Goal: Information Seeking & Learning: Learn about a topic

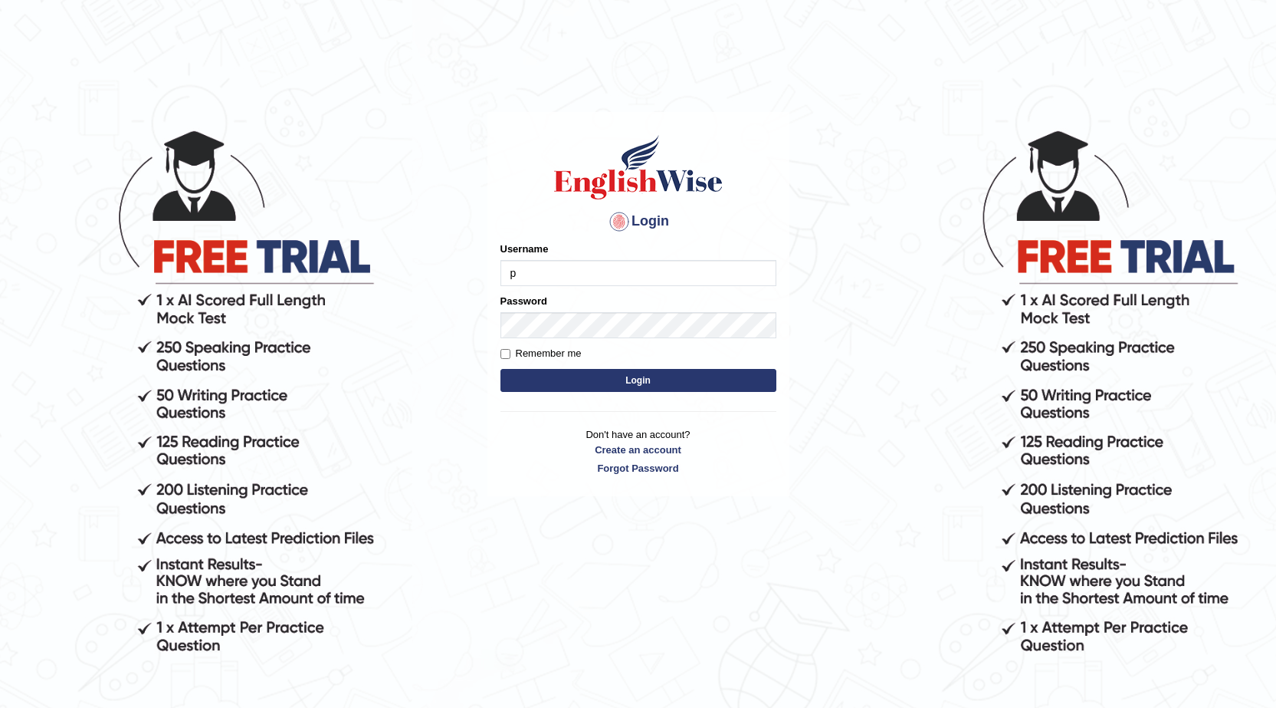
type input "pawandeep_64"
click at [636, 382] on button "Login" at bounding box center [639, 380] width 276 height 23
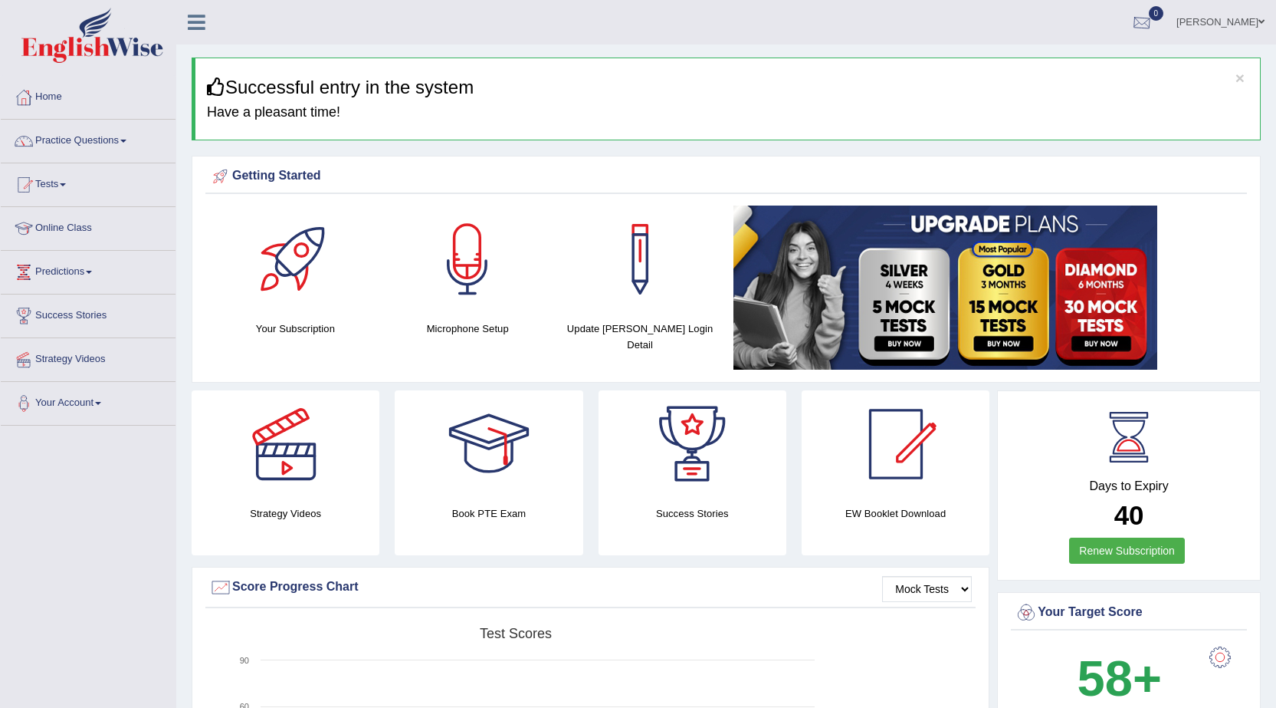
click at [1139, 21] on div at bounding box center [1142, 22] width 23 height 23
click at [103, 142] on link "Practice Questions" at bounding box center [88, 139] width 175 height 38
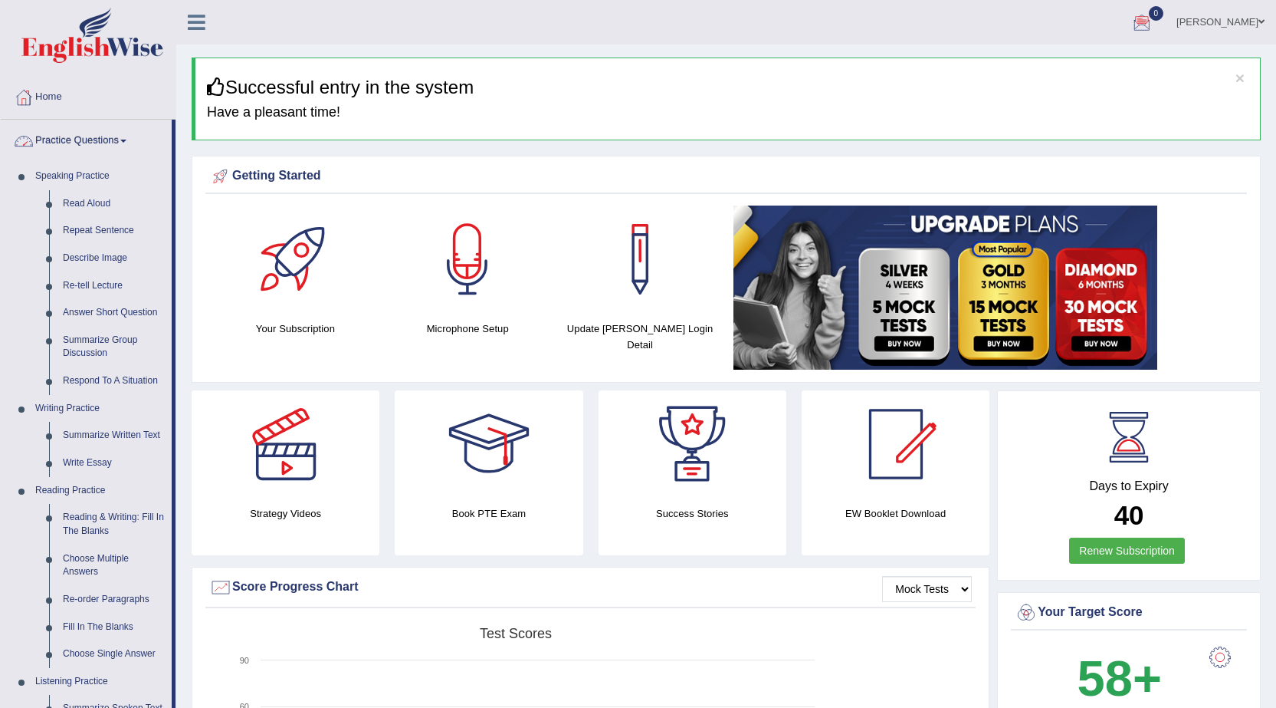
click at [110, 137] on link "Practice Questions" at bounding box center [86, 139] width 171 height 38
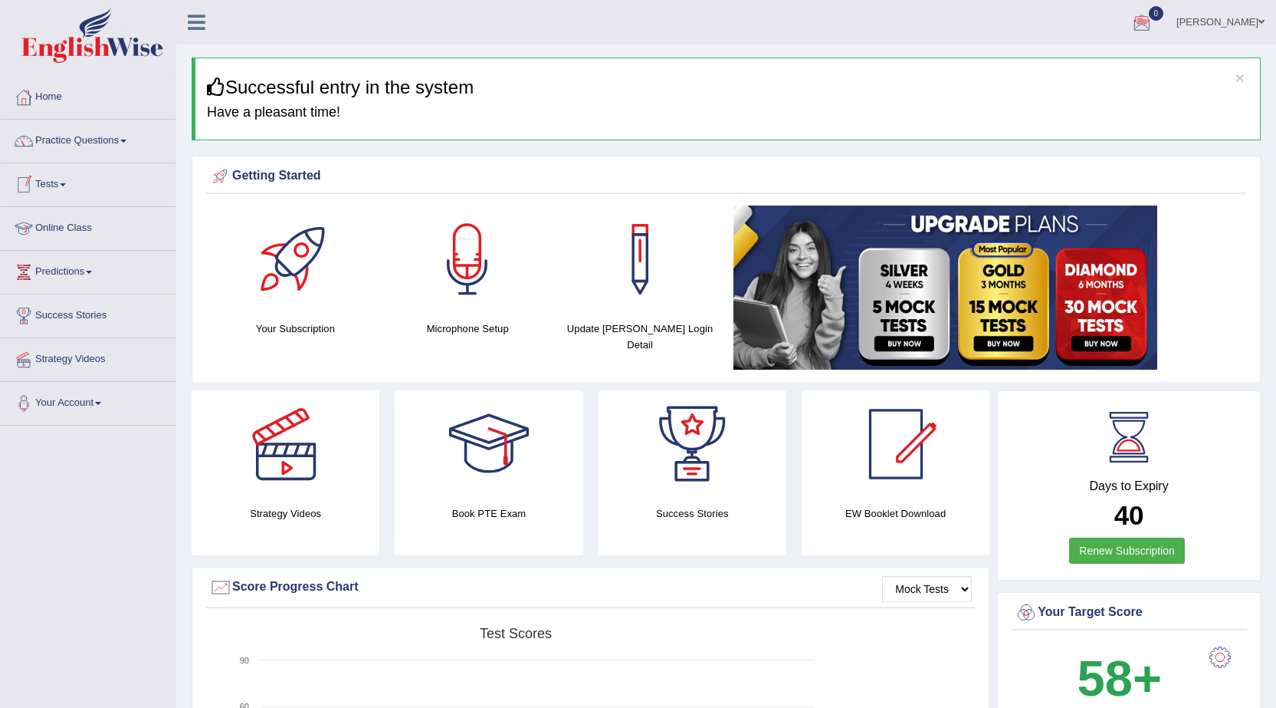
click at [66, 185] on span at bounding box center [63, 184] width 6 height 3
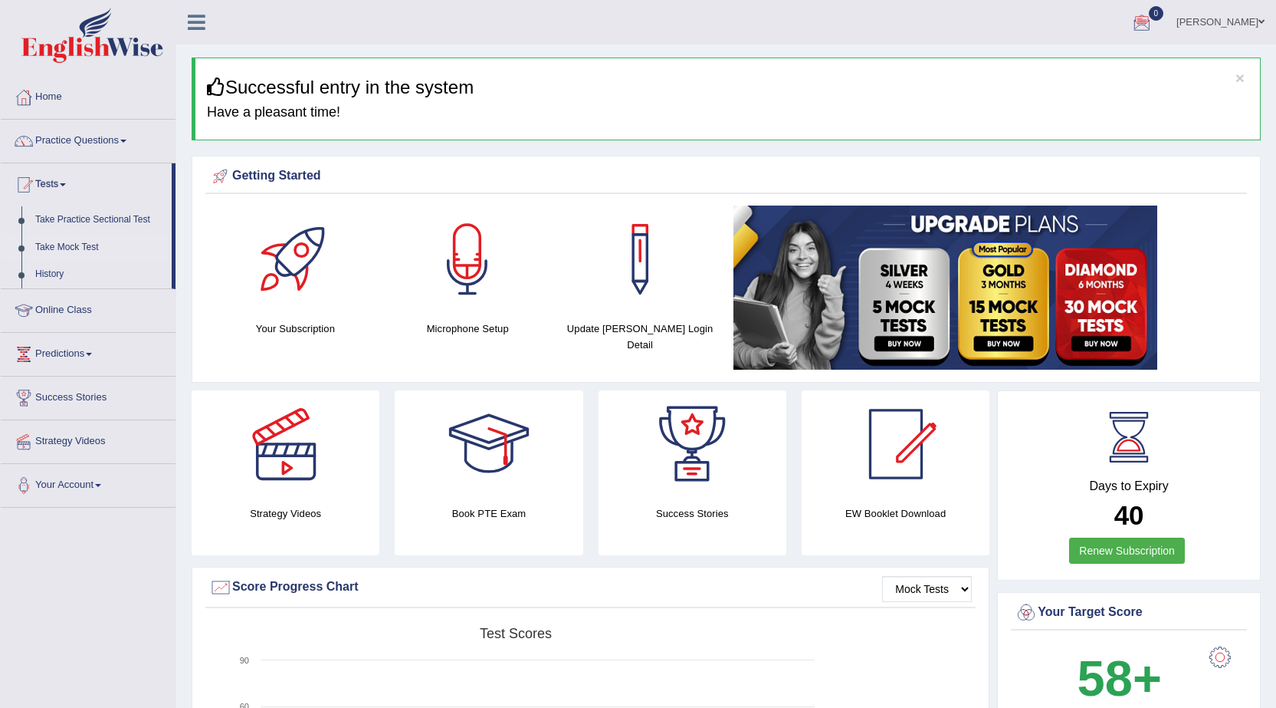
click at [70, 247] on link "Take Mock Test" at bounding box center [99, 248] width 143 height 28
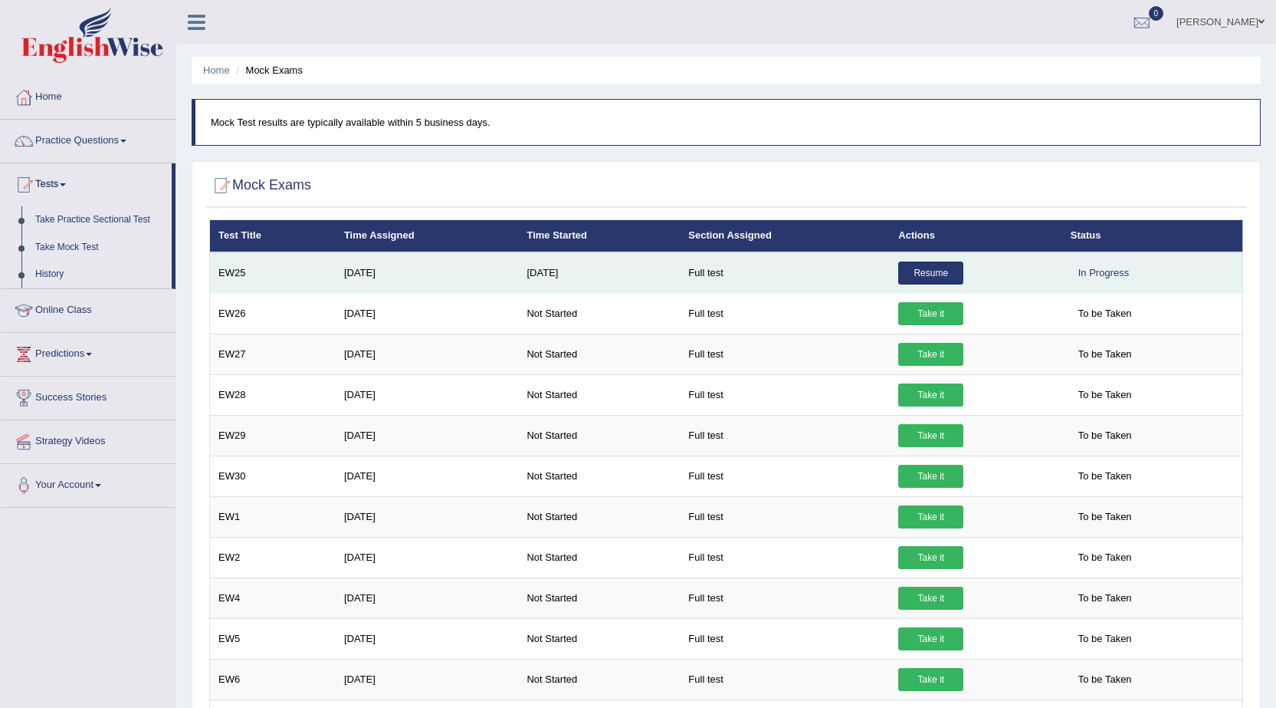
click at [899, 279] on link "Resume" at bounding box center [930, 272] width 65 height 23
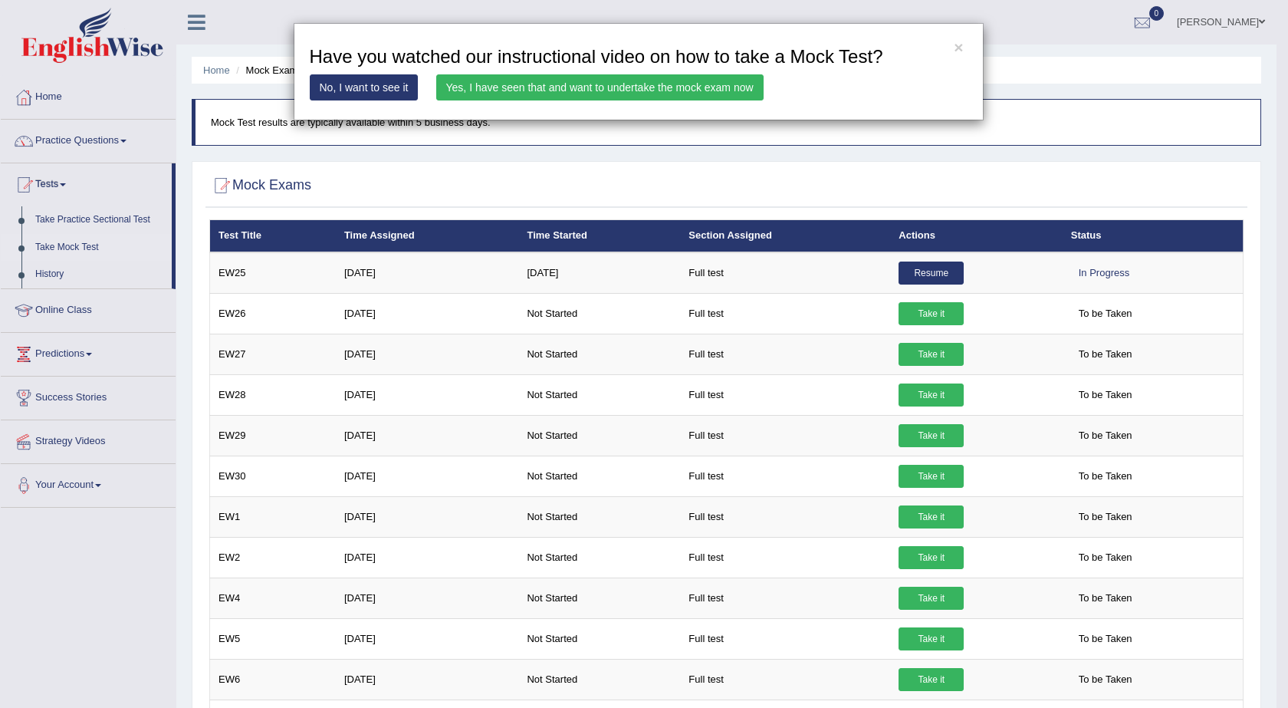
click at [502, 90] on link "Yes, I have seen that and want to undertake the mock exam now" at bounding box center [599, 87] width 327 height 26
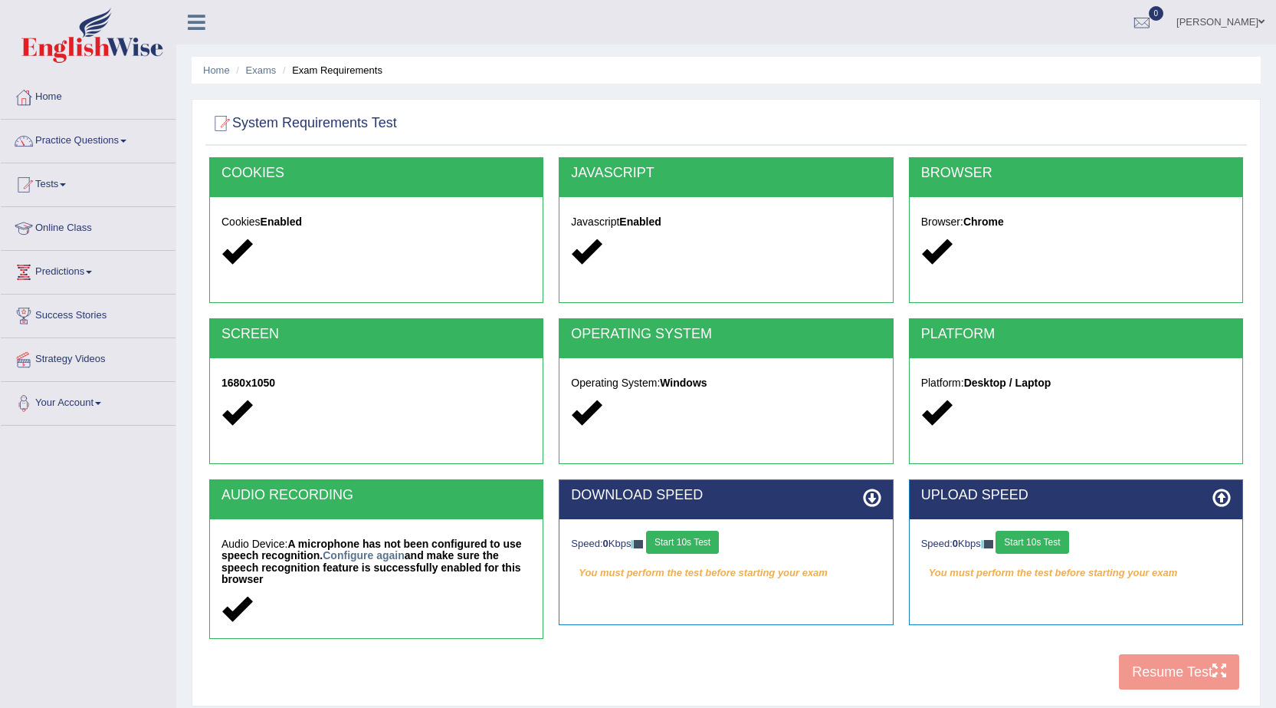
click at [708, 542] on button "Start 10s Test" at bounding box center [682, 541] width 73 height 23
click at [1026, 544] on div "Speed: 0 Kbps Start 10s Test" at bounding box center [1076, 543] width 310 height 27
click at [1025, 540] on button "Start 10s Test" at bounding box center [1032, 541] width 73 height 23
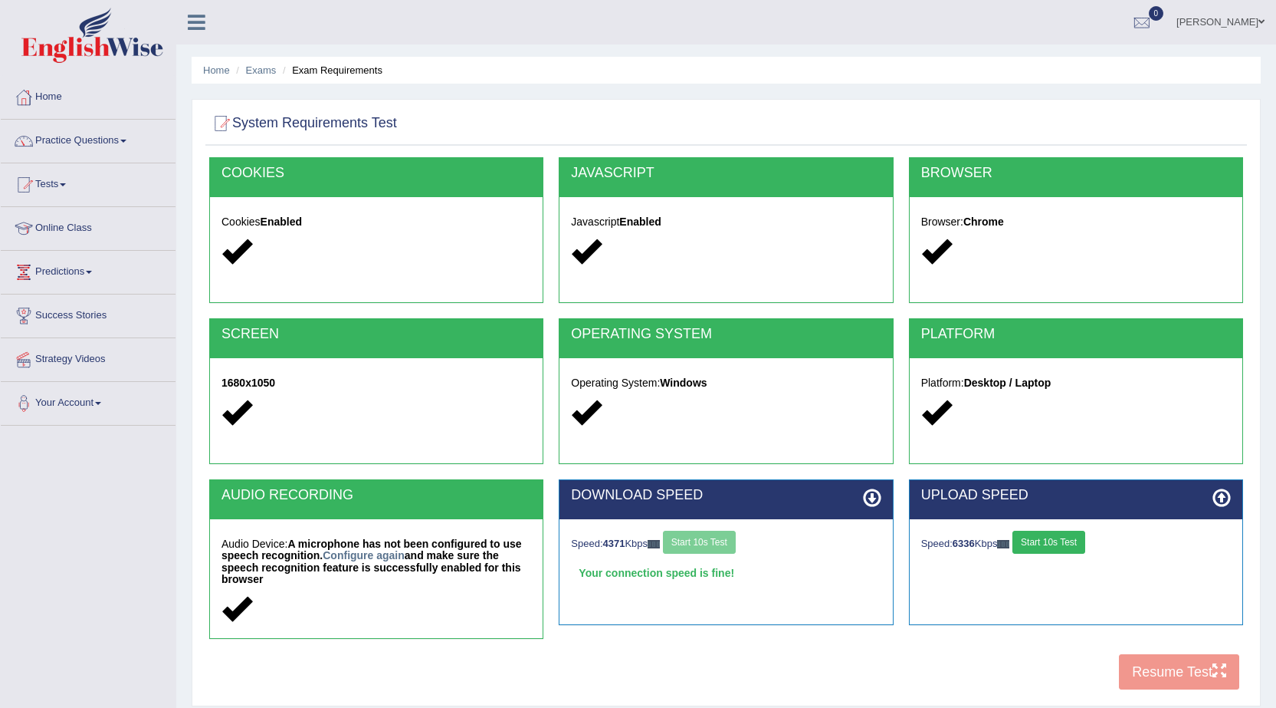
click at [1162, 665] on div "COOKIES Cookies Enabled JAVASCRIPT Javascript Enabled BROWSER Browser: Chrome S…" at bounding box center [726, 427] width 1042 height 540
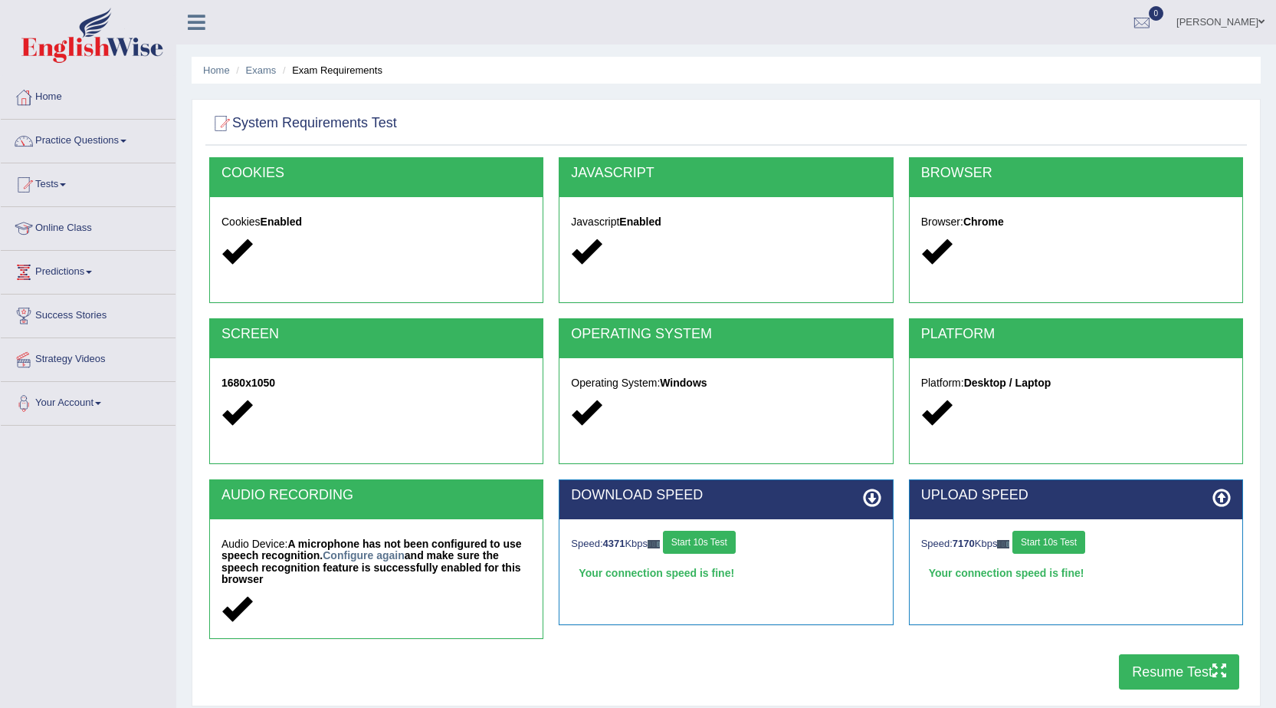
click at [1149, 671] on button "Resume Test" at bounding box center [1179, 671] width 120 height 35
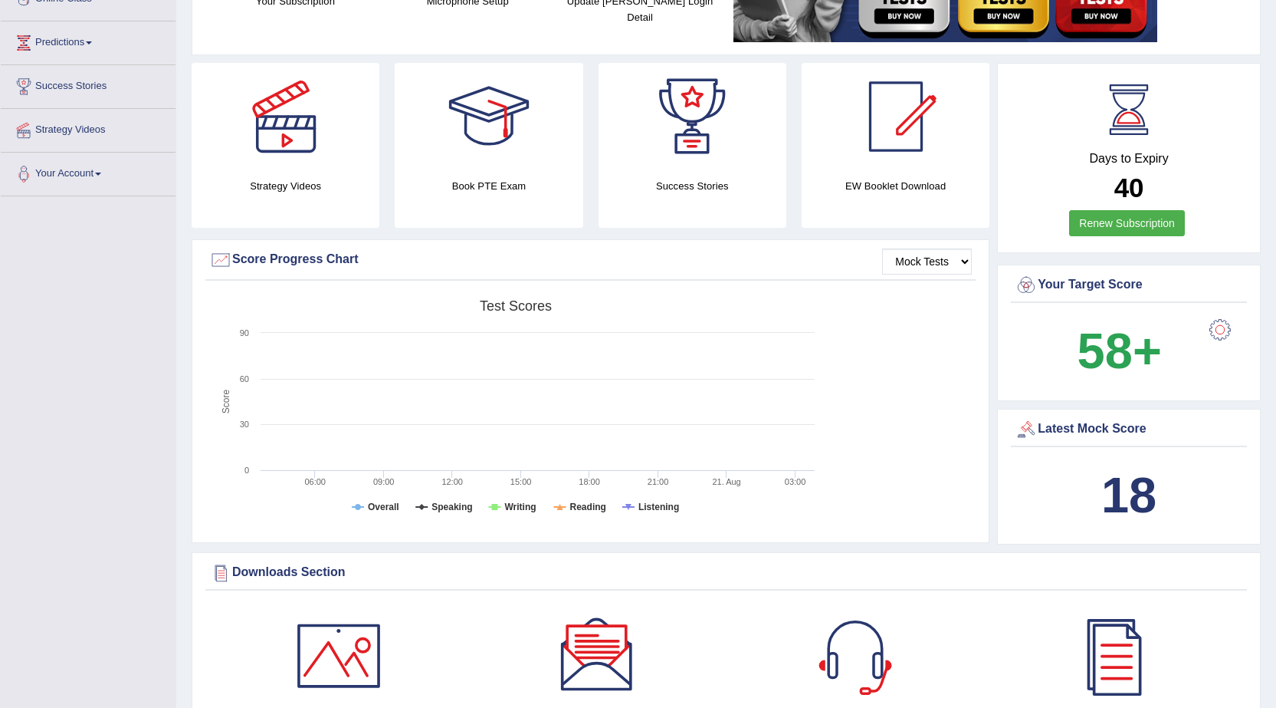
scroll to position [383, 0]
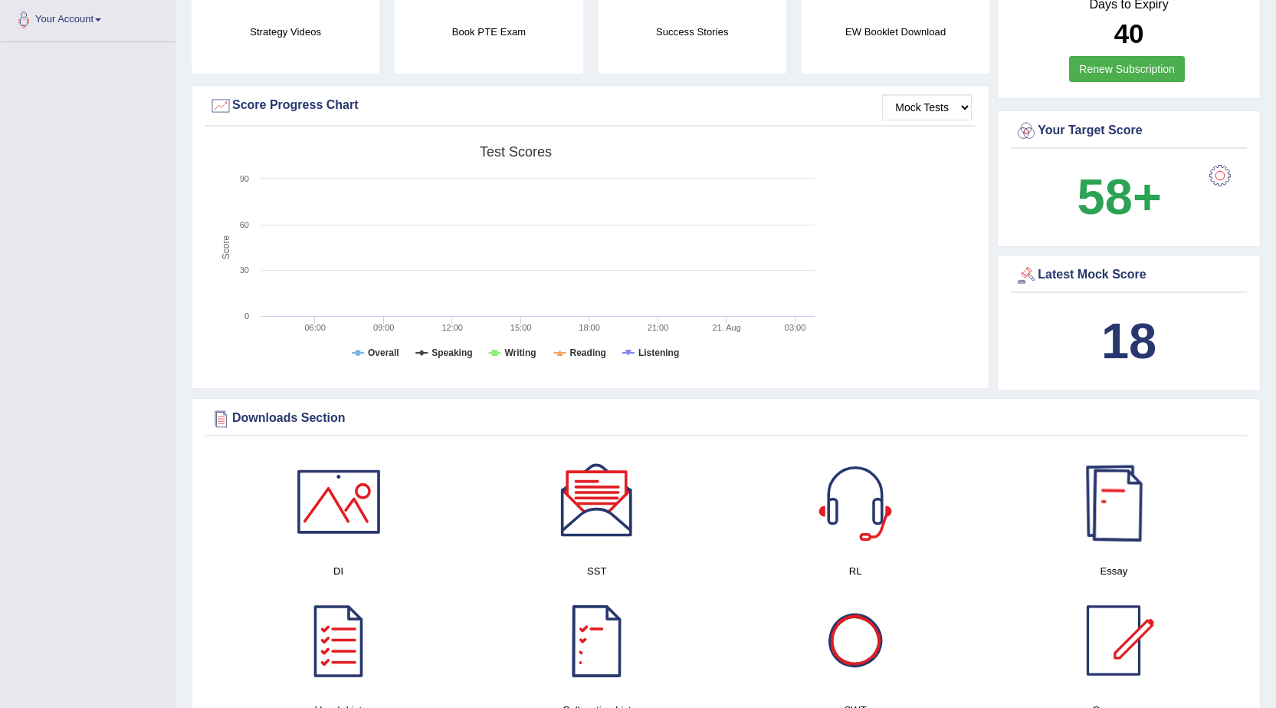
click at [1120, 533] on div at bounding box center [1113, 501] width 107 height 107
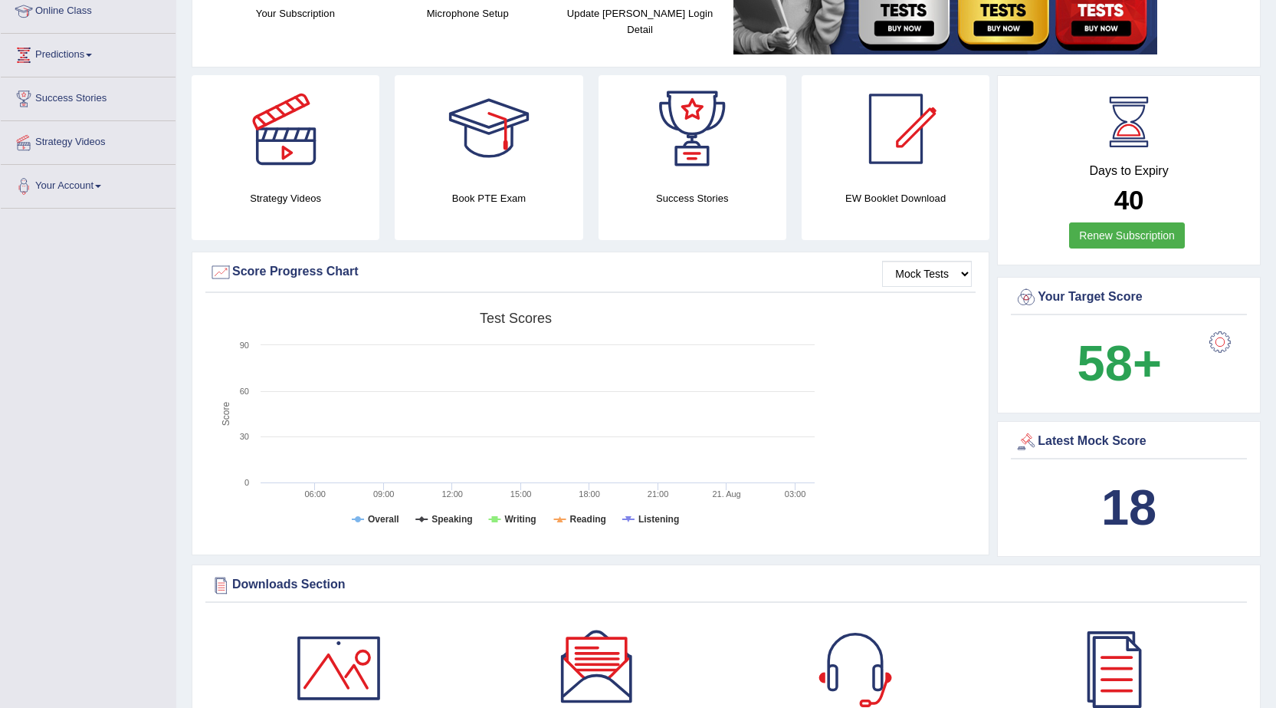
scroll to position [0, 0]
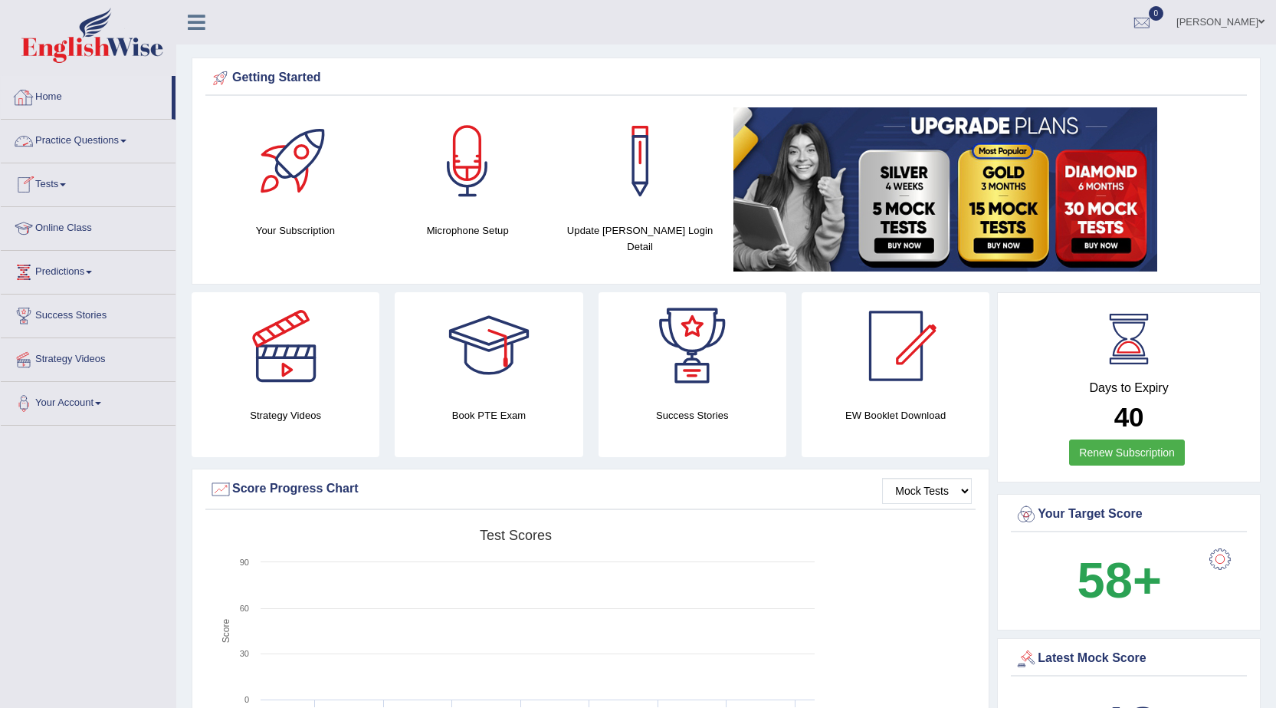
click at [80, 136] on link "Practice Questions" at bounding box center [88, 139] width 175 height 38
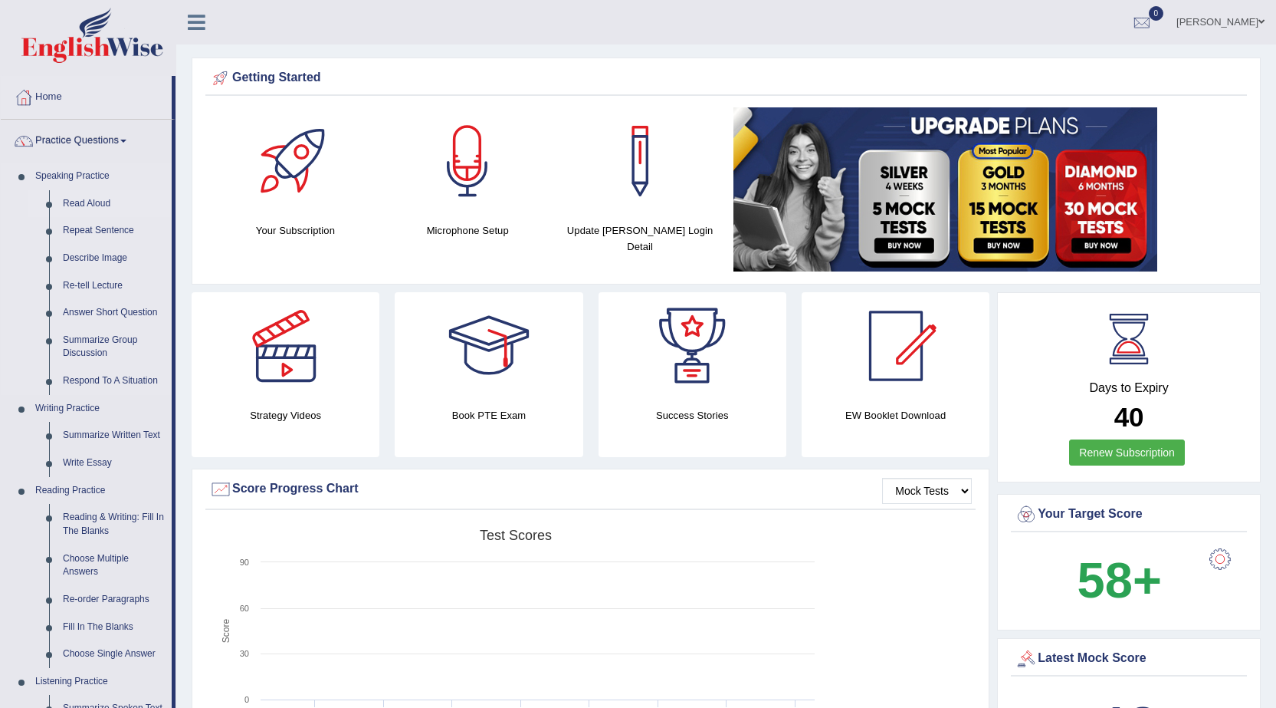
click at [104, 200] on link "Read Aloud" at bounding box center [114, 204] width 116 height 28
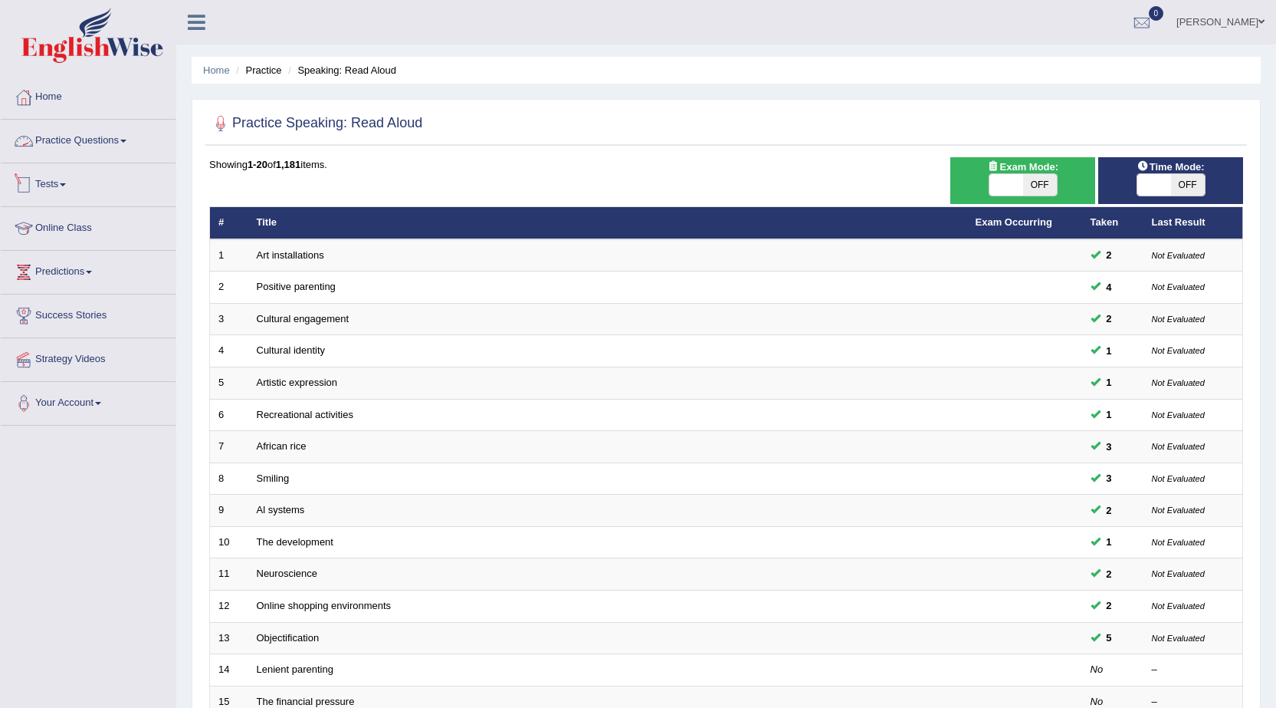
click at [49, 140] on link "Practice Questions" at bounding box center [88, 139] width 175 height 38
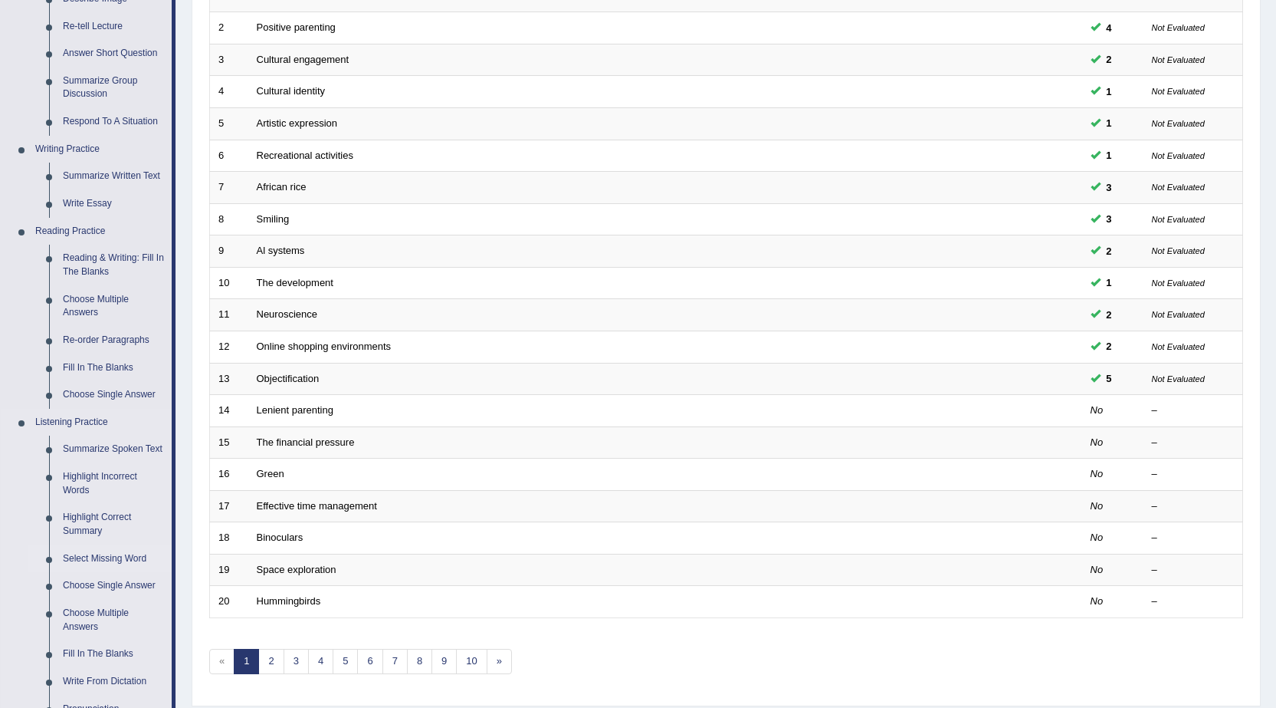
scroll to position [383, 0]
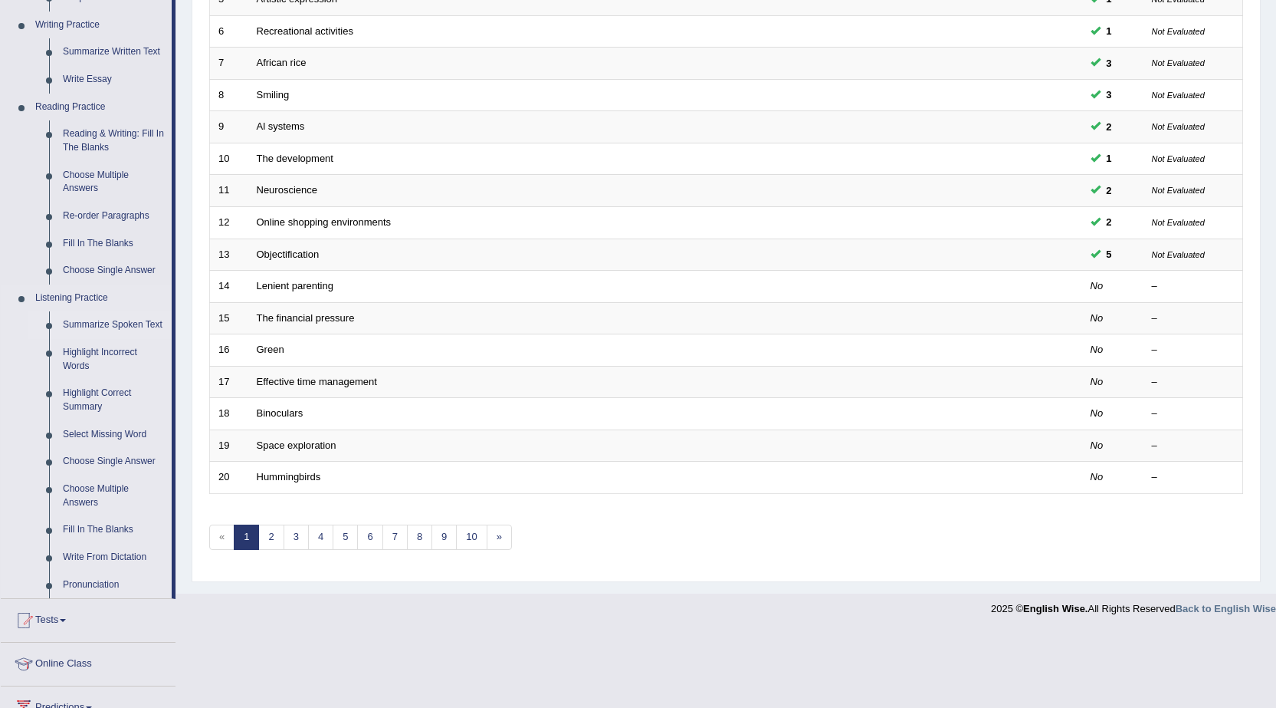
click at [86, 323] on link "Summarize Spoken Text" at bounding box center [114, 325] width 116 height 28
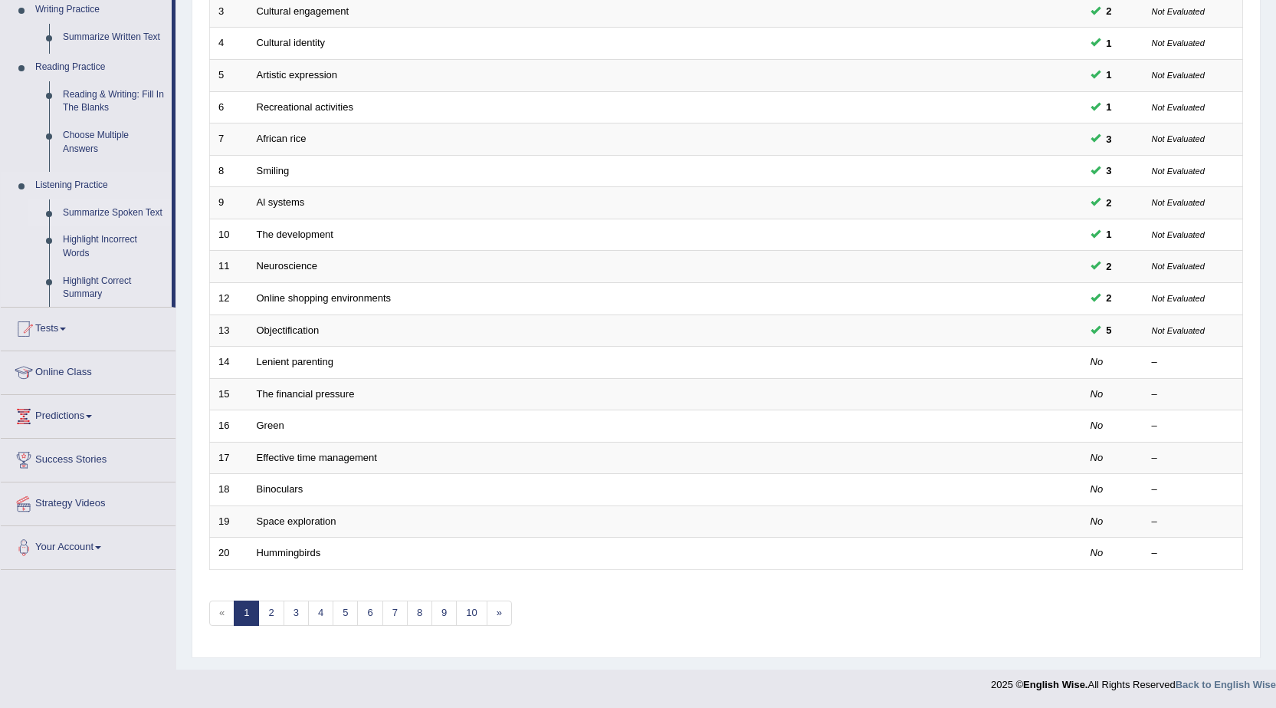
scroll to position [307, 0]
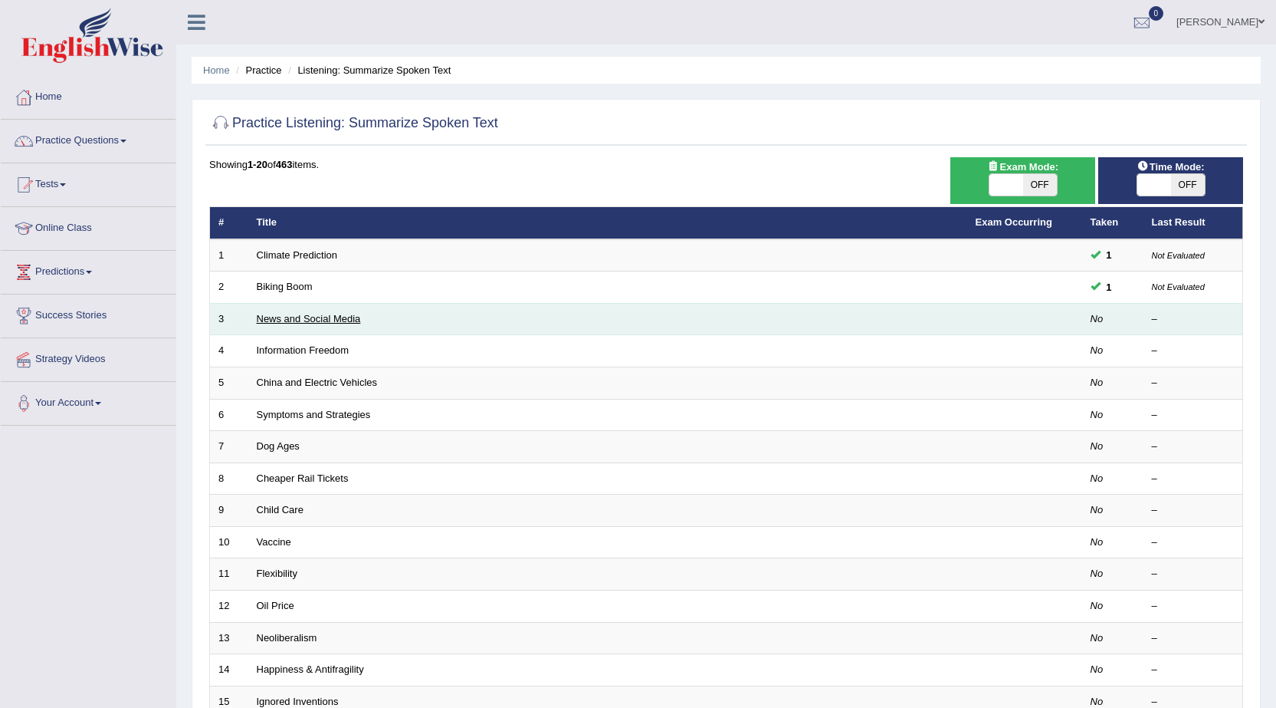
click at [291, 319] on link "News and Social Media" at bounding box center [309, 318] width 104 height 11
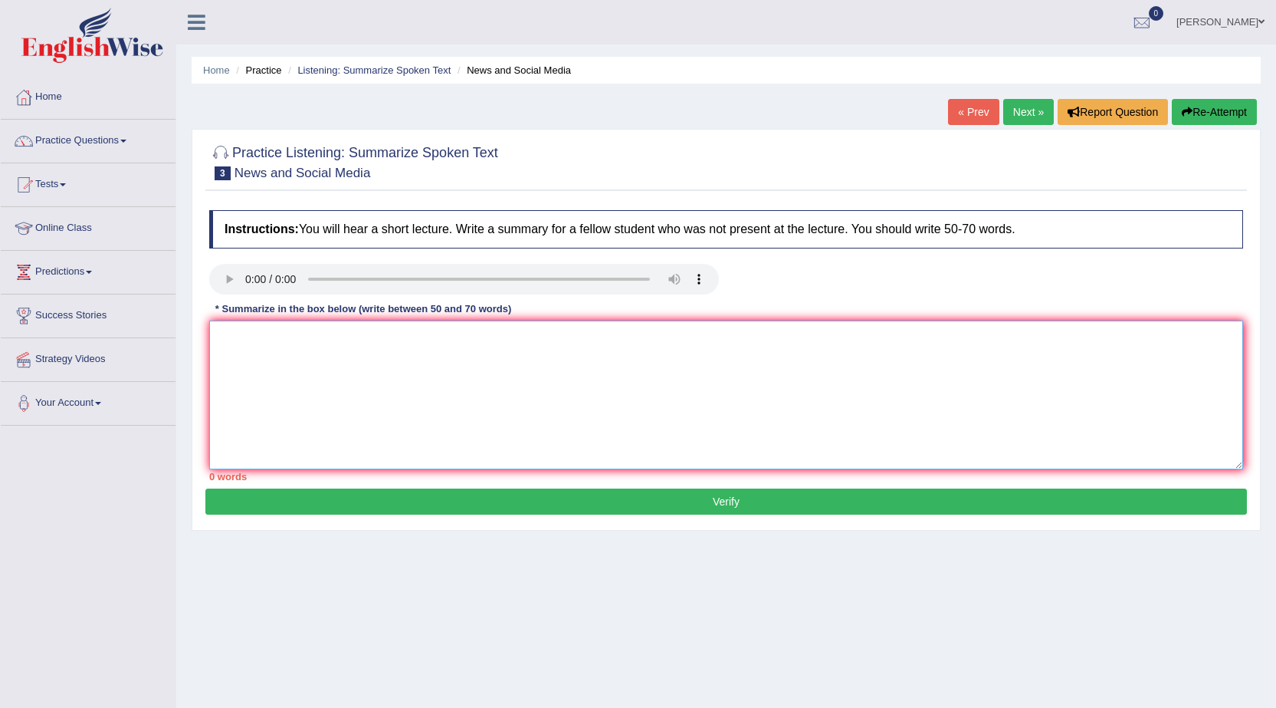
click at [232, 330] on textarea at bounding box center [726, 394] width 1034 height 149
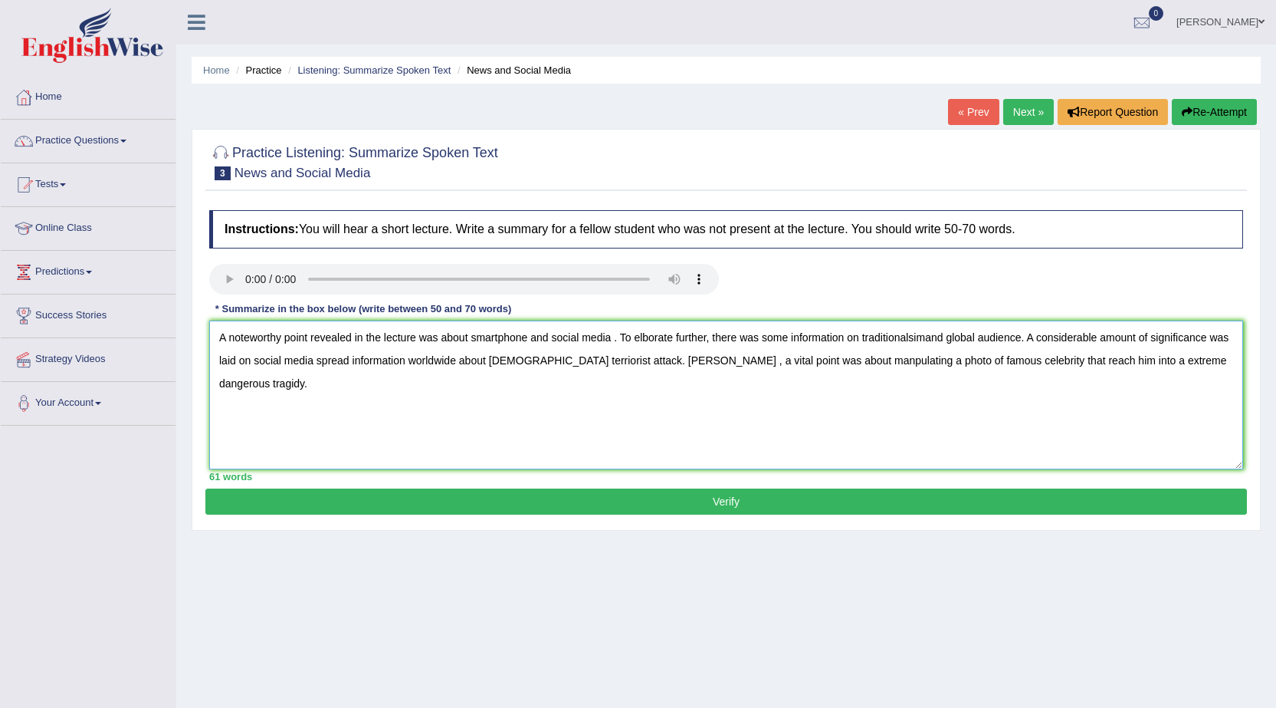
type textarea "A noteworthy point revealed in the lecture was about smartphone and social medi…"
drag, startPoint x: 854, startPoint y: 500, endPoint x: 845, endPoint y: 518, distance: 20.6
click at [848, 502] on button "Verify" at bounding box center [726, 501] width 1042 height 26
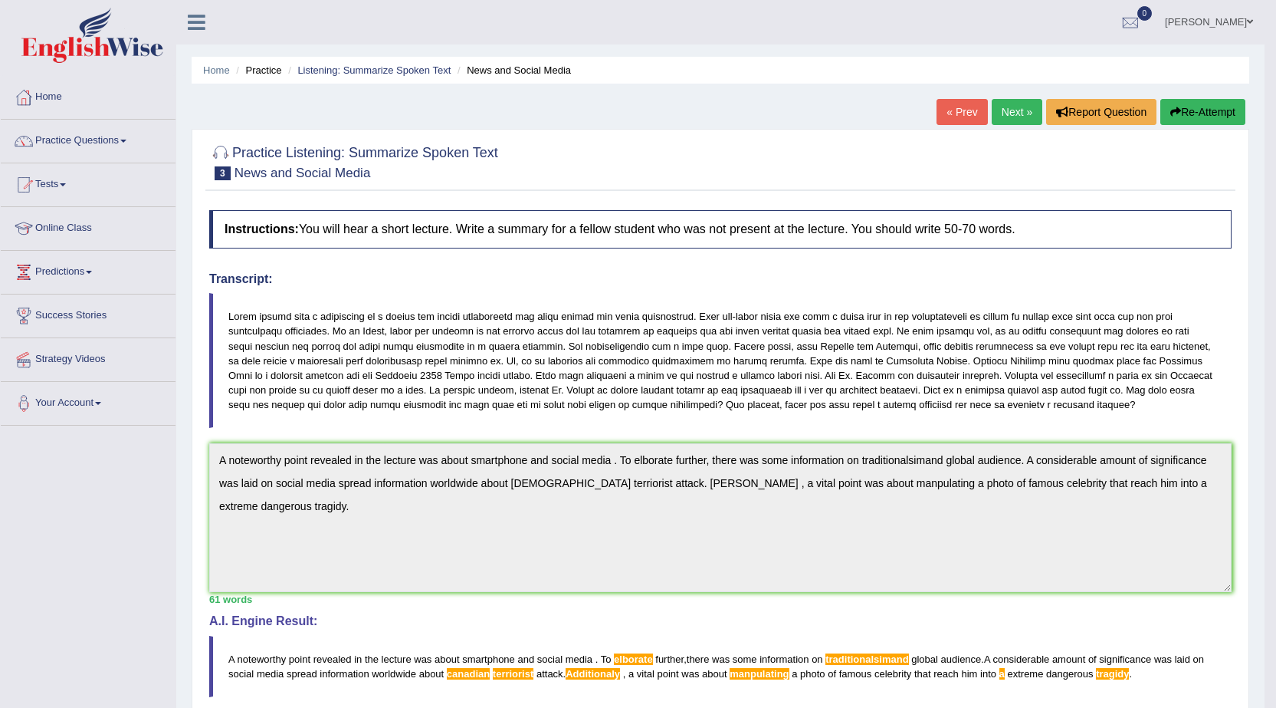
click at [1016, 110] on link "Next »" at bounding box center [1017, 112] width 51 height 26
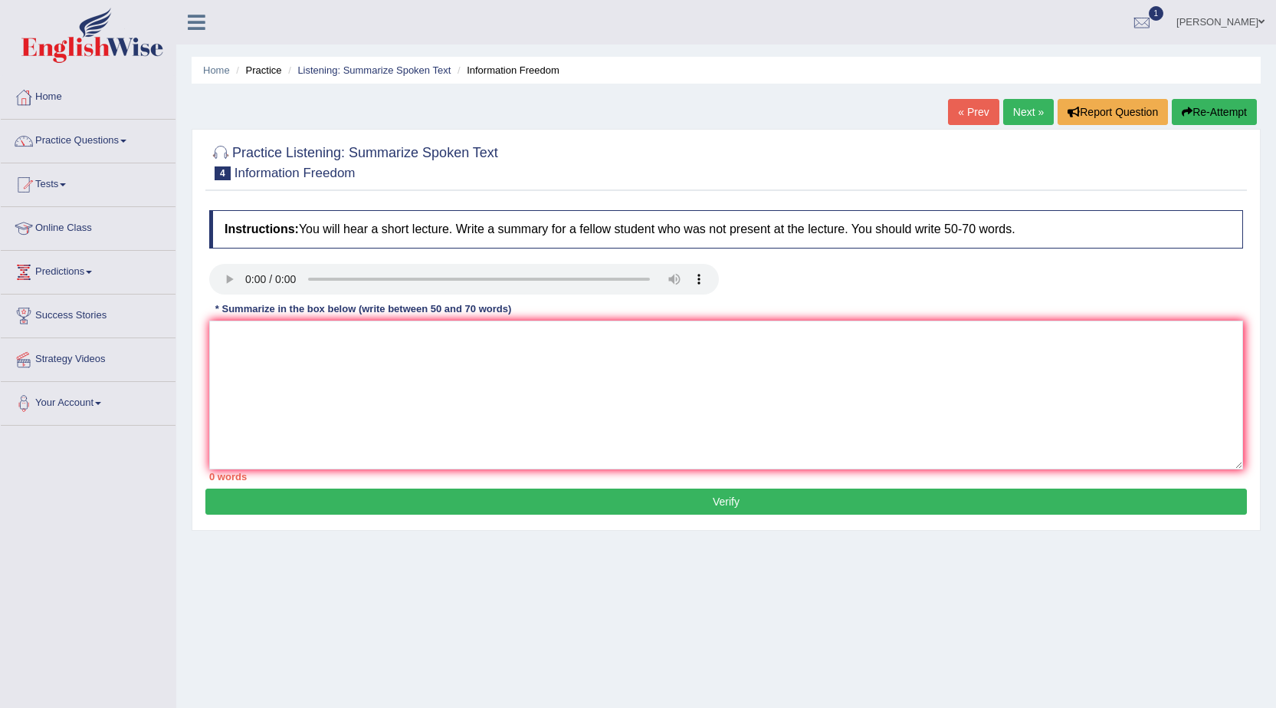
click at [1013, 113] on link "Next »" at bounding box center [1029, 112] width 51 height 26
click at [231, 351] on textarea at bounding box center [726, 394] width 1034 height 149
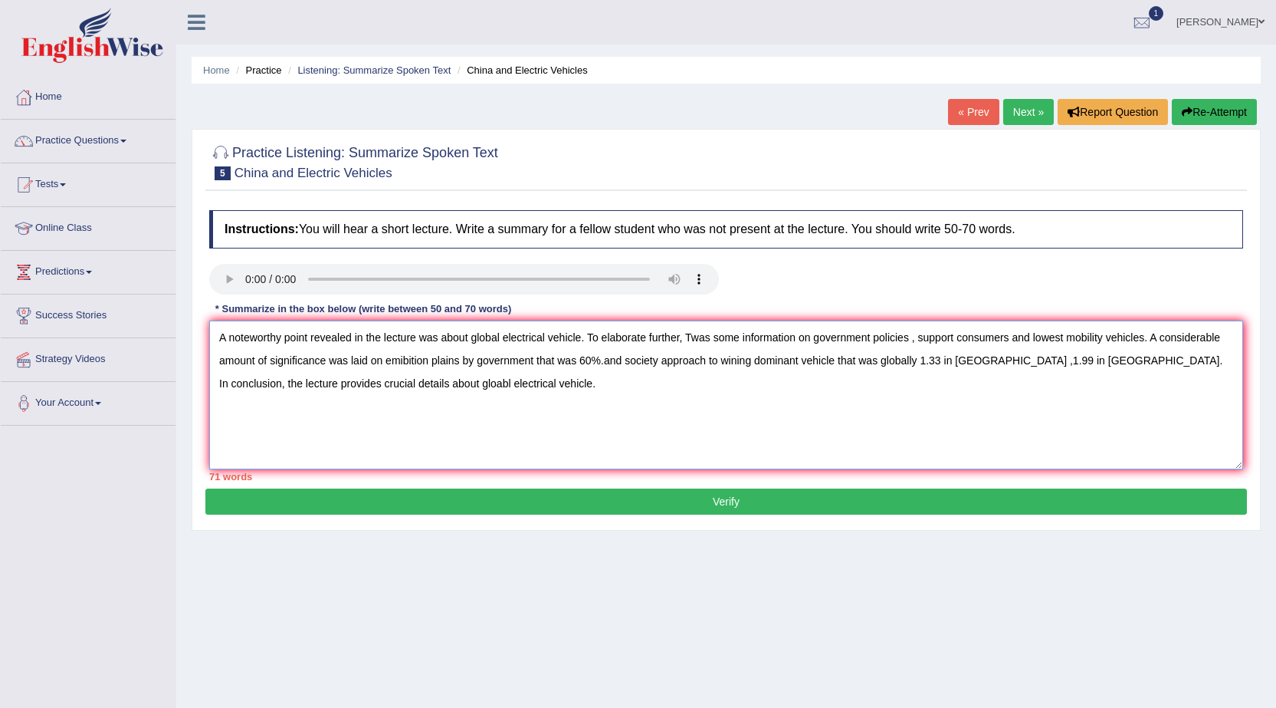
type textarea "A noteworthy point revealed in the lecture was about global electrical vehicle.…"
click at [521, 504] on button "Verify" at bounding box center [726, 501] width 1042 height 26
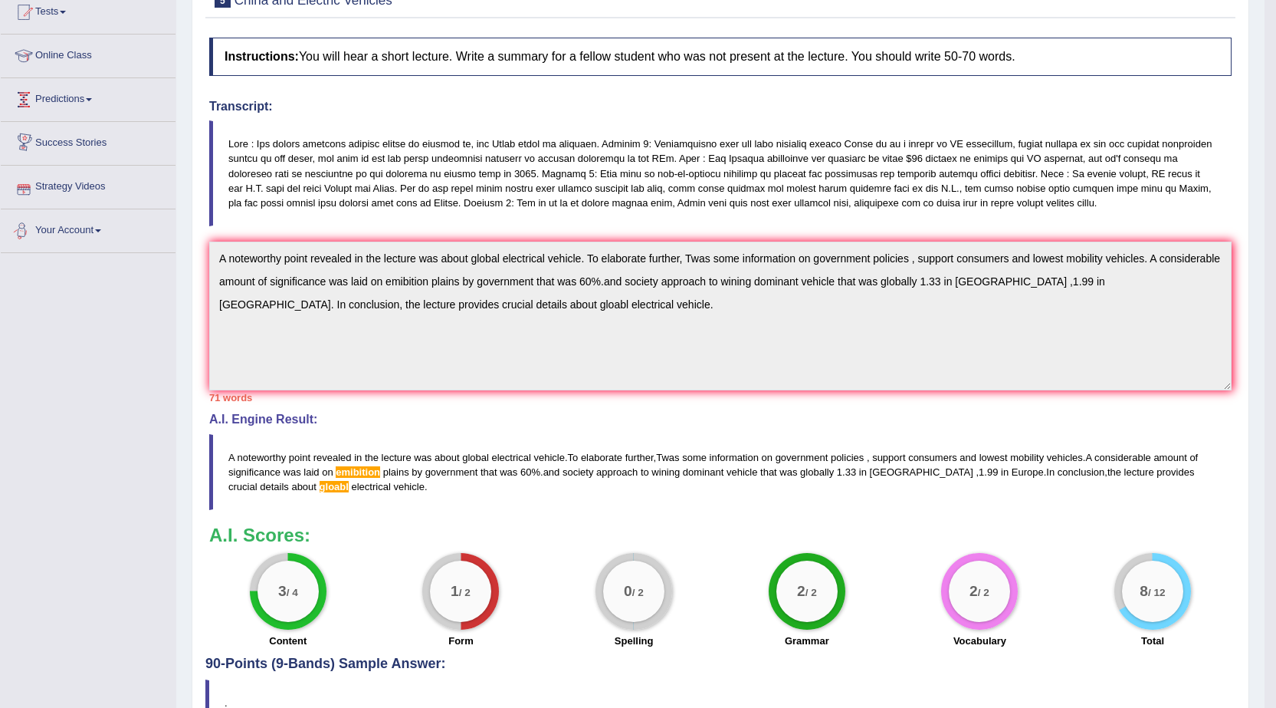
scroll to position [35, 0]
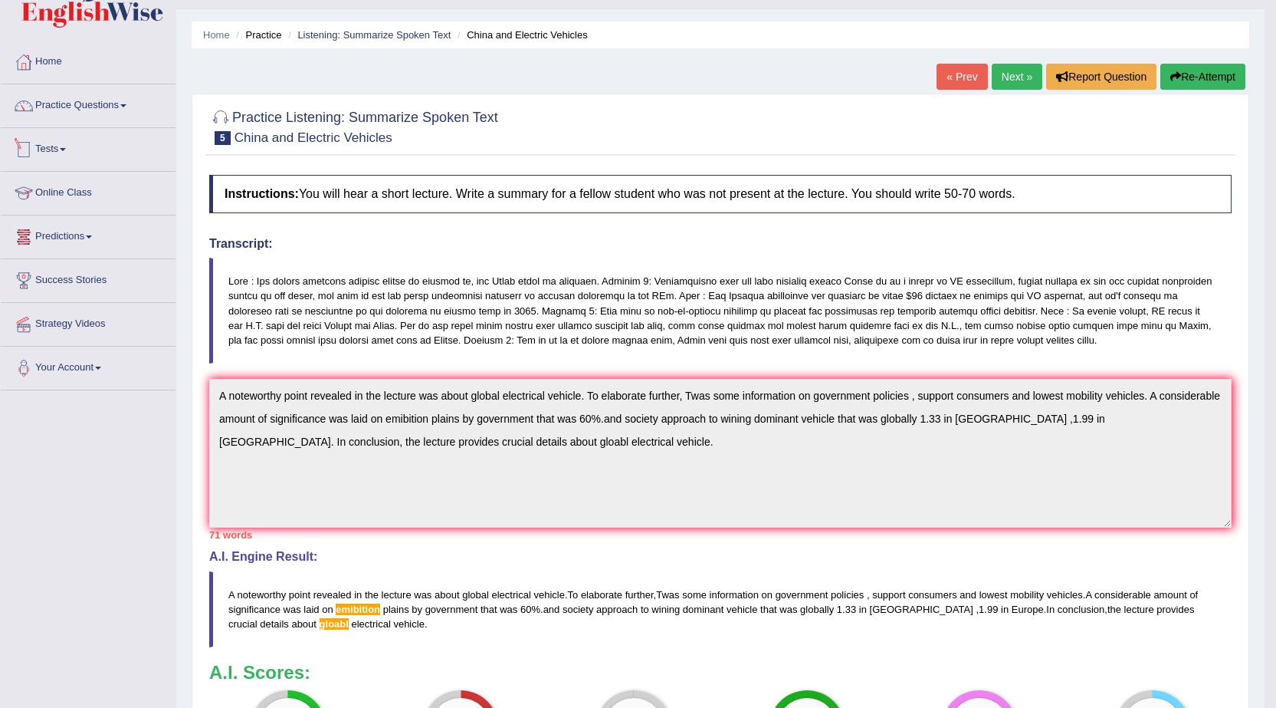
click at [57, 145] on link "Tests" at bounding box center [88, 147] width 175 height 38
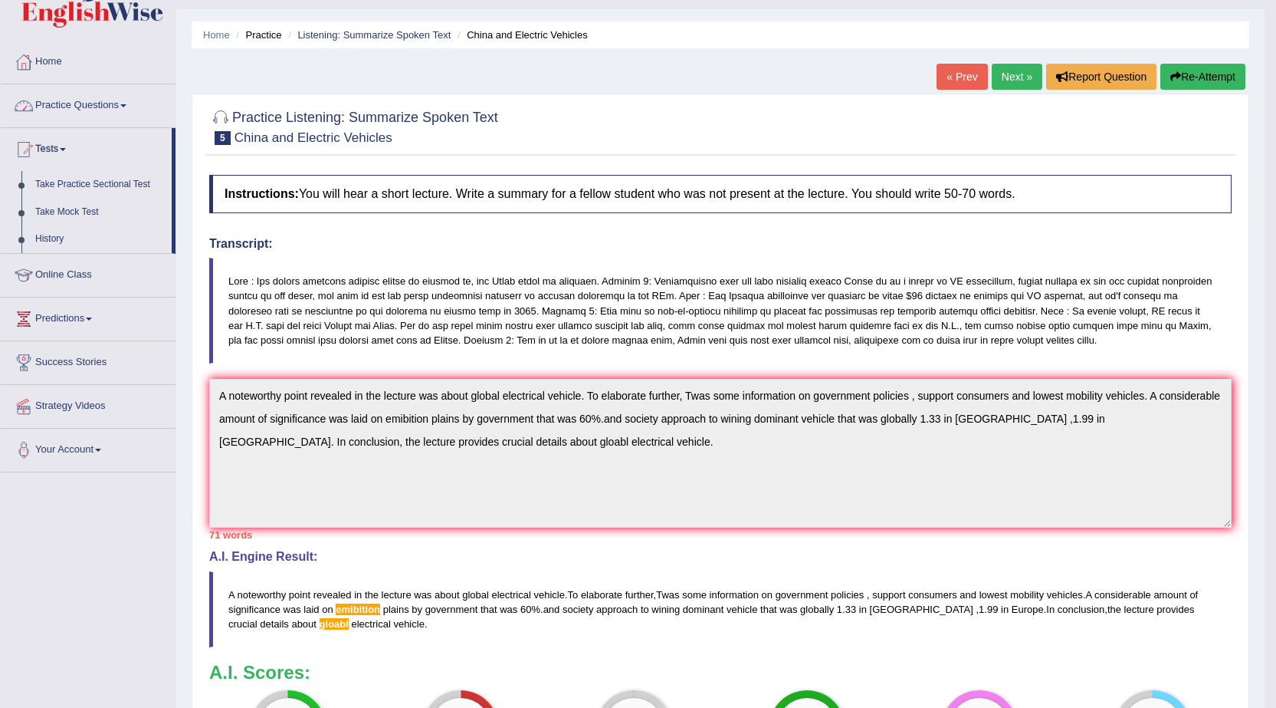
click at [75, 102] on link "Practice Questions" at bounding box center [88, 103] width 175 height 38
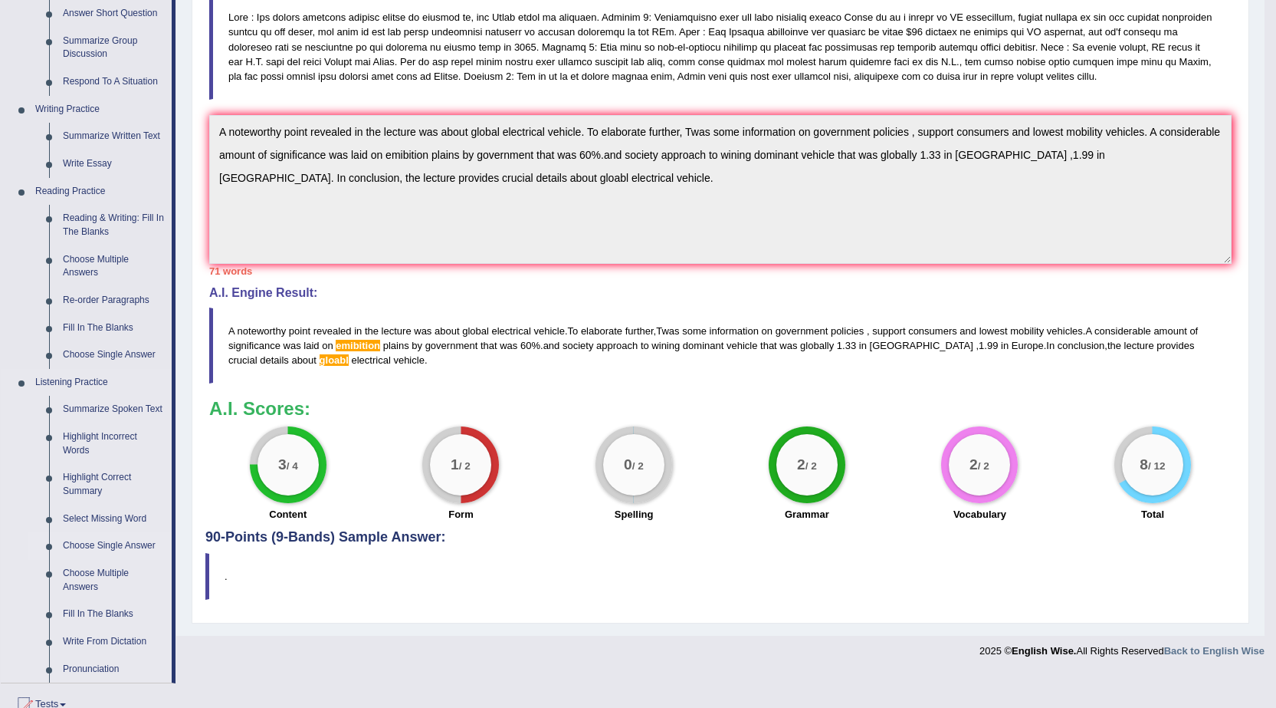
scroll to position [307, 0]
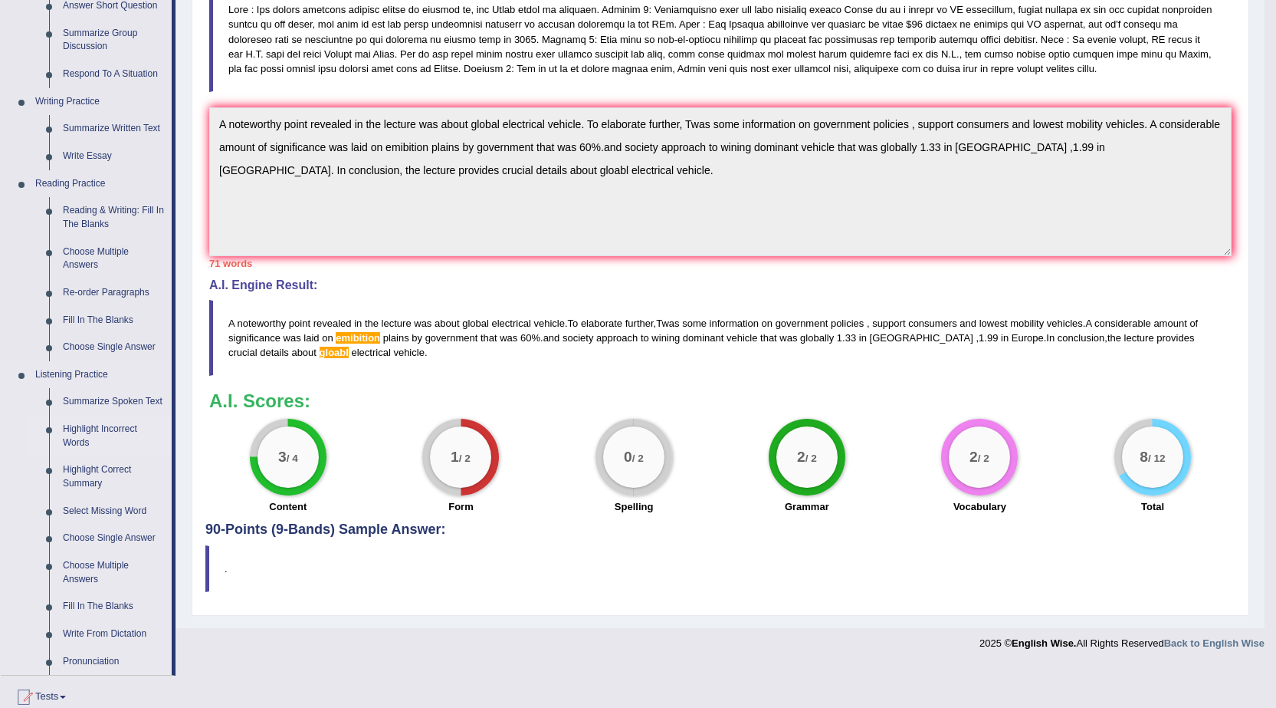
click at [100, 419] on link "Highlight Incorrect Words" at bounding box center [114, 436] width 116 height 41
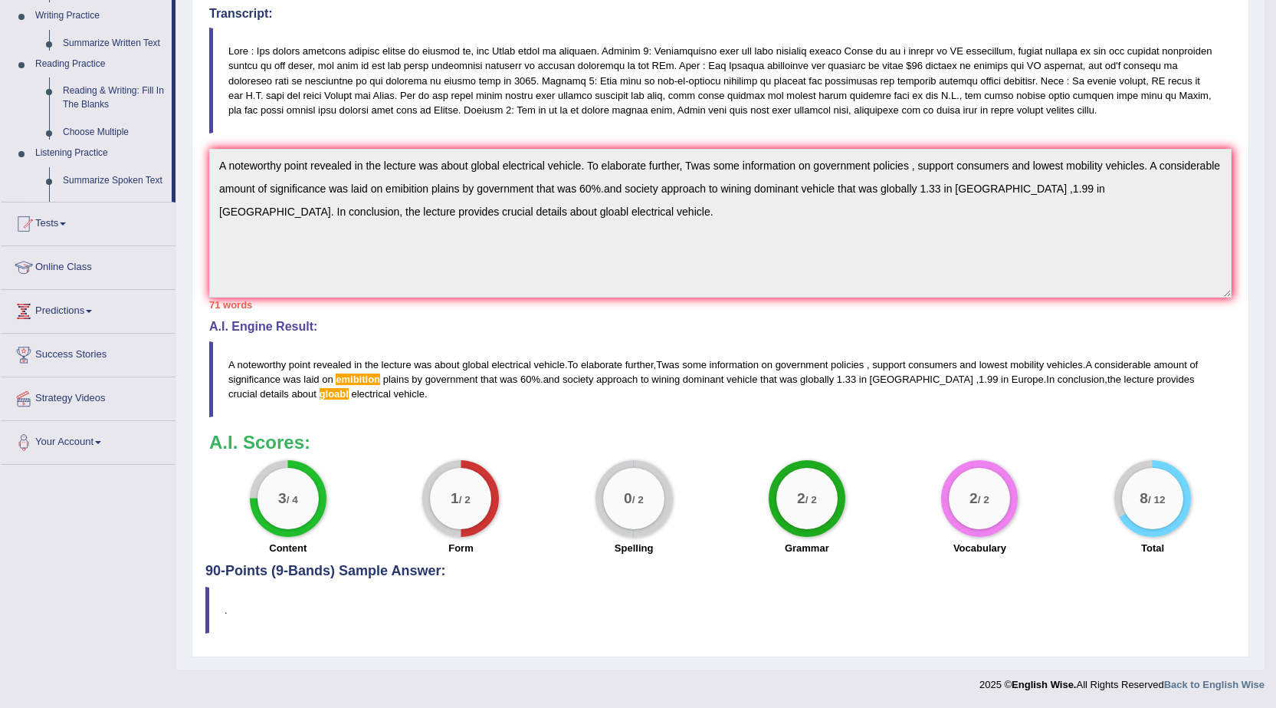
scroll to position [265, 0]
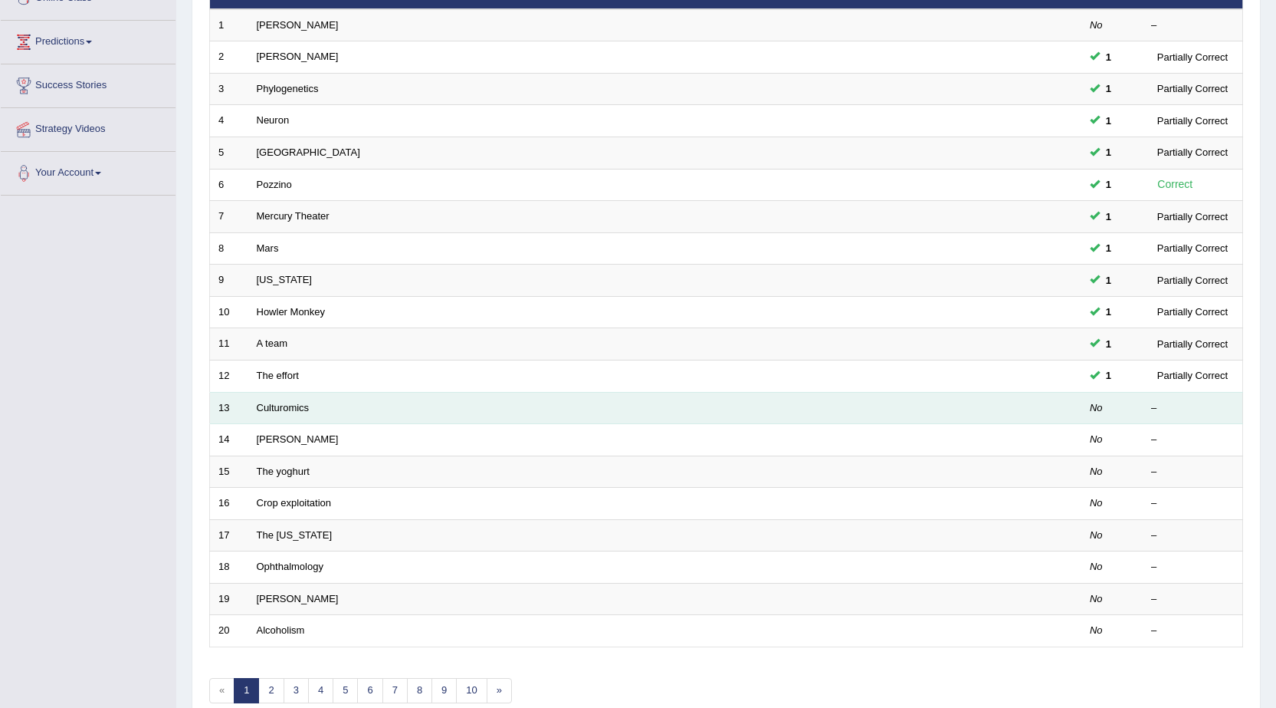
click at [540, 412] on td "Culturomics" at bounding box center [607, 408] width 718 height 32
click at [297, 404] on link "Culturomics" at bounding box center [283, 407] width 53 height 11
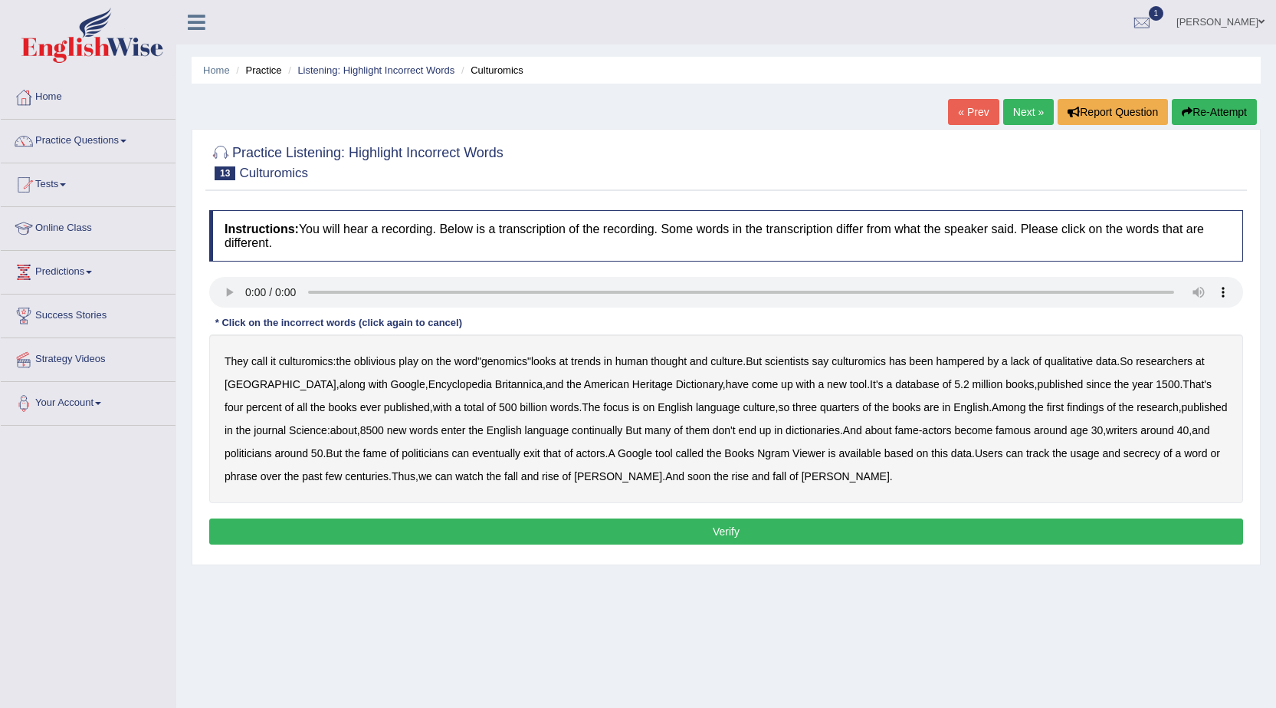
click at [674, 361] on b "thought" at bounding box center [669, 361] width 36 height 12
click at [586, 429] on b "continually" at bounding box center [597, 430] width 51 height 12
click at [540, 450] on b "exit" at bounding box center [532, 453] width 17 height 12
click at [1145, 455] on b "secrecy" at bounding box center [1142, 453] width 37 height 12
click at [749, 534] on button "Verify" at bounding box center [726, 531] width 1034 height 26
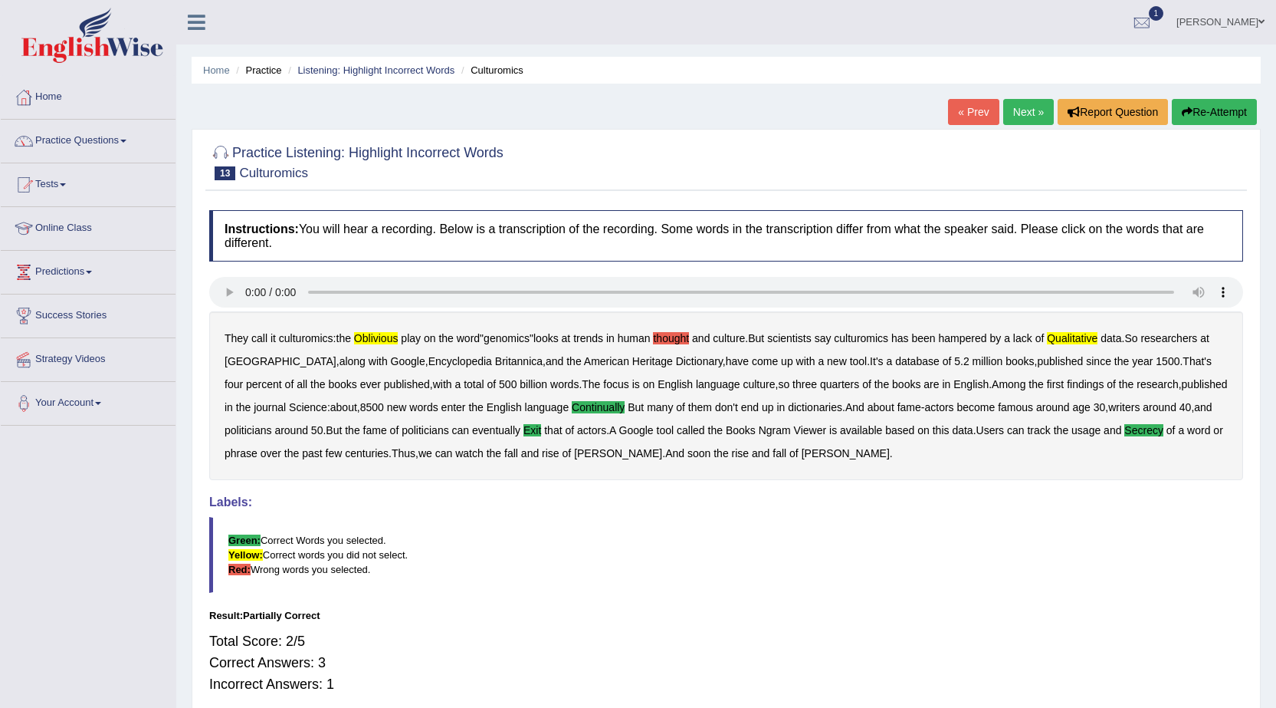
click at [1027, 113] on link "Next »" at bounding box center [1029, 112] width 51 height 26
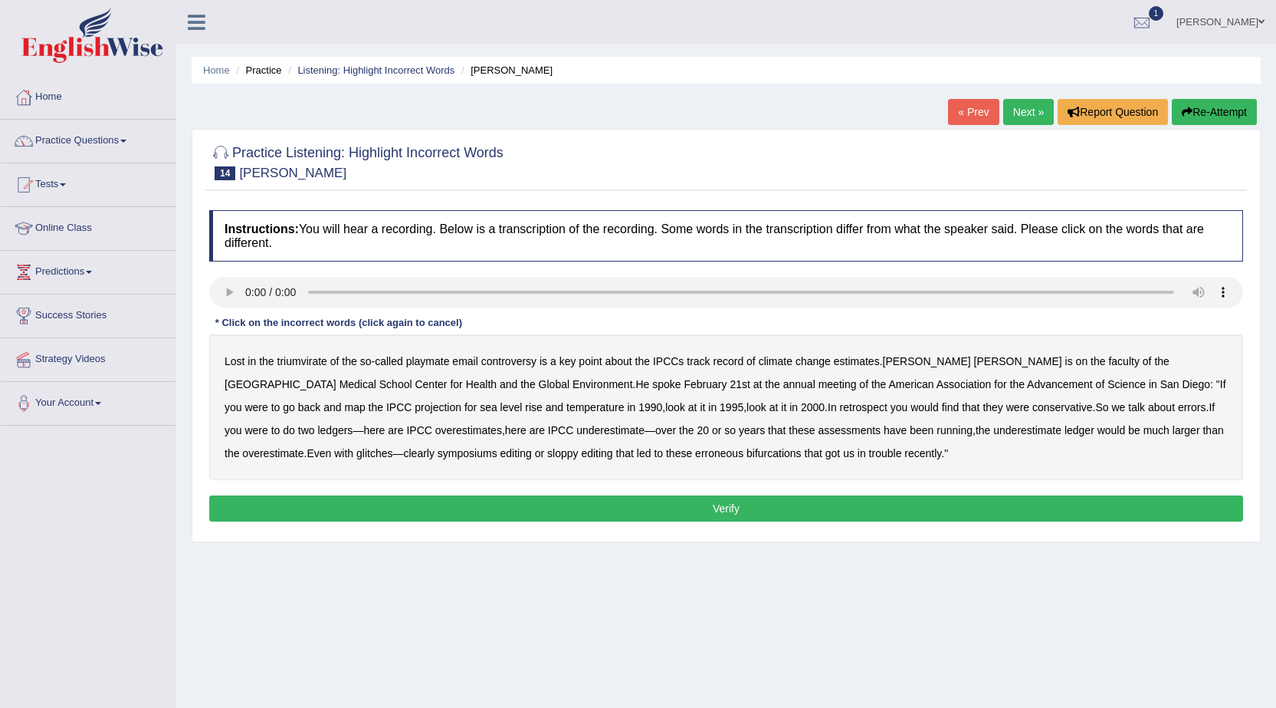
click at [297, 360] on b "triumvirate" at bounding box center [303, 361] width 50 height 12
click at [1033, 408] on b "conservative" at bounding box center [1063, 407] width 61 height 12
click at [976, 426] on b "the" at bounding box center [983, 430] width 15 height 12
click at [438, 451] on b "symposiums" at bounding box center [468, 453] width 60 height 12
click at [728, 499] on button "Verify" at bounding box center [726, 508] width 1034 height 26
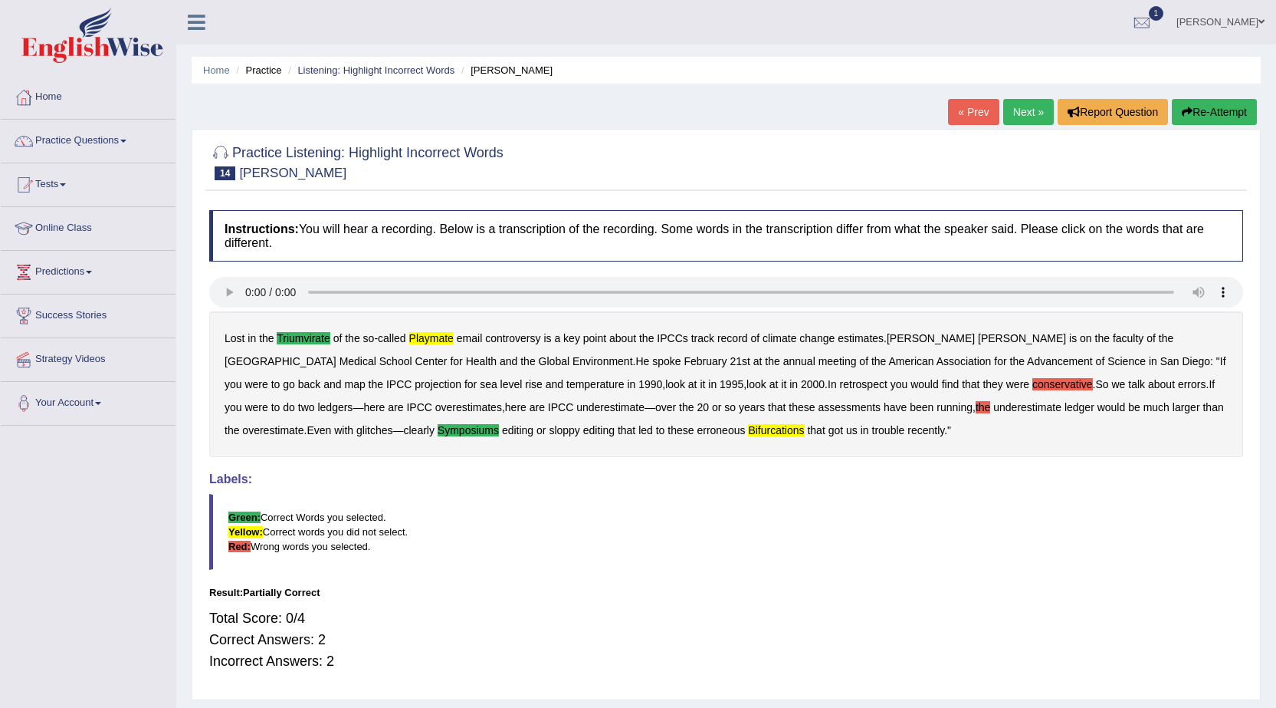
click at [1031, 107] on link "Next »" at bounding box center [1029, 112] width 51 height 26
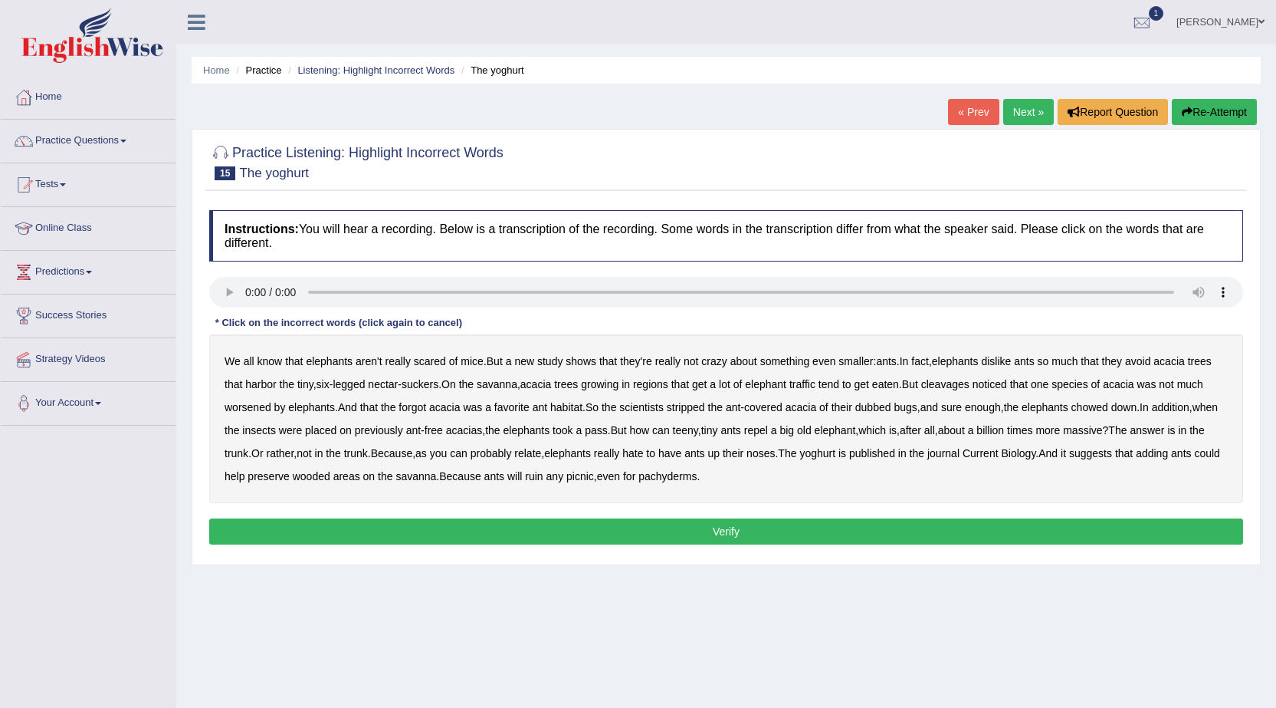
click at [970, 379] on b "cleavages" at bounding box center [945, 384] width 48 height 12
click at [259, 402] on b "worsened" at bounding box center [248, 407] width 47 height 12
click at [887, 407] on b "dubbed" at bounding box center [874, 407] width 36 height 12
click at [836, 448] on b "yoghurt" at bounding box center [818, 453] width 36 height 12
click at [712, 530] on button "Verify" at bounding box center [726, 531] width 1034 height 26
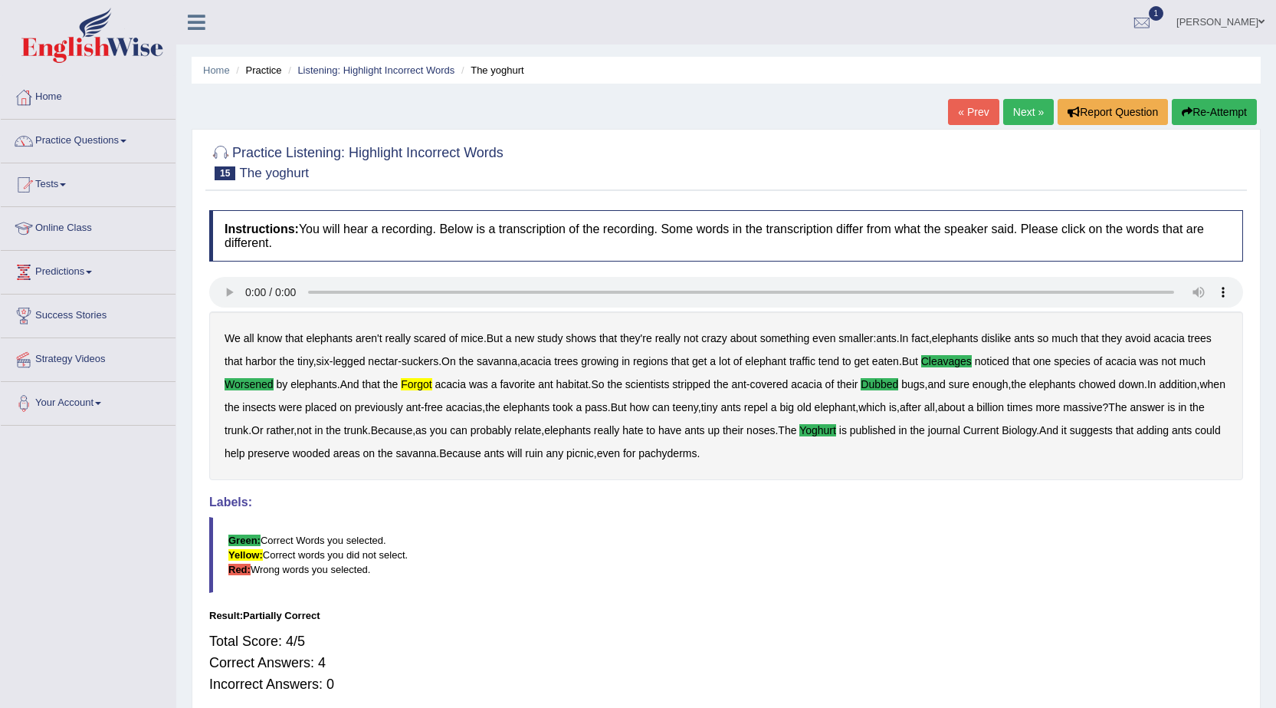
click at [1033, 104] on link "Next »" at bounding box center [1029, 112] width 51 height 26
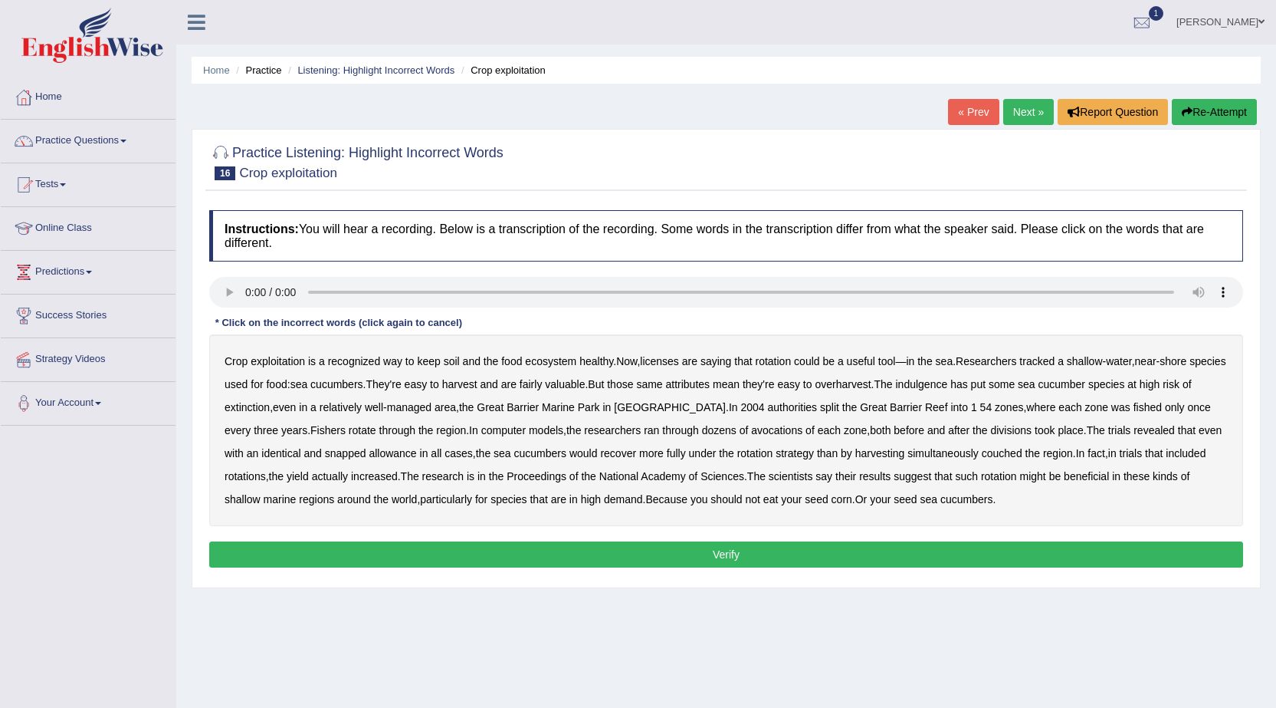
drag, startPoint x: 277, startPoint y: 360, endPoint x: 344, endPoint y: 366, distance: 67.7
click at [278, 360] on b "exploitation" at bounding box center [278, 361] width 54 height 12
click at [665, 360] on b "licenses" at bounding box center [659, 361] width 39 height 12
click at [948, 383] on b "indulgence" at bounding box center [922, 384] width 52 height 12
click at [350, 451] on b "snapped" at bounding box center [345, 453] width 41 height 12
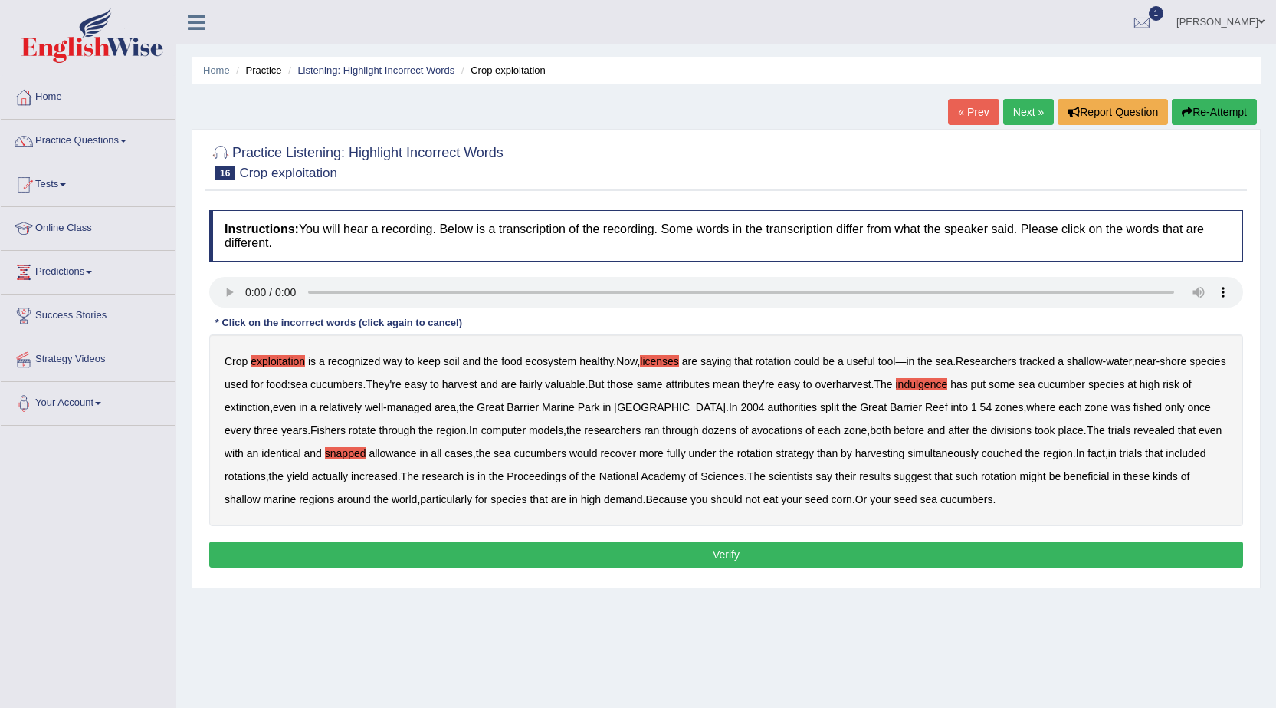
click at [1013, 452] on b "couched" at bounding box center [1002, 453] width 41 height 12
click at [895, 548] on button "Verify" at bounding box center [726, 554] width 1034 height 26
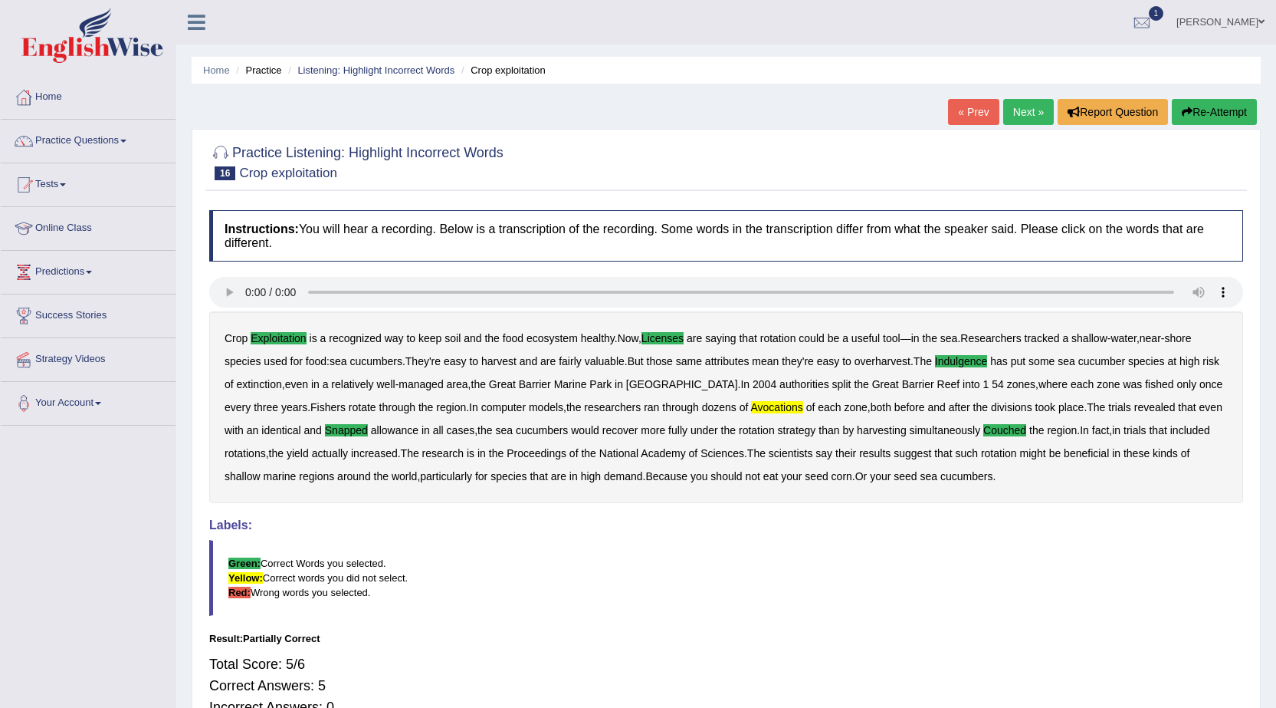
click at [1023, 114] on link "Next »" at bounding box center [1029, 112] width 51 height 26
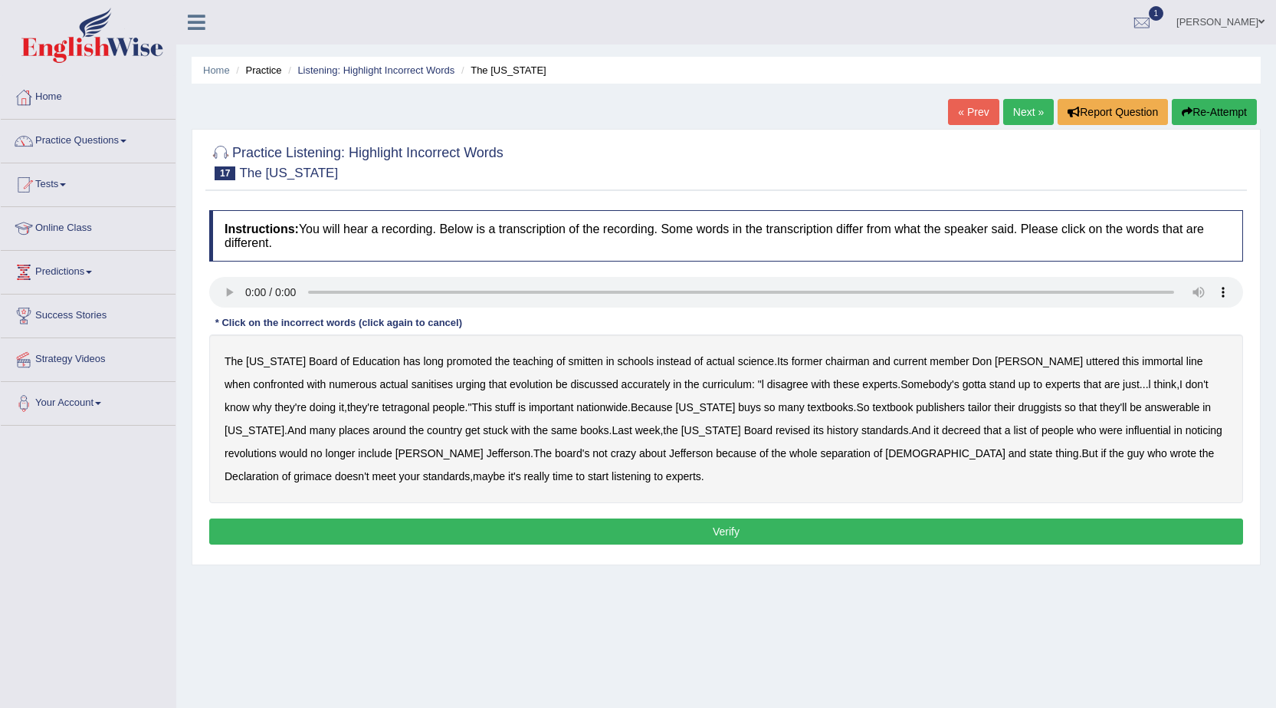
click at [569, 363] on b "smitten" at bounding box center [586, 361] width 34 height 12
click at [1086, 362] on b "uttered" at bounding box center [1103, 361] width 34 height 12
click at [382, 409] on b "tetragonal" at bounding box center [406, 407] width 48 height 12
click at [1018, 409] on b "druggists" at bounding box center [1040, 407] width 44 height 12
click at [1145, 404] on b "answerable" at bounding box center [1172, 407] width 55 height 12
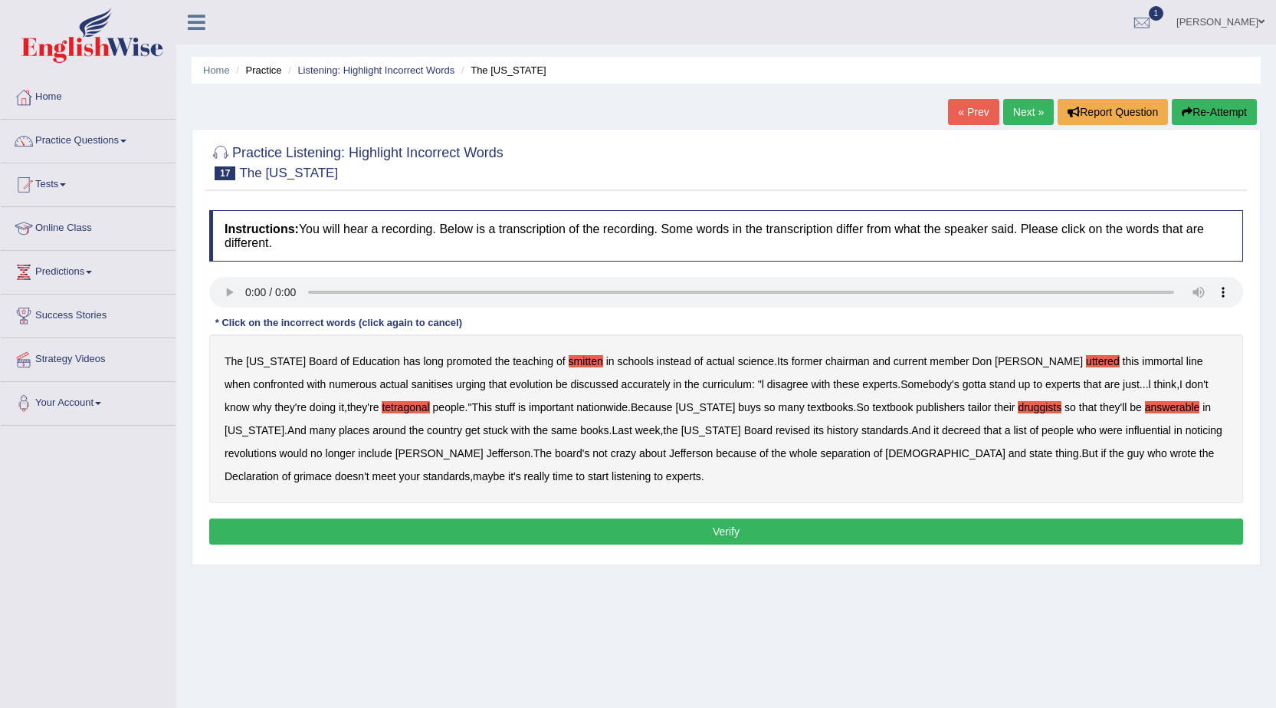
click at [776, 430] on b "revised" at bounding box center [793, 430] width 34 height 12
click at [1186, 429] on b "noticing" at bounding box center [1204, 430] width 37 height 12
click at [279, 470] on b "Declaration" at bounding box center [252, 476] width 54 height 12
click at [433, 521] on button "Verify" at bounding box center [726, 531] width 1034 height 26
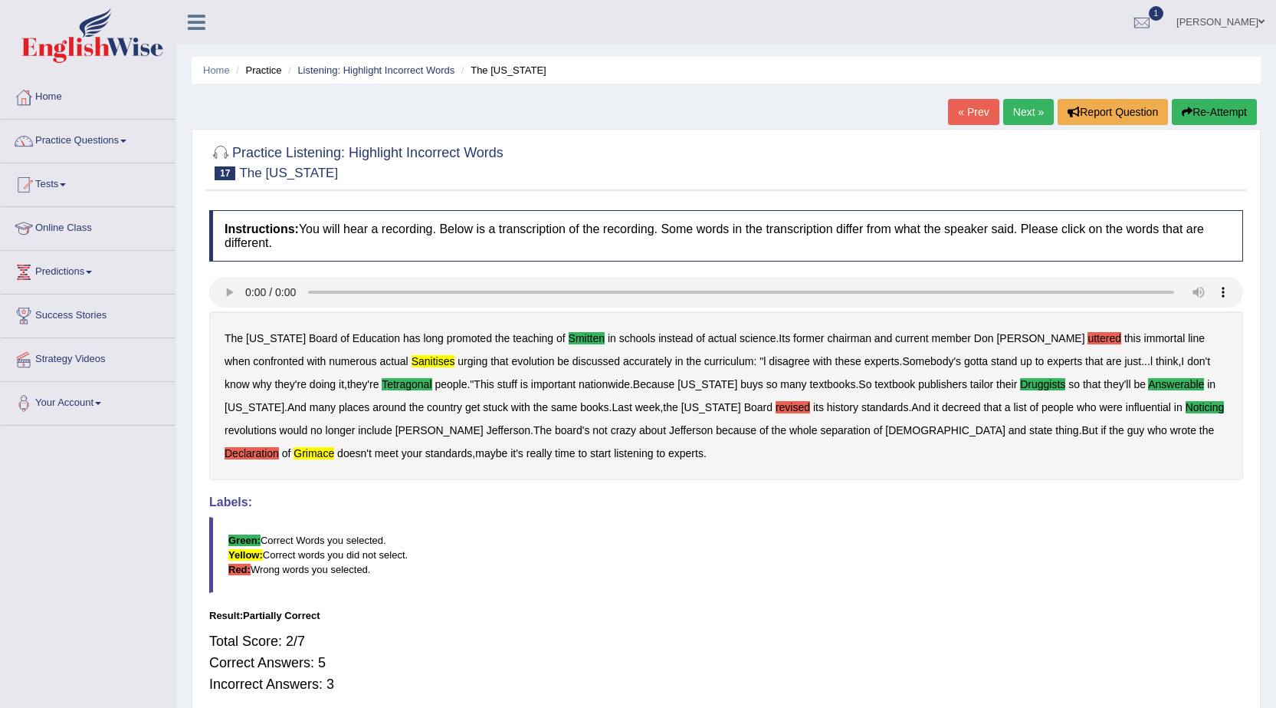
click at [1028, 112] on link "Next »" at bounding box center [1029, 112] width 51 height 26
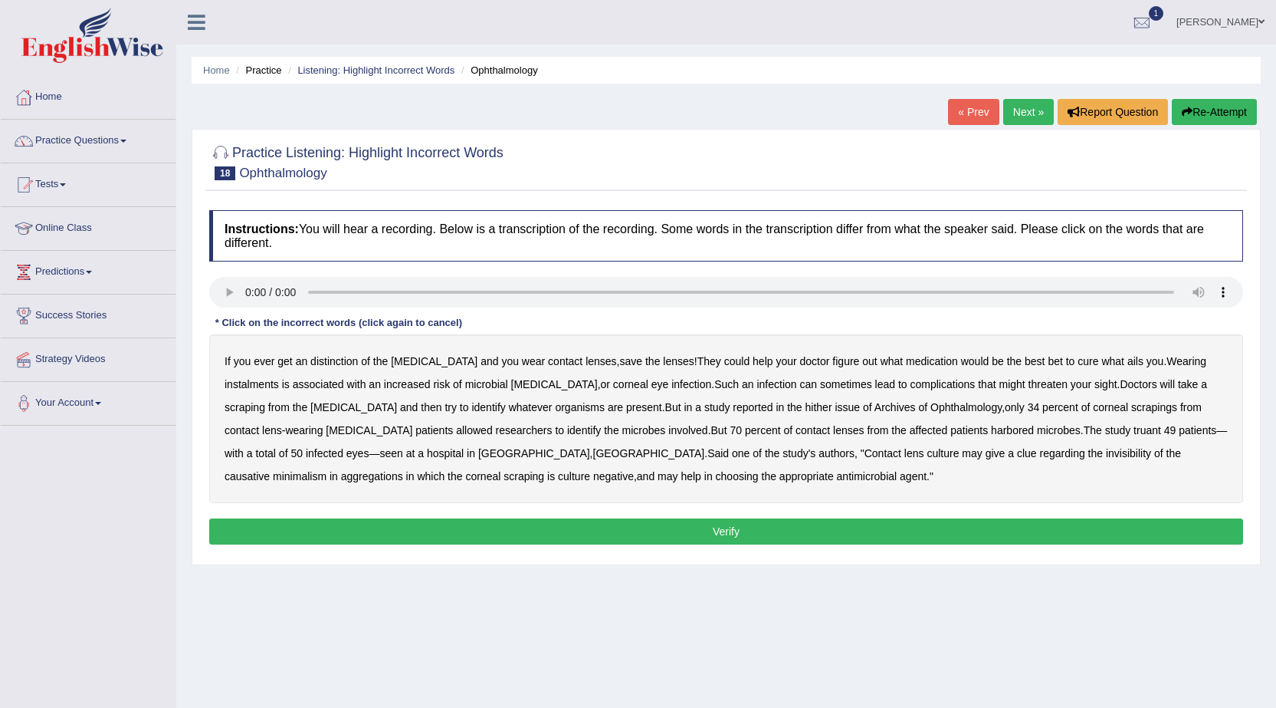
click at [357, 357] on b "distinction" at bounding box center [334, 361] width 48 height 12
click at [279, 378] on b "instalments" at bounding box center [252, 384] width 54 height 12
click at [806, 409] on b "hither" at bounding box center [819, 407] width 27 height 12
click at [1134, 432] on b "truant" at bounding box center [1148, 430] width 28 height 12
click at [1106, 453] on b "invisibility" at bounding box center [1128, 453] width 45 height 12
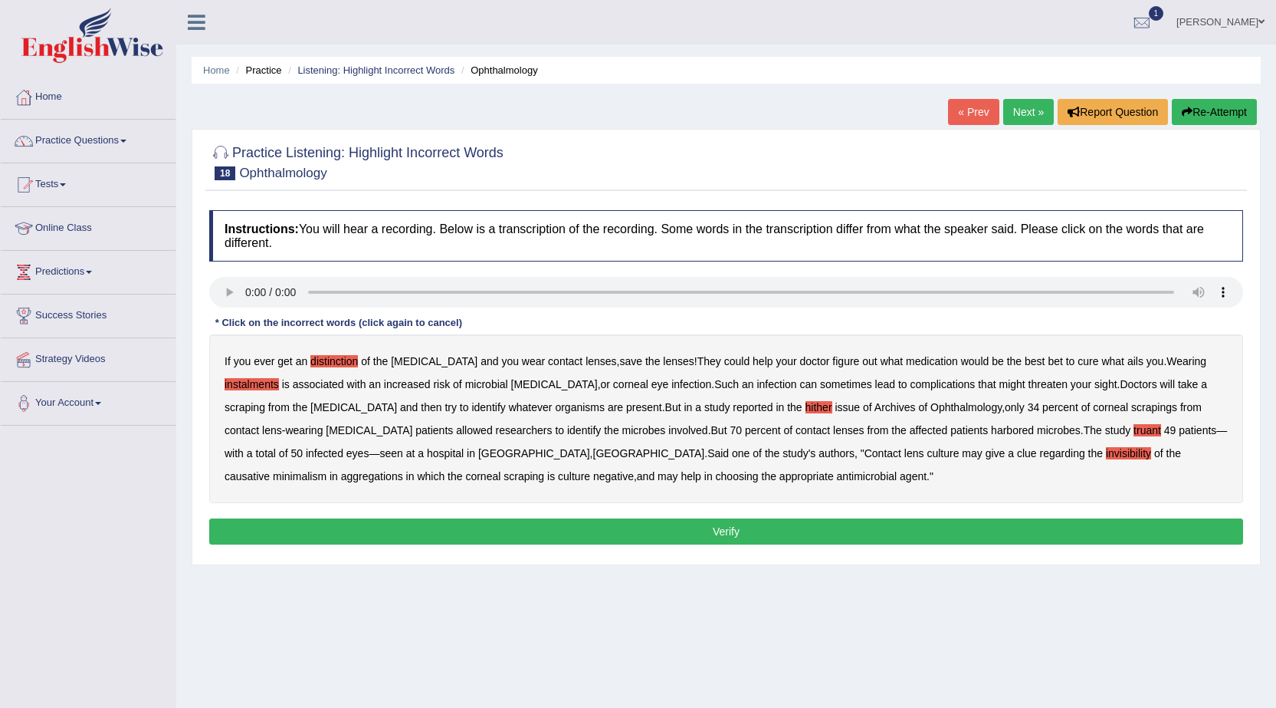
click at [403, 470] on b "aggregations" at bounding box center [372, 476] width 62 height 12
click at [854, 527] on button "Verify" at bounding box center [726, 531] width 1034 height 26
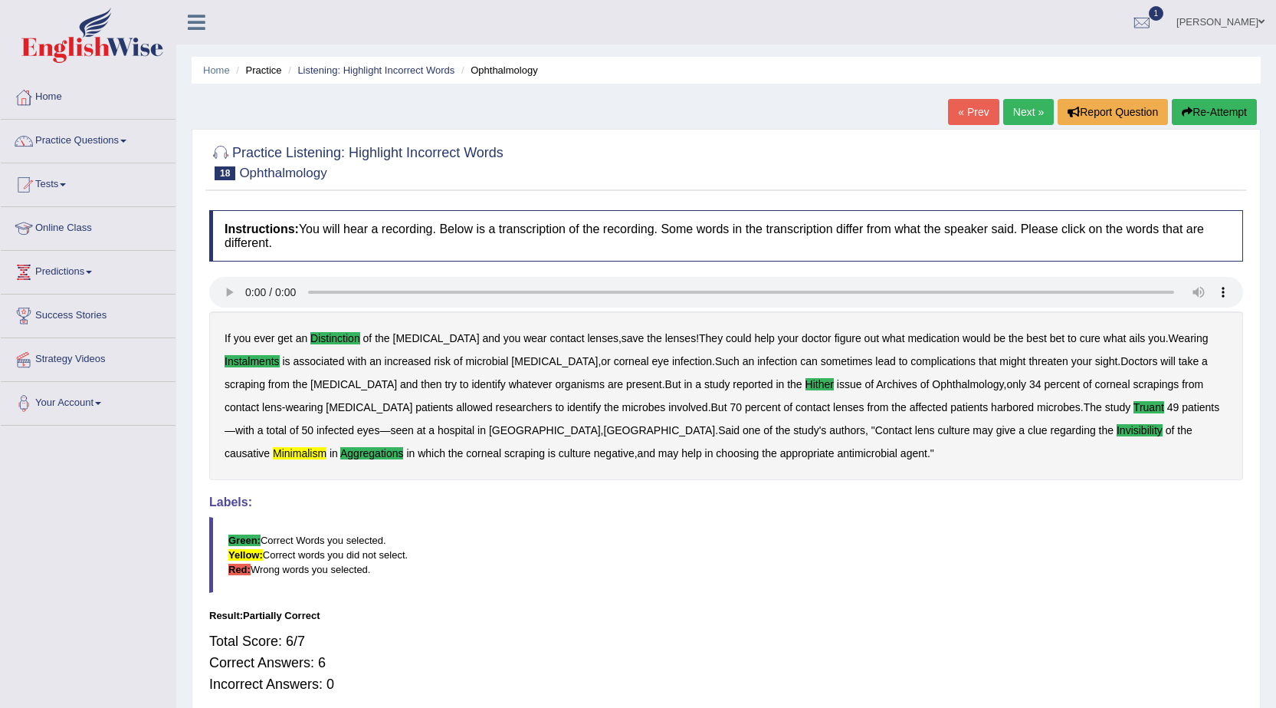
click at [1006, 105] on link "Next »" at bounding box center [1029, 112] width 51 height 26
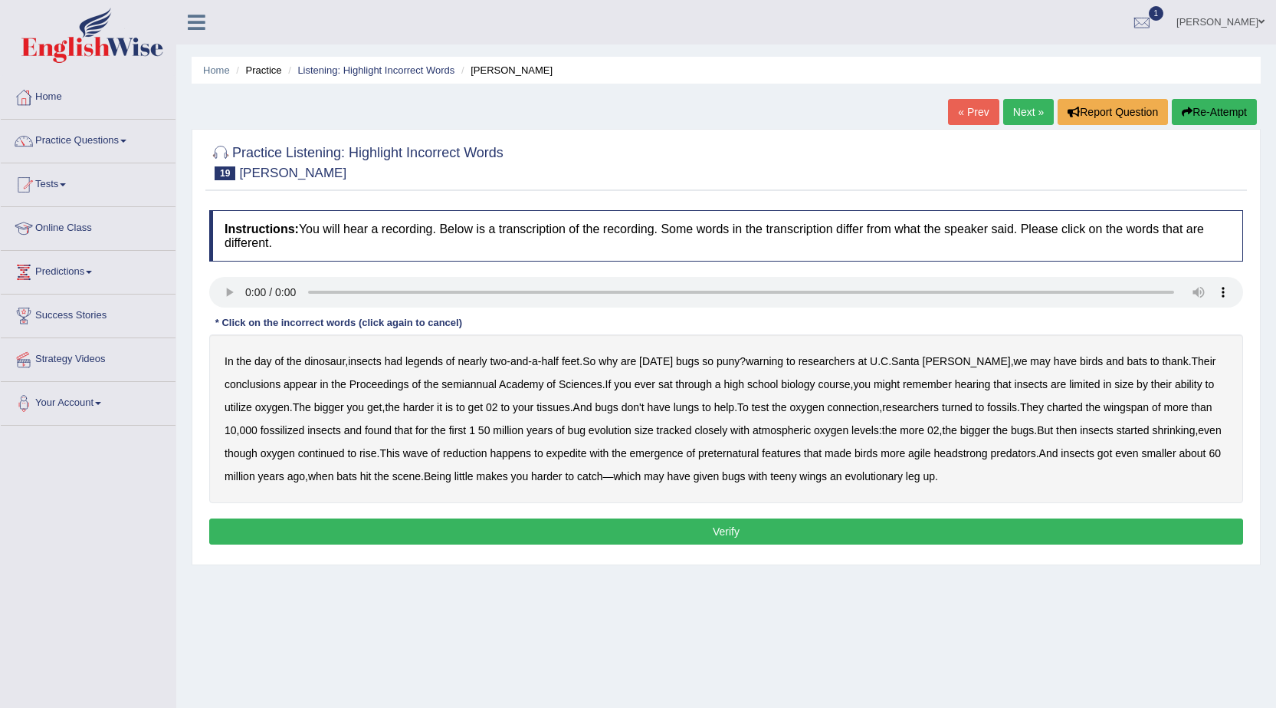
click at [255, 356] on b "day" at bounding box center [264, 361] width 18 height 12
click at [783, 360] on b "warning" at bounding box center [765, 361] width 38 height 12
click at [442, 379] on b "semiannual" at bounding box center [469, 384] width 55 height 12
click at [345, 454] on b "continued" at bounding box center [321, 453] width 47 height 12
click at [759, 447] on b "preternatural" at bounding box center [728, 453] width 61 height 12
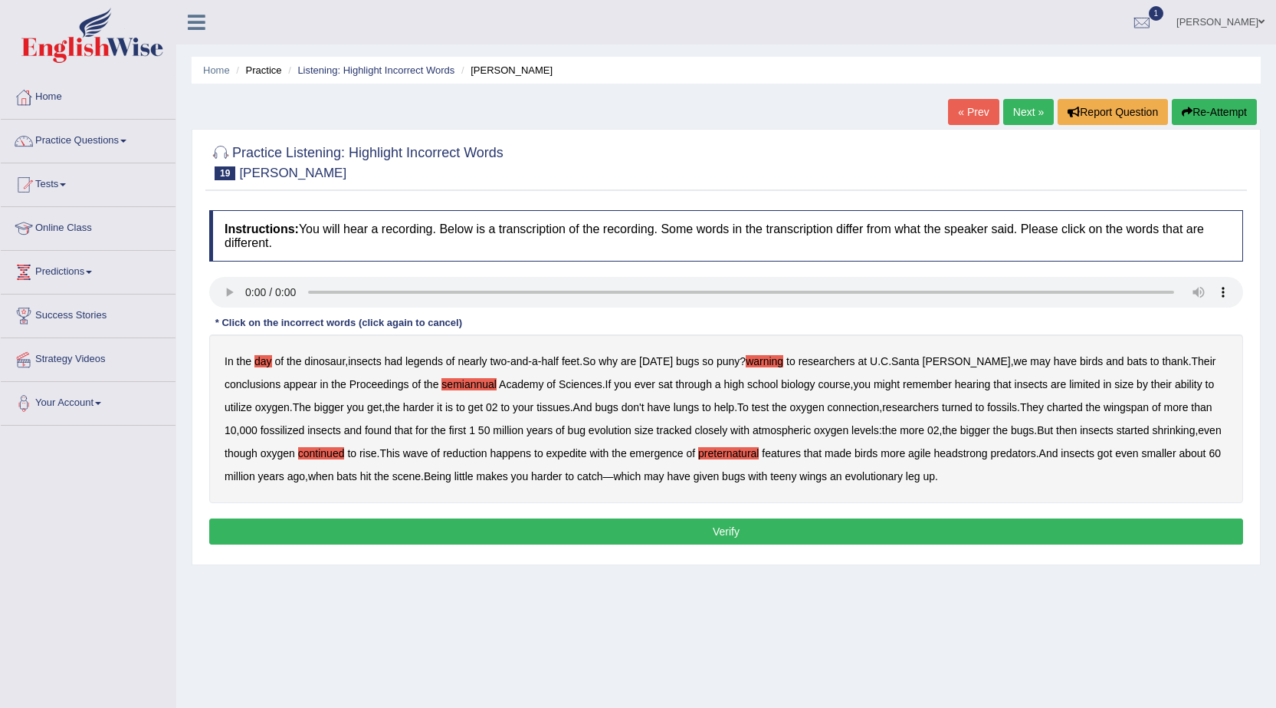
click at [872, 532] on button "Verify" at bounding box center [726, 531] width 1034 height 26
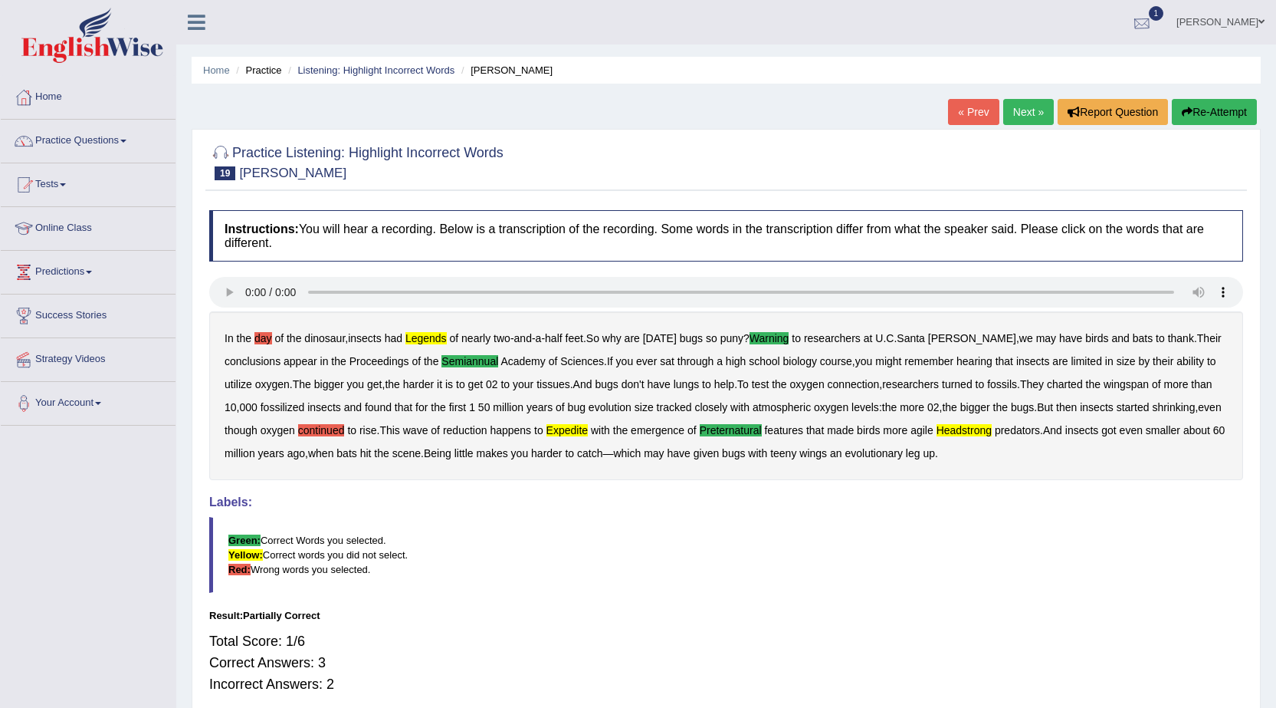
click at [1149, 21] on div at bounding box center [1142, 22] width 23 height 23
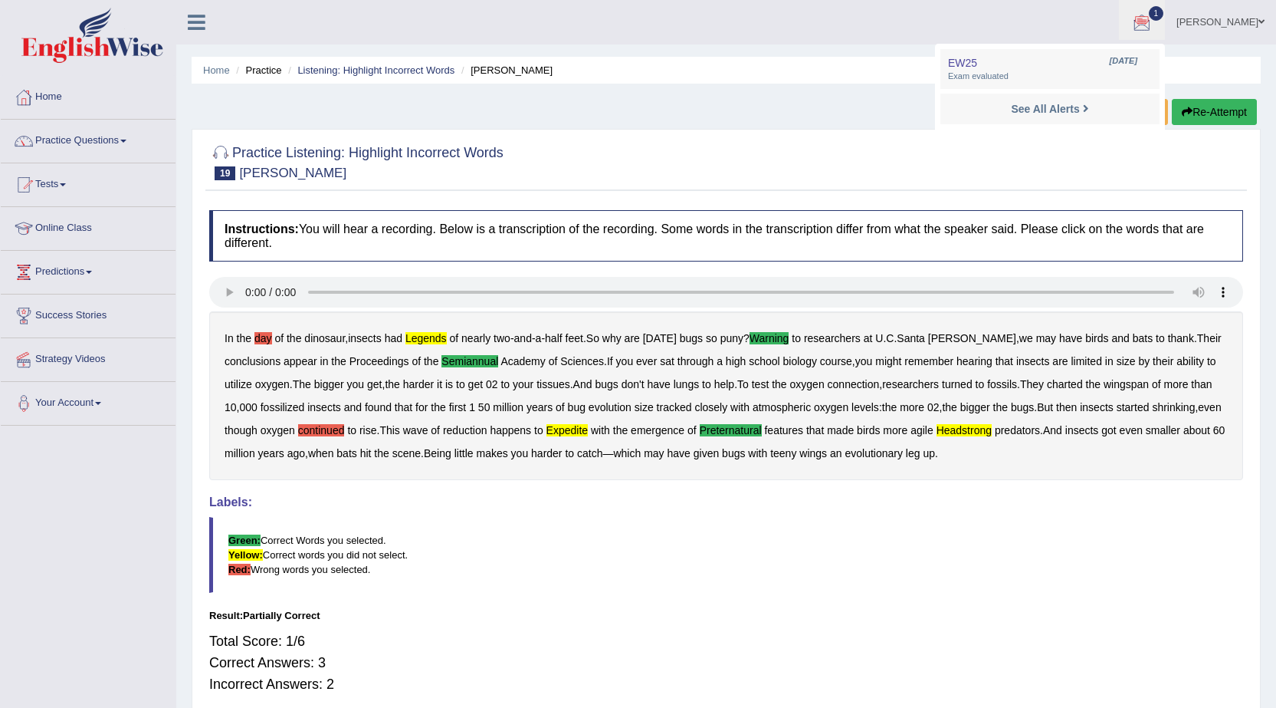
click at [1049, 98] on li "See All Alerts" at bounding box center [1050, 109] width 219 height 31
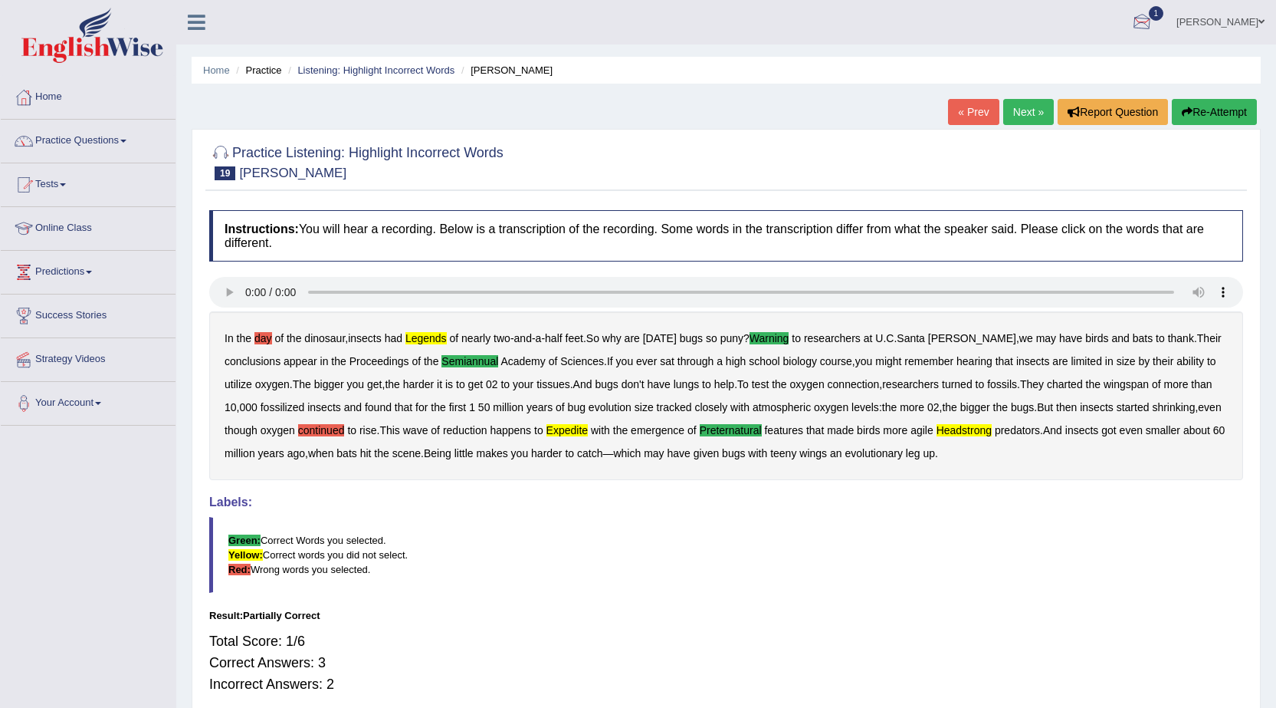
click at [1147, 16] on div at bounding box center [1142, 22] width 23 height 23
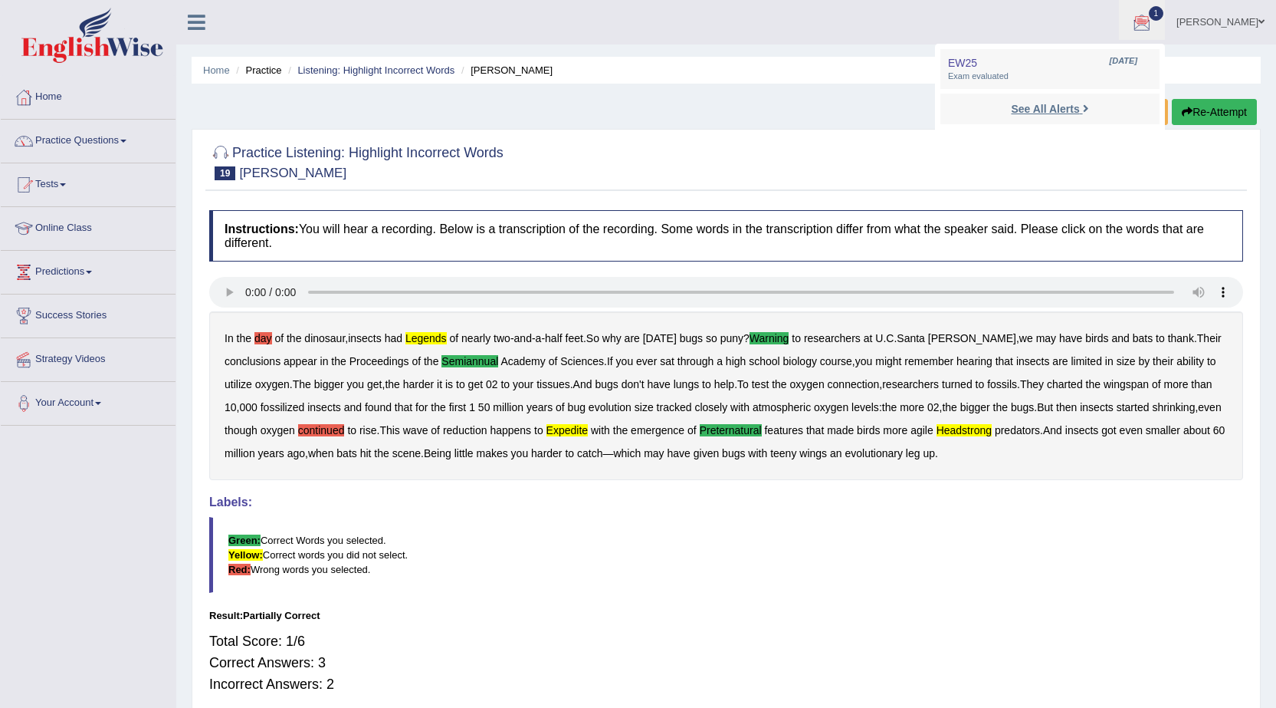
click at [1069, 108] on strong "See All Alerts" at bounding box center [1045, 109] width 68 height 12
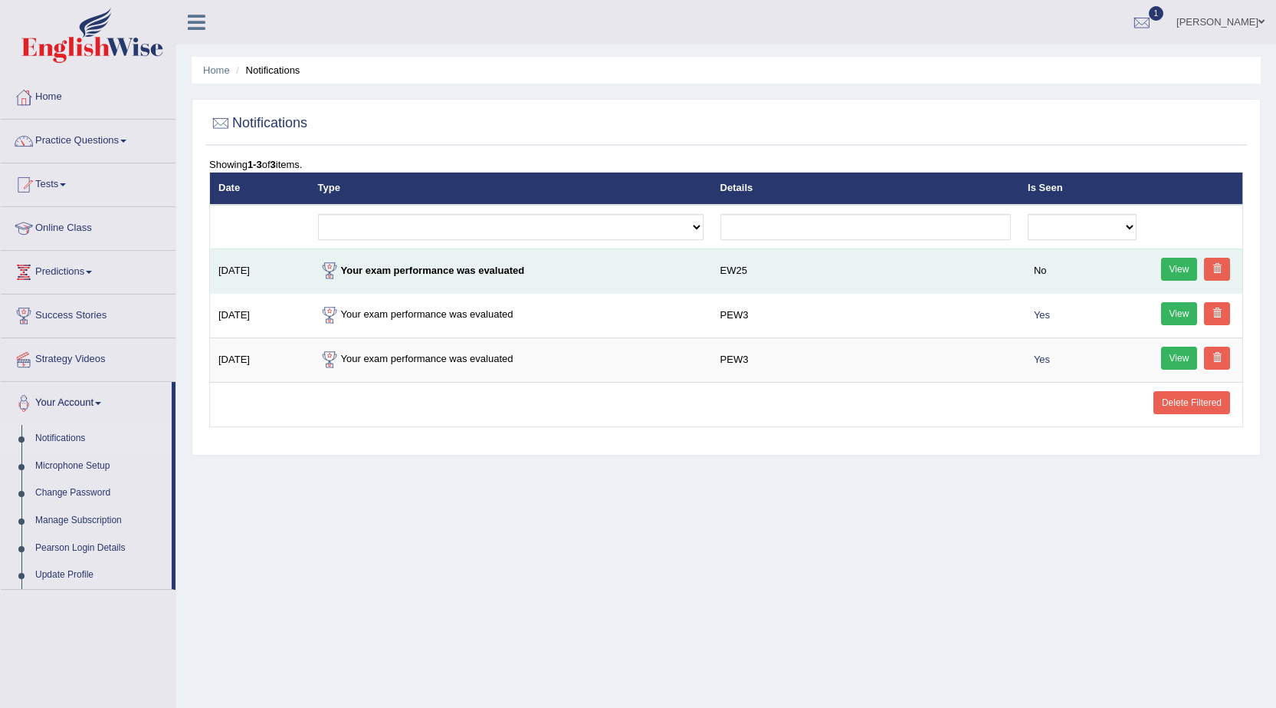
click at [1161, 261] on link "View" at bounding box center [1179, 269] width 37 height 23
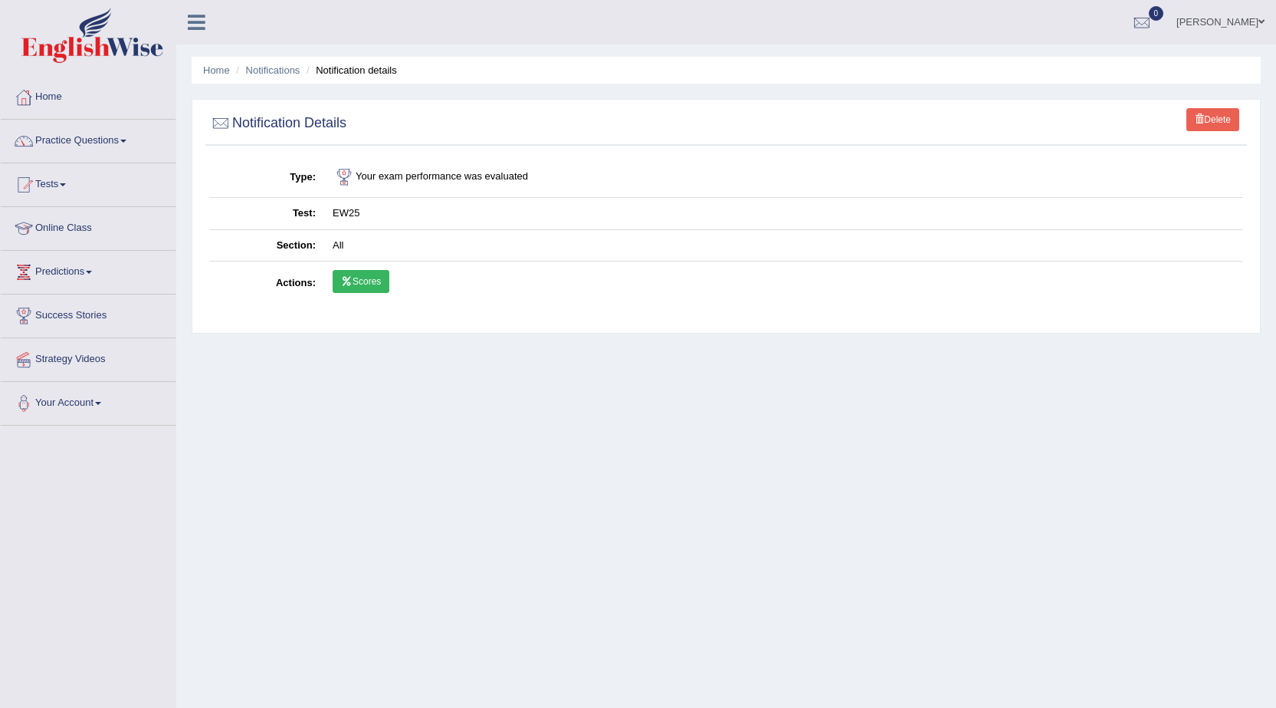
click at [376, 282] on link "Scores" at bounding box center [361, 281] width 57 height 23
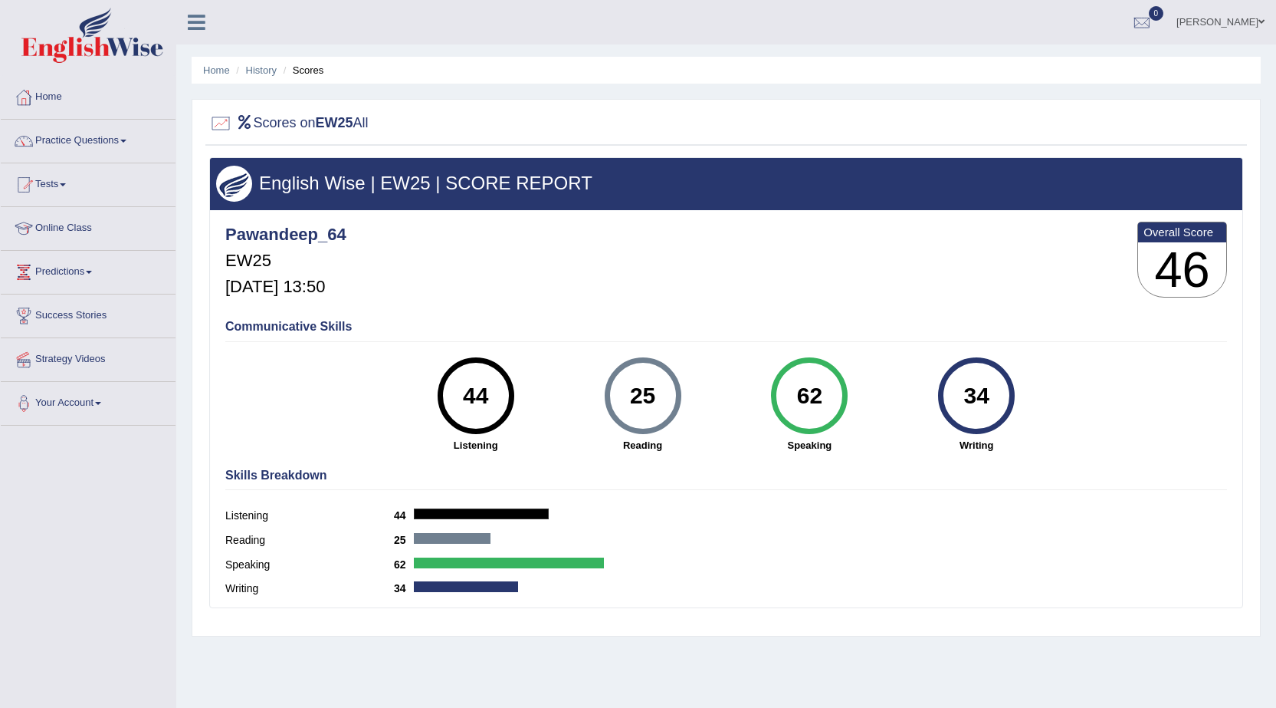
click at [1144, 261] on h3 "46" at bounding box center [1182, 269] width 88 height 55
click at [225, 120] on div at bounding box center [220, 123] width 23 height 23
click at [228, 122] on div at bounding box center [220, 123] width 23 height 23
click at [251, 120] on icon at bounding box center [245, 122] width 18 height 14
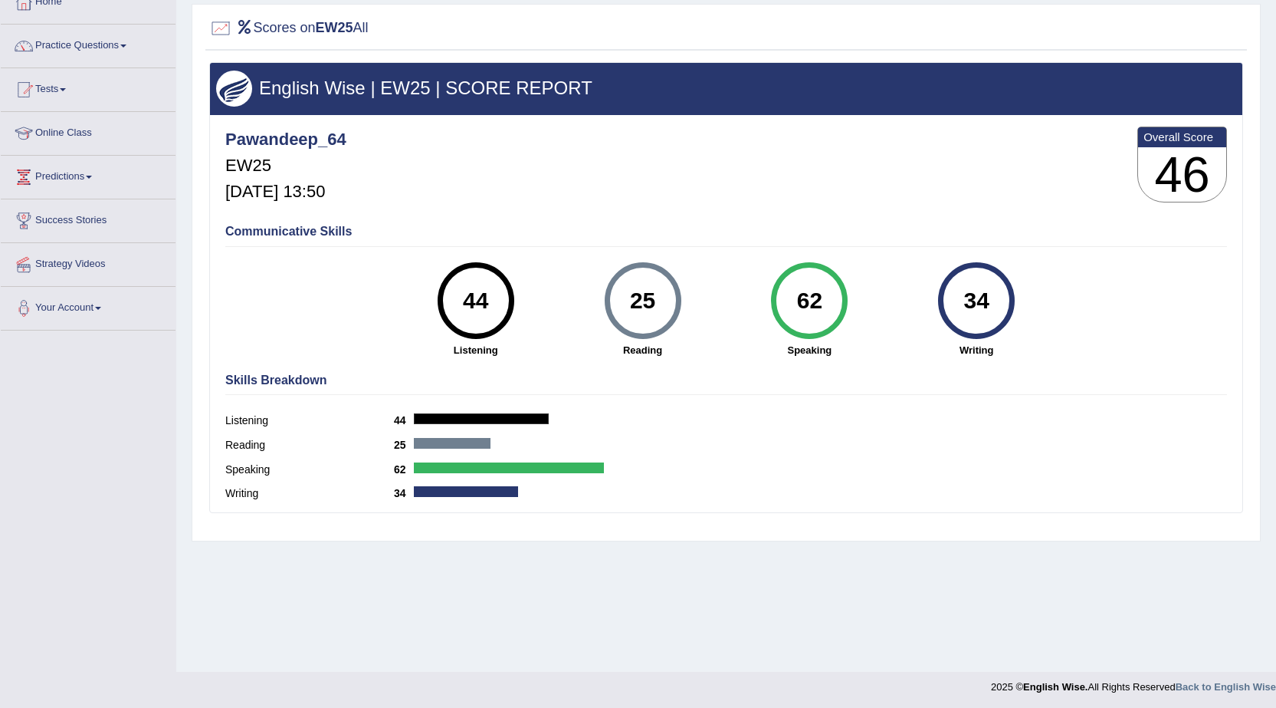
scroll to position [97, 0]
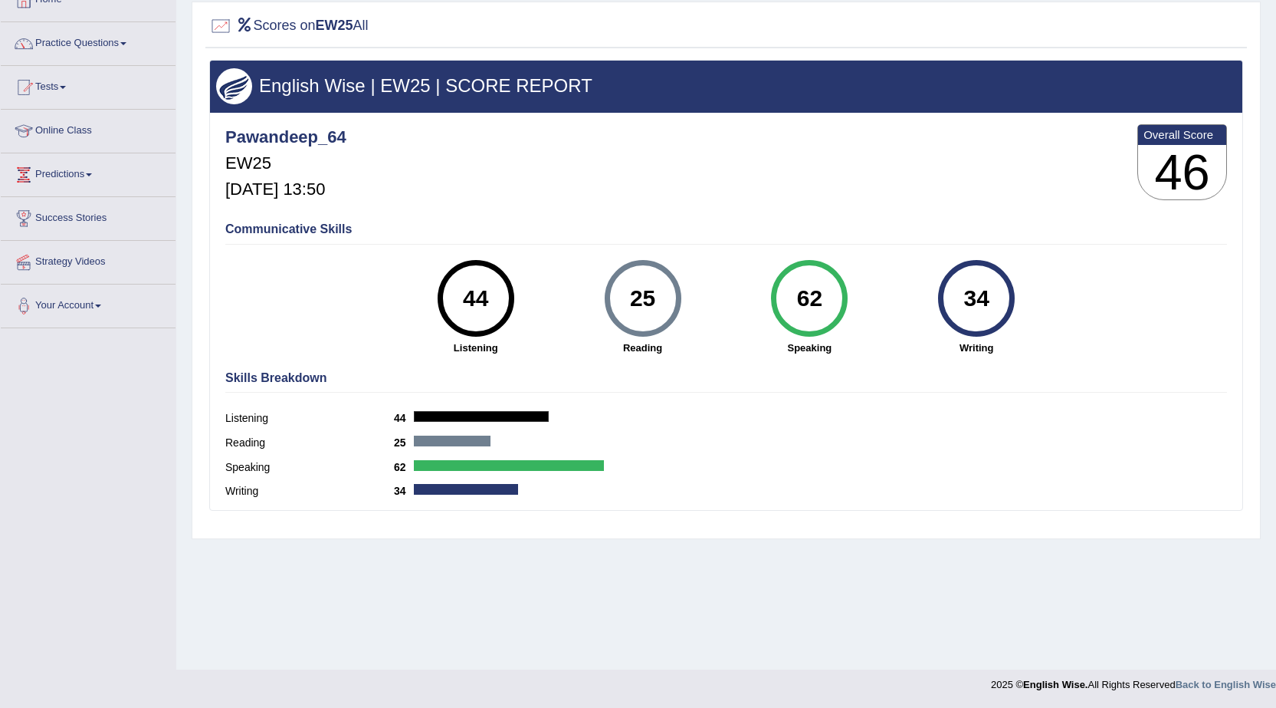
click at [302, 227] on h4 "Communicative Skills" at bounding box center [726, 229] width 1002 height 14
click at [345, 190] on h5 "Aug 21, 2025, 13:50" at bounding box center [285, 189] width 121 height 18
click at [414, 88] on h3 "English Wise | EW25 | SCORE REPORT" at bounding box center [726, 86] width 1020 height 20
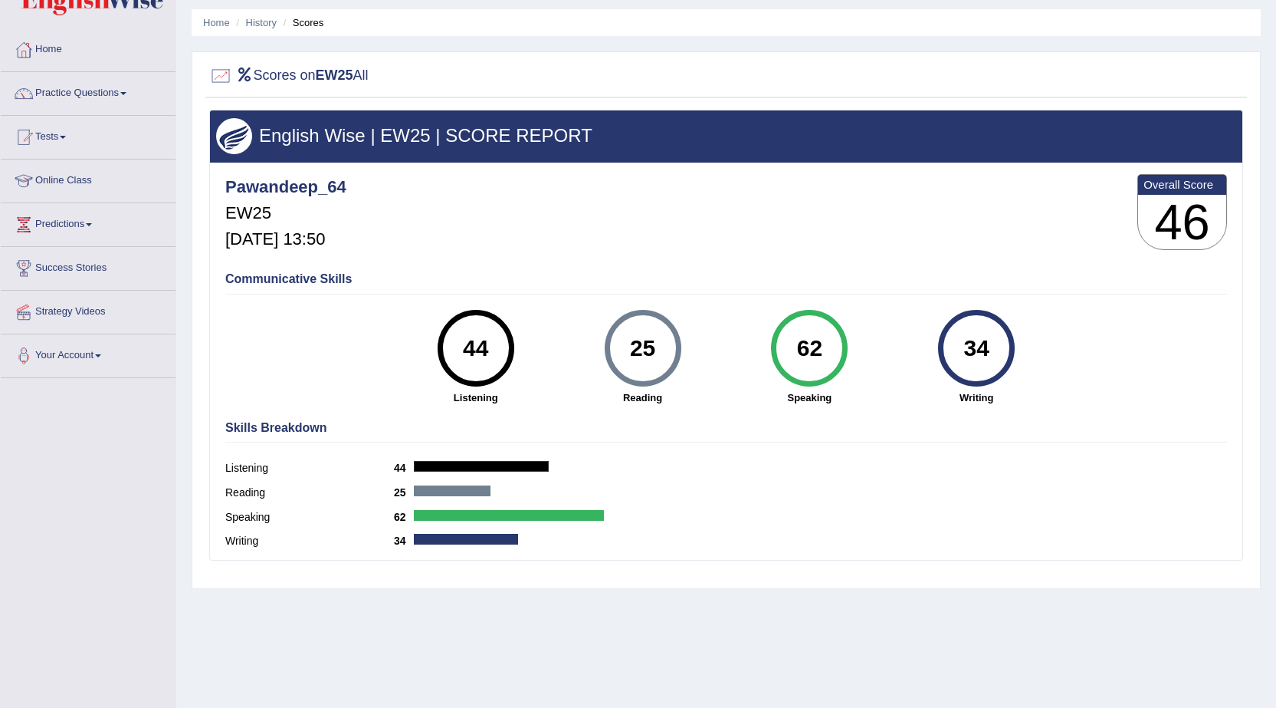
scroll to position [0, 0]
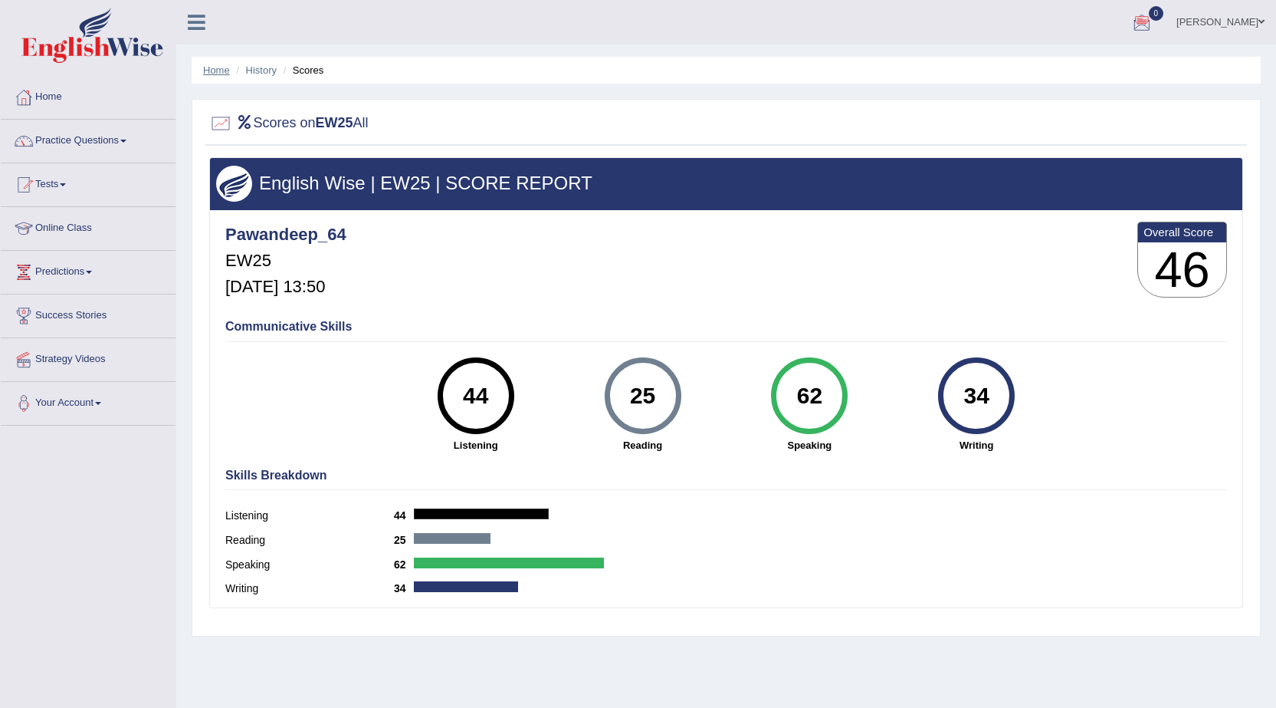
click at [212, 74] on link "Home" at bounding box center [216, 69] width 27 height 11
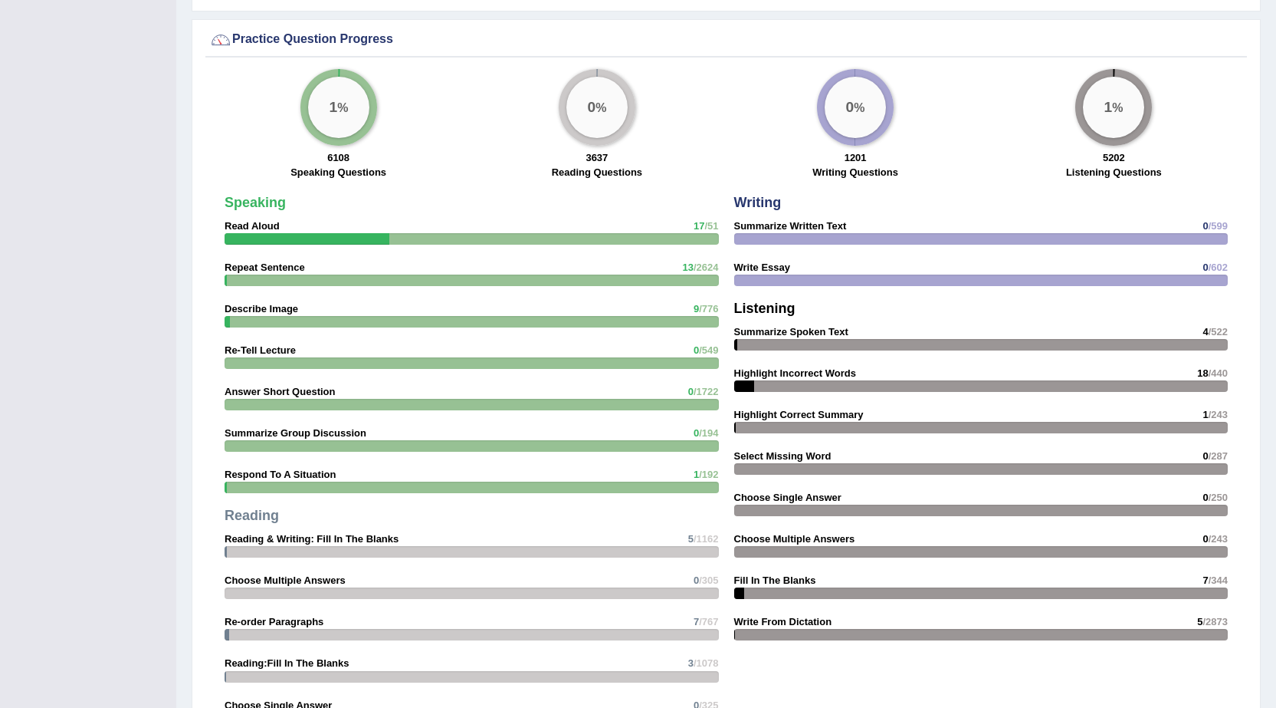
scroll to position [1303, 0]
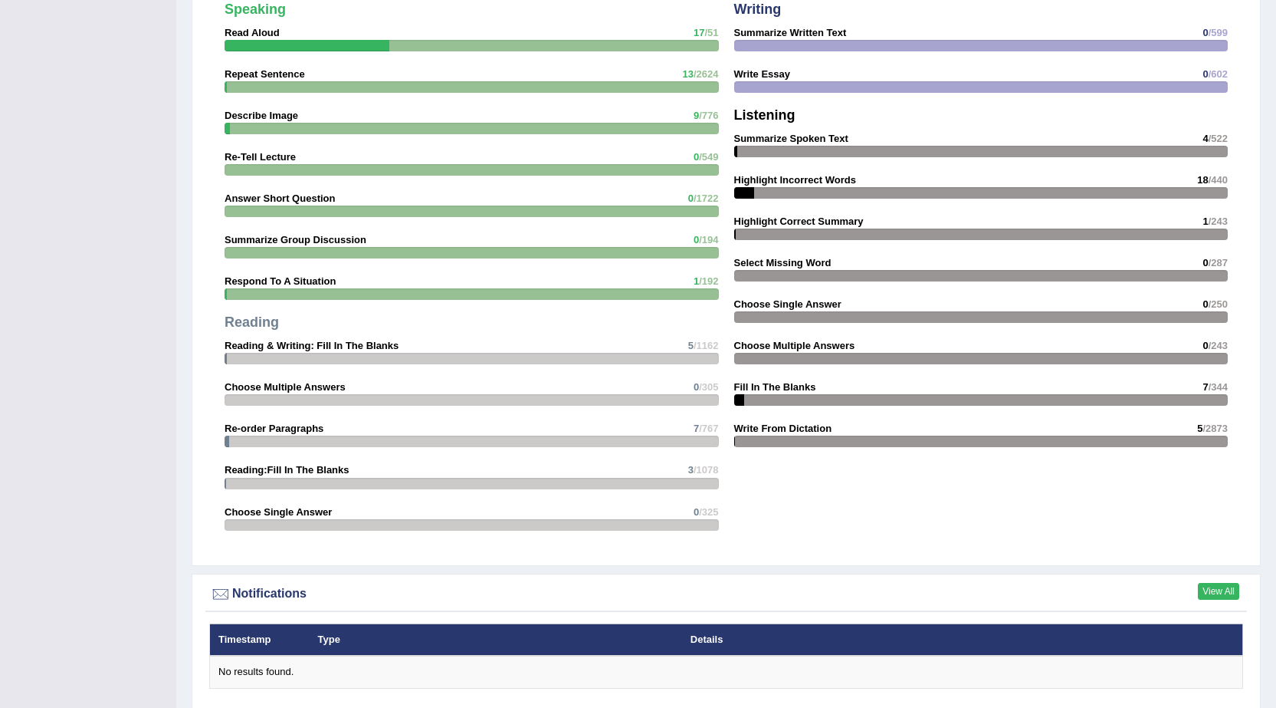
click at [1226, 594] on link "View All" at bounding box center [1218, 591] width 41 height 17
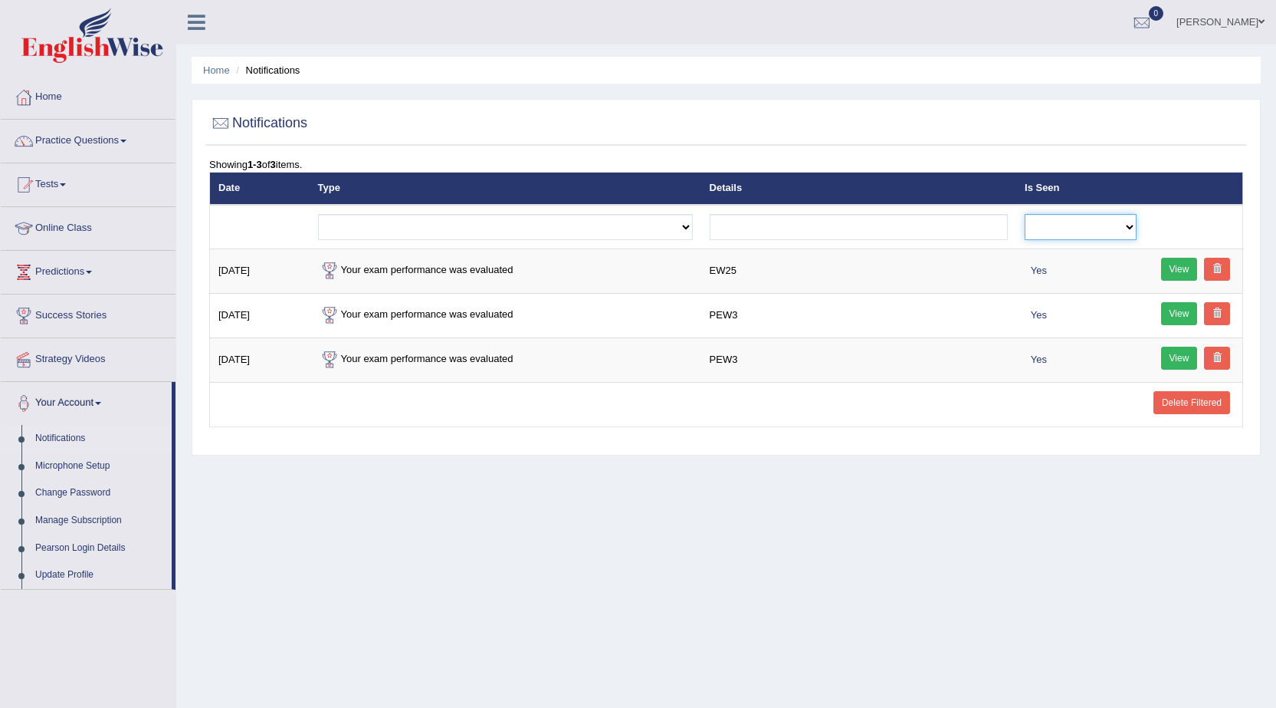
click at [1099, 218] on select "No Yes" at bounding box center [1081, 227] width 112 height 26
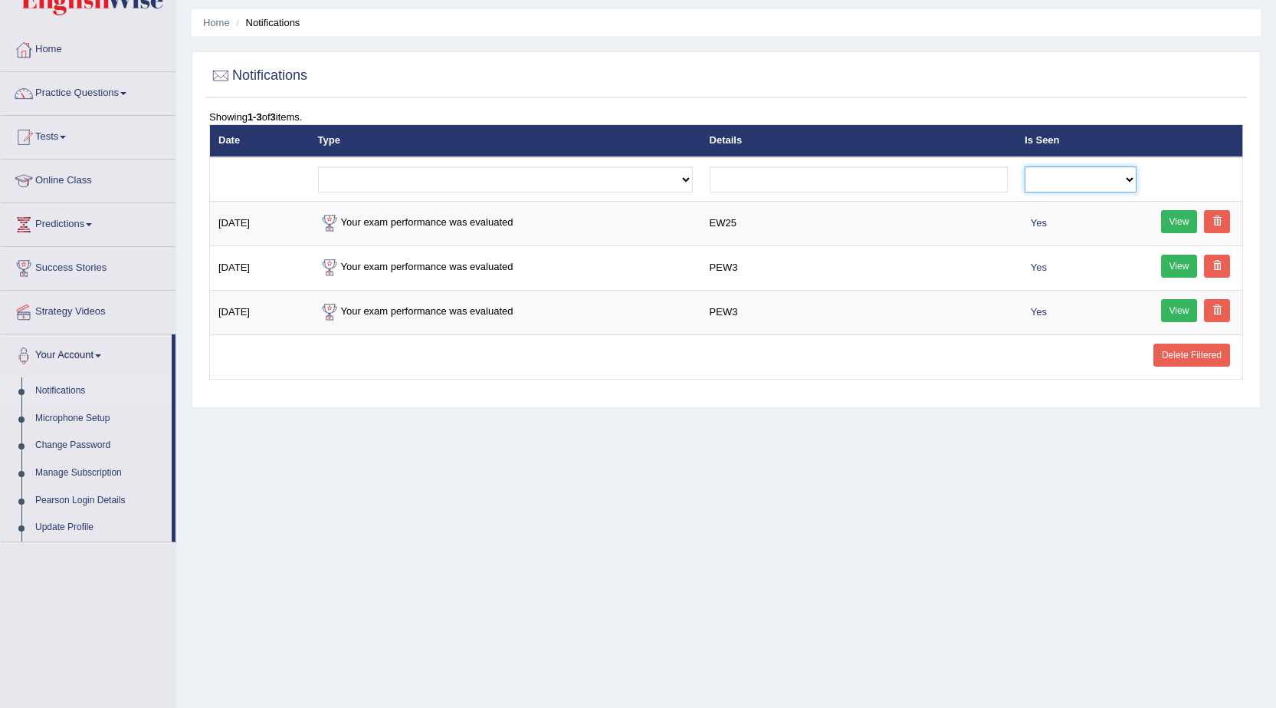
scroll to position [97, 0]
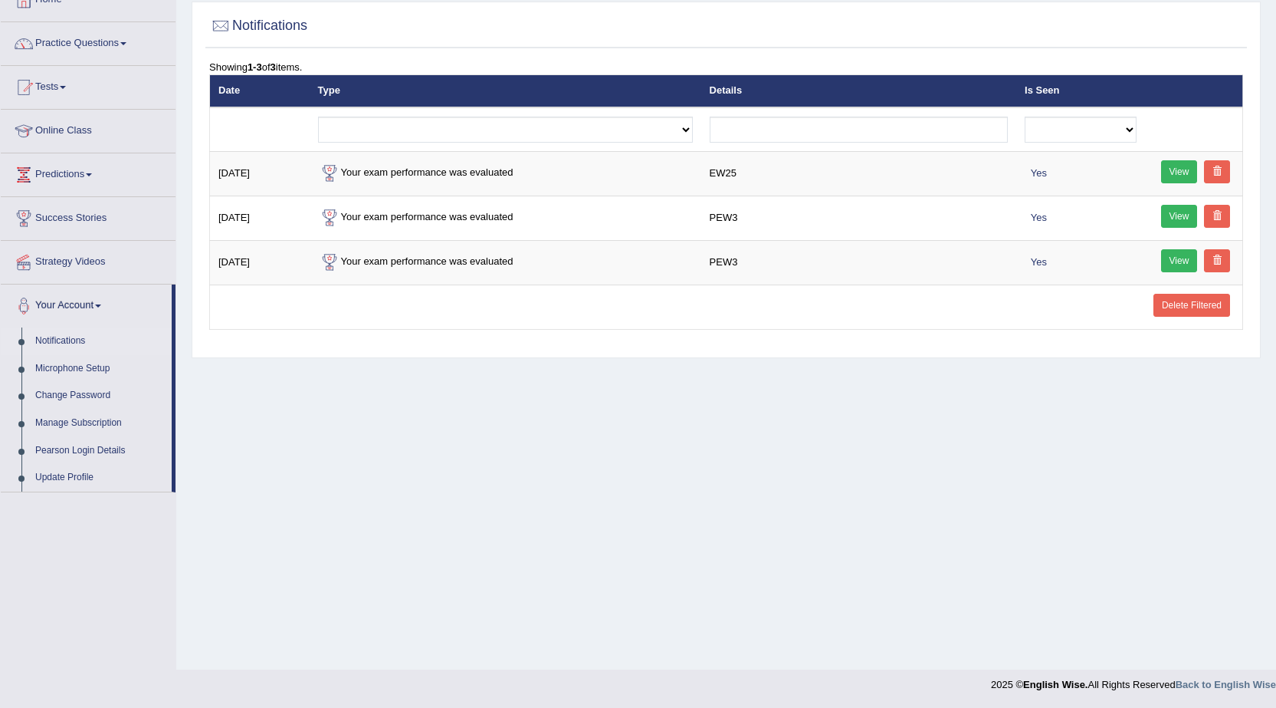
click at [604, 575] on div "Home Notifications Notifications Showing 1-3 of 3 items. Date Type Details Is S…" at bounding box center [726, 286] width 1100 height 767
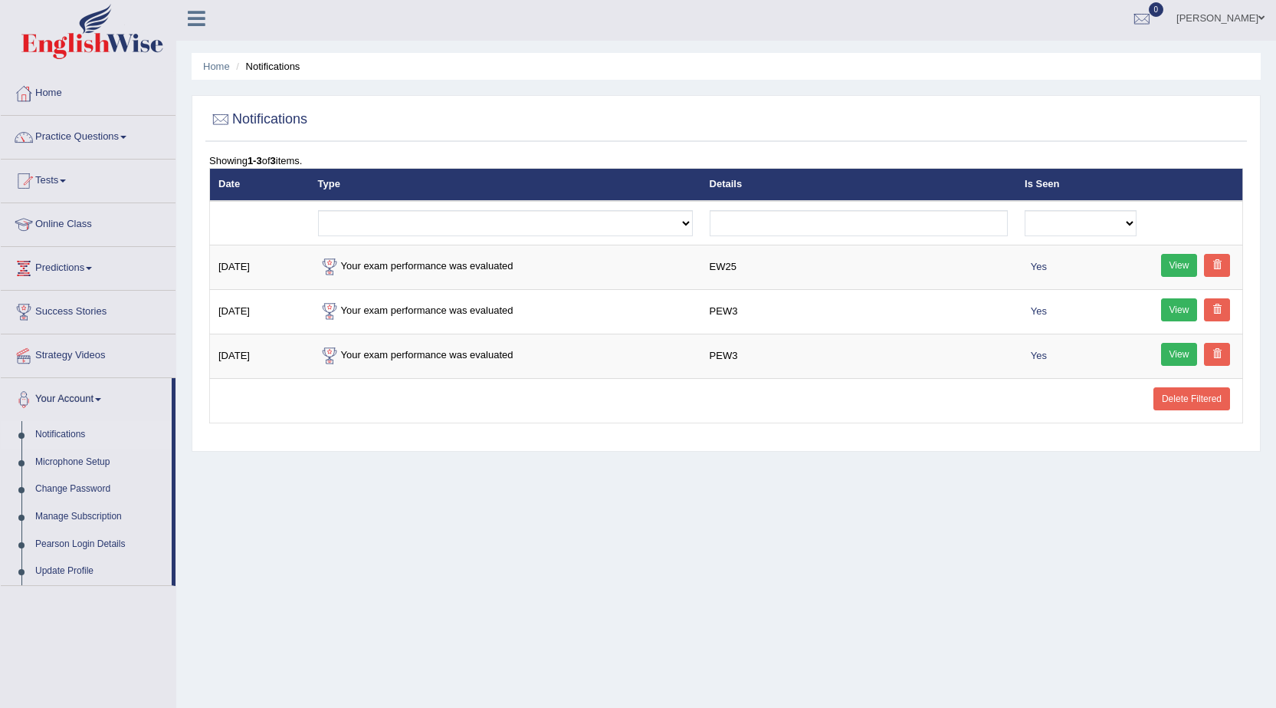
scroll to position [0, 0]
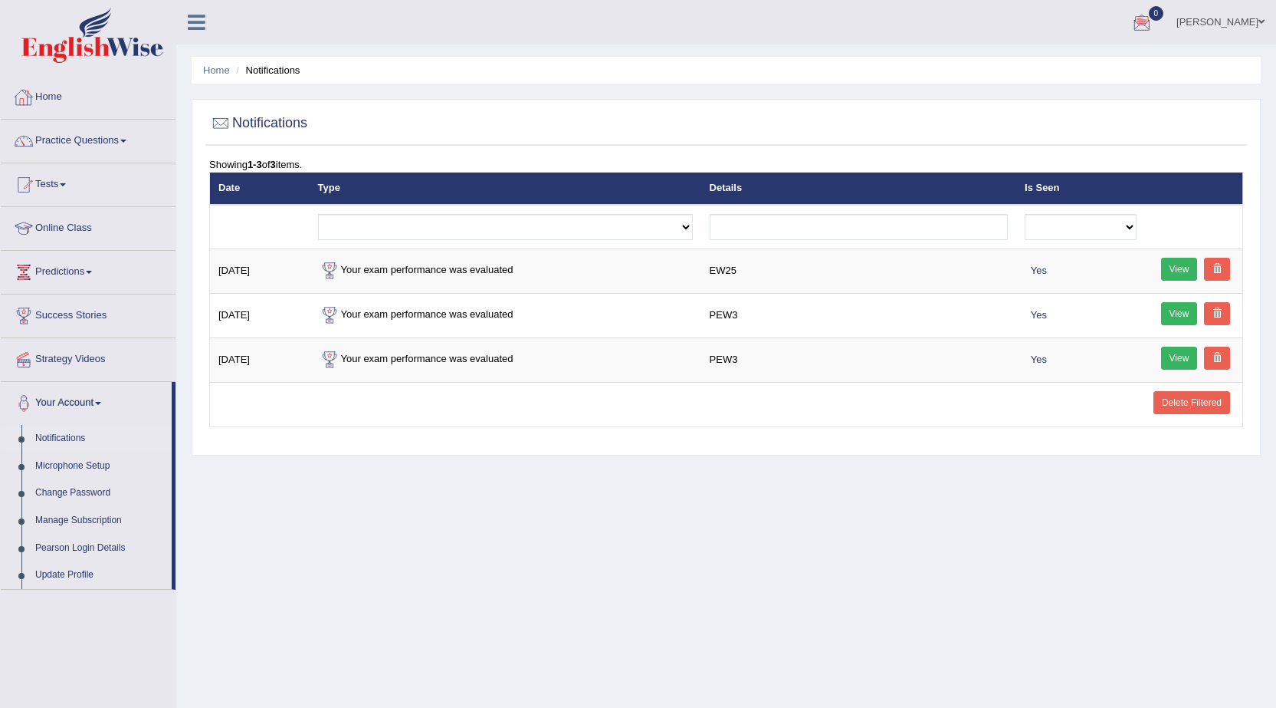
click at [196, 25] on icon at bounding box center [197, 22] width 18 height 20
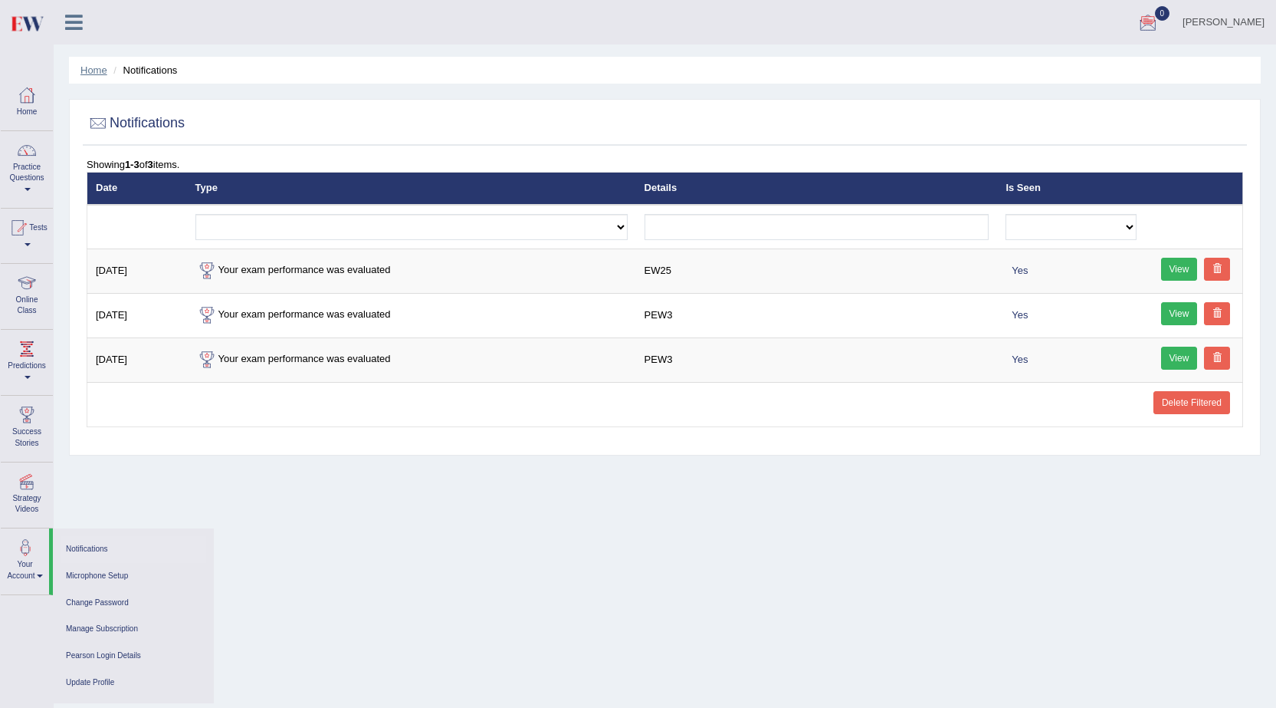
click at [86, 66] on link "Home" at bounding box center [93, 69] width 27 height 11
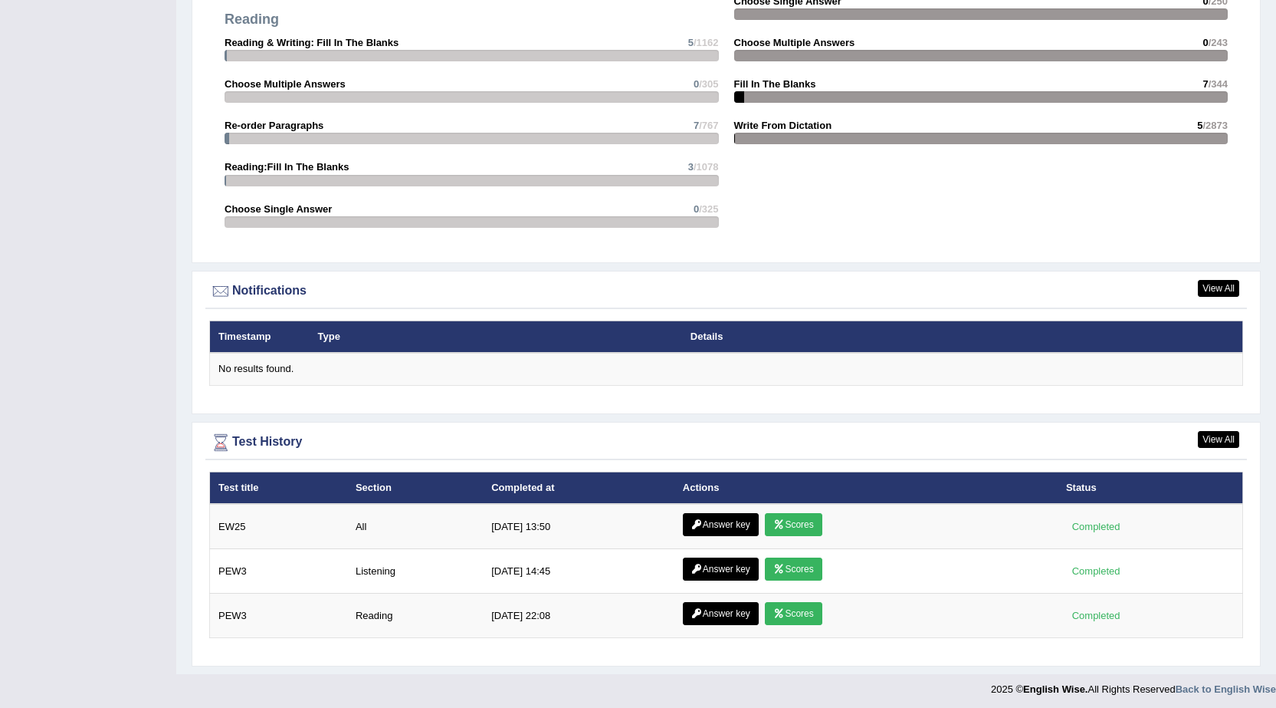
scroll to position [1611, 0]
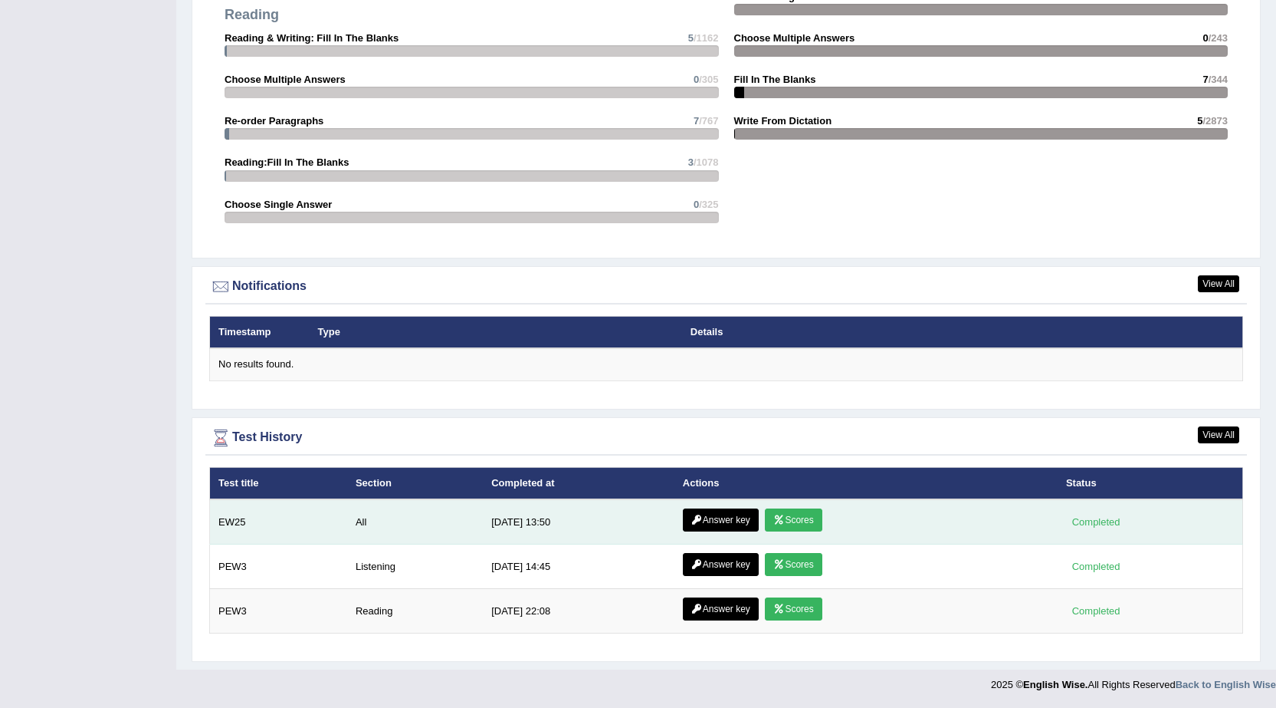
click at [744, 516] on link "Answer key" at bounding box center [721, 519] width 76 height 23
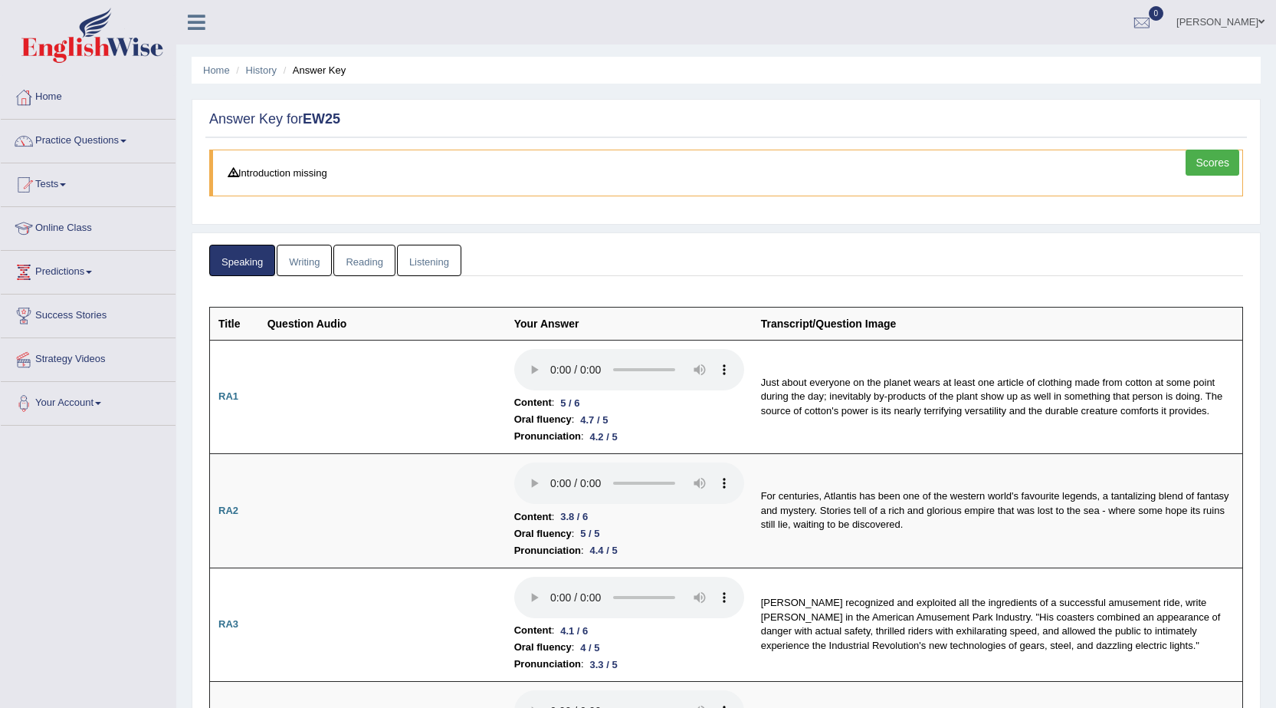
click at [318, 251] on link "Writing" at bounding box center [304, 260] width 55 height 31
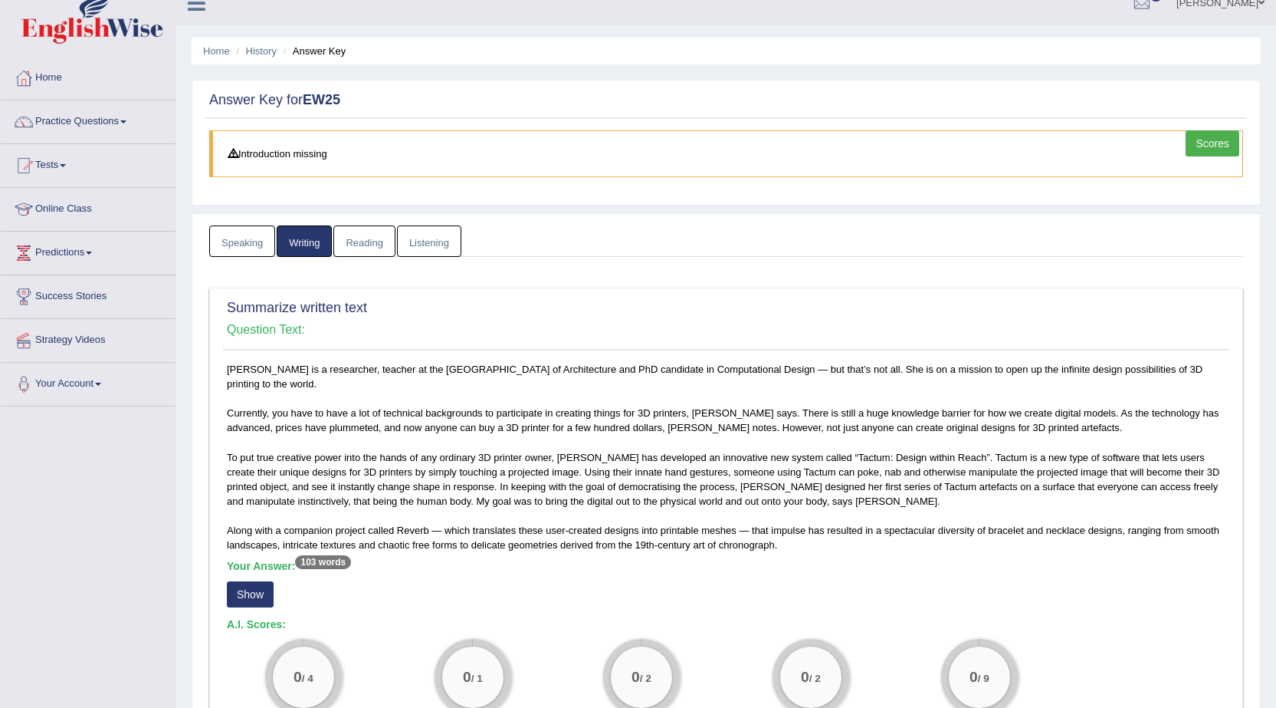
scroll to position [5, 0]
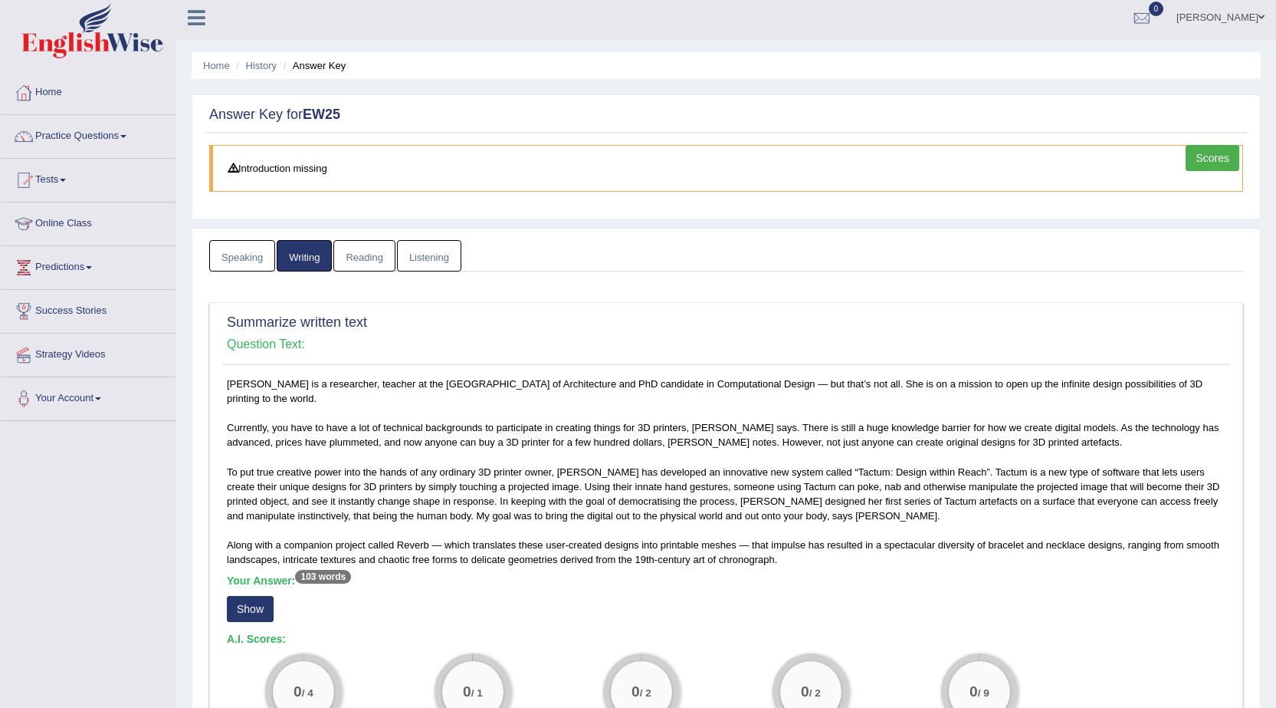
click at [366, 266] on link "Reading" at bounding box center [363, 255] width 61 height 31
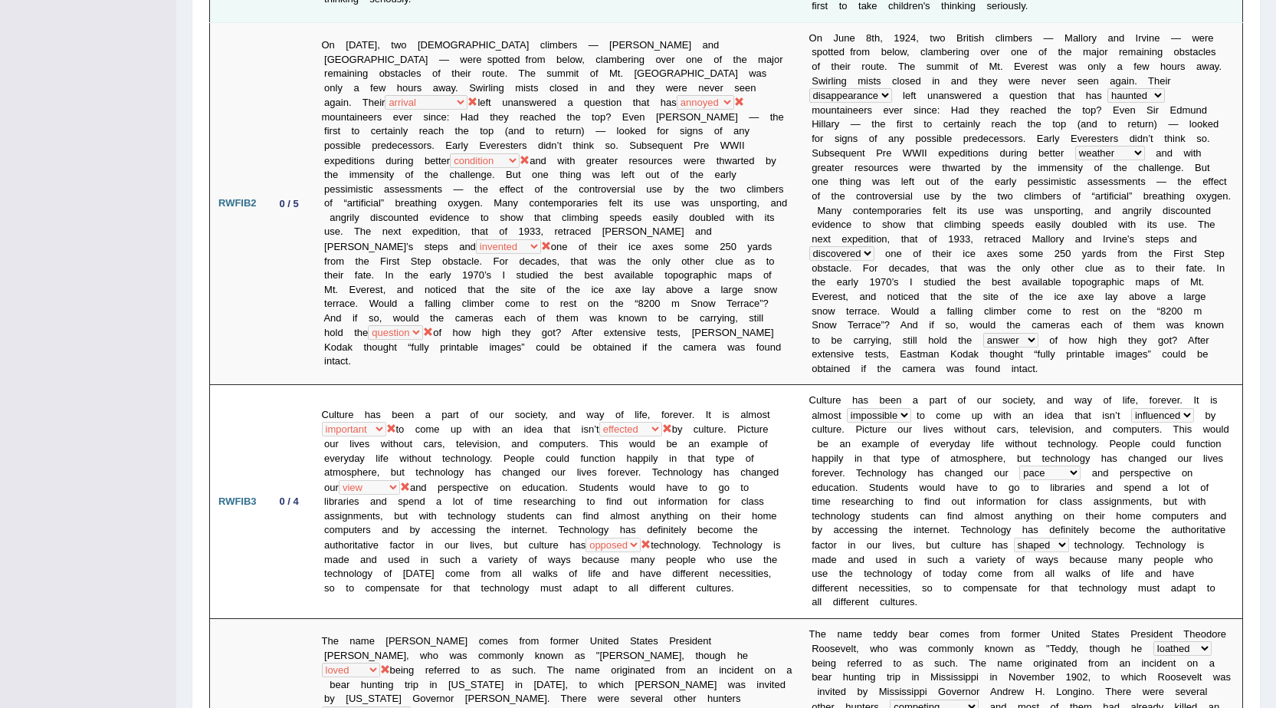
scroll to position [86, 0]
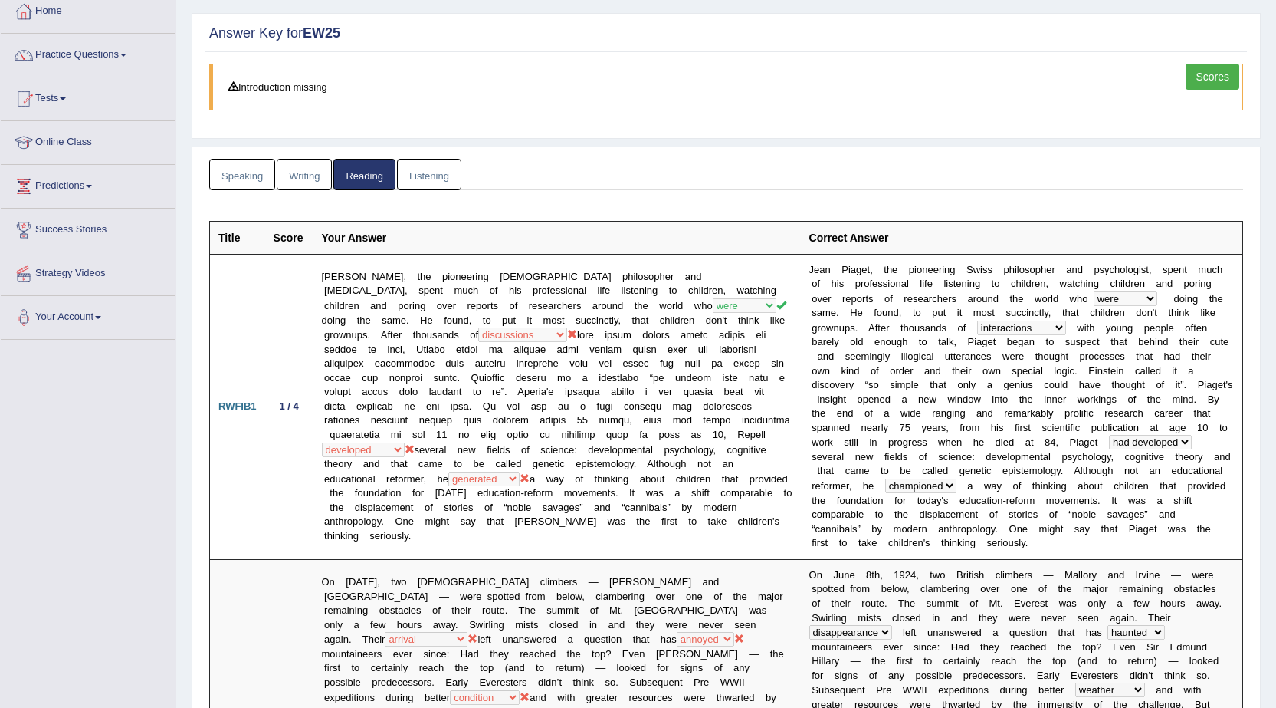
click at [419, 180] on link "Listening" at bounding box center [429, 174] width 64 height 31
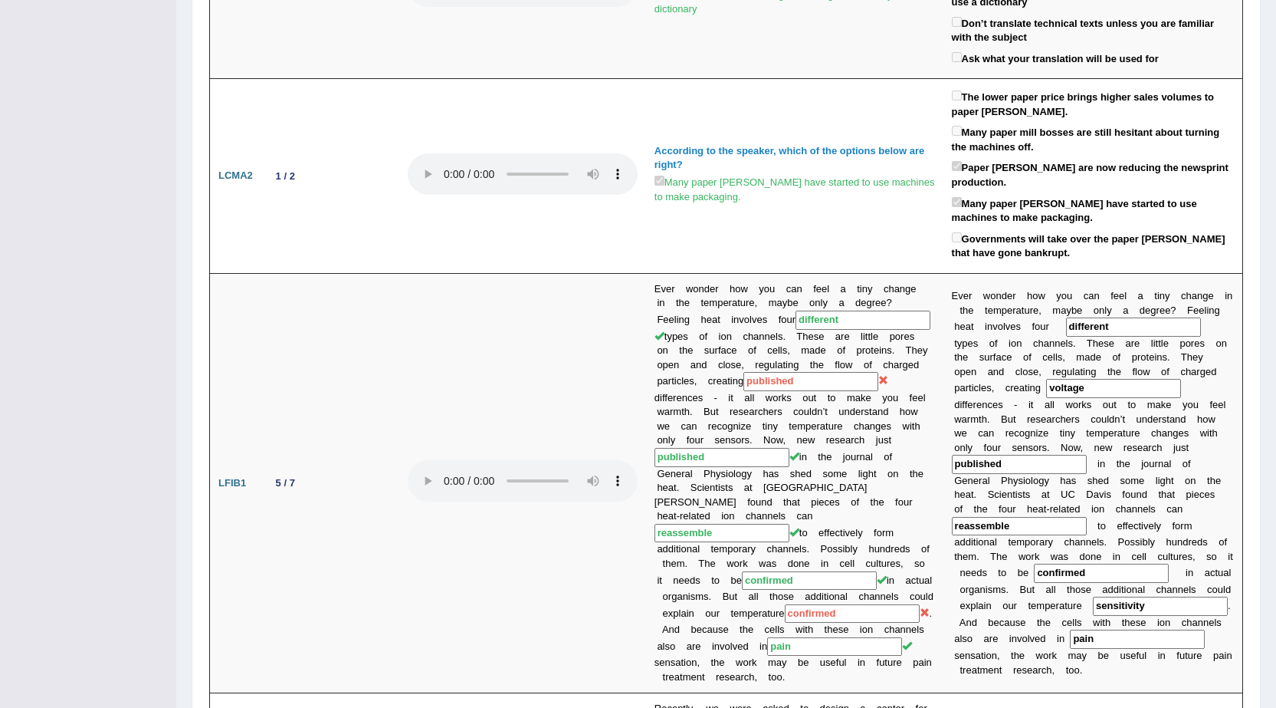
scroll to position [0, 0]
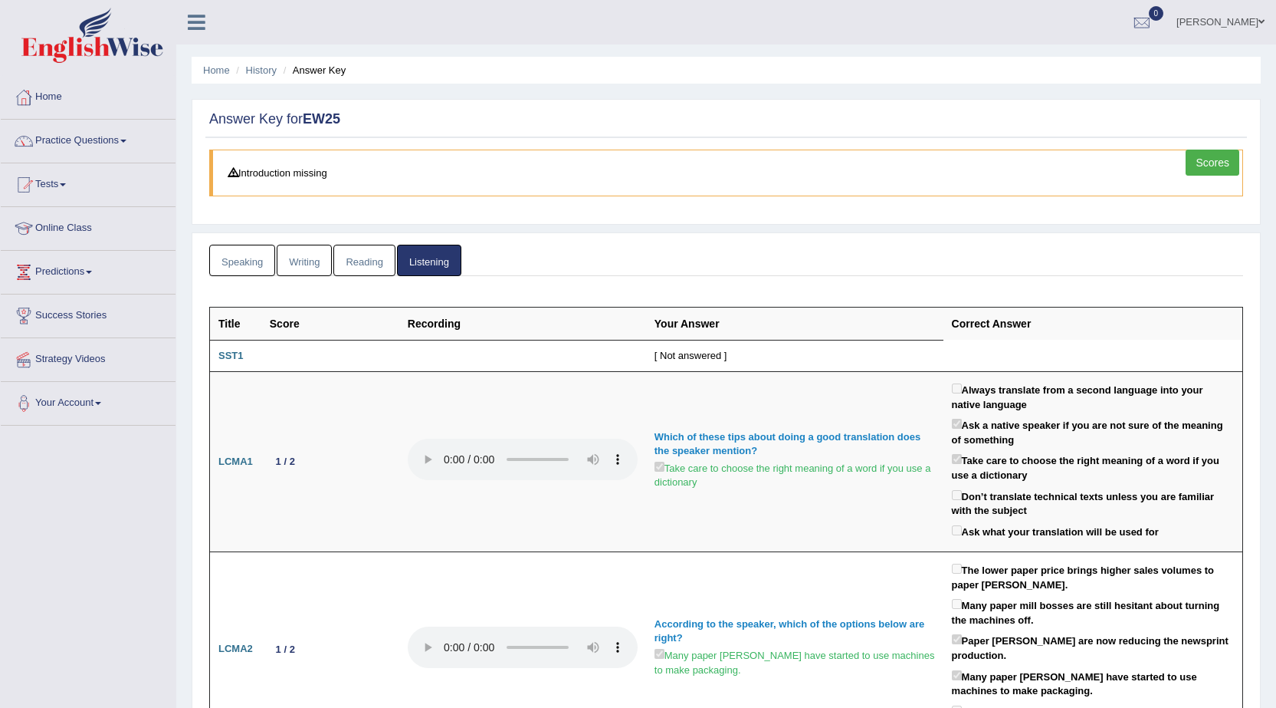
click at [1217, 162] on link "Scores" at bounding box center [1213, 162] width 54 height 26
